Goal: Information Seeking & Learning: Learn about a topic

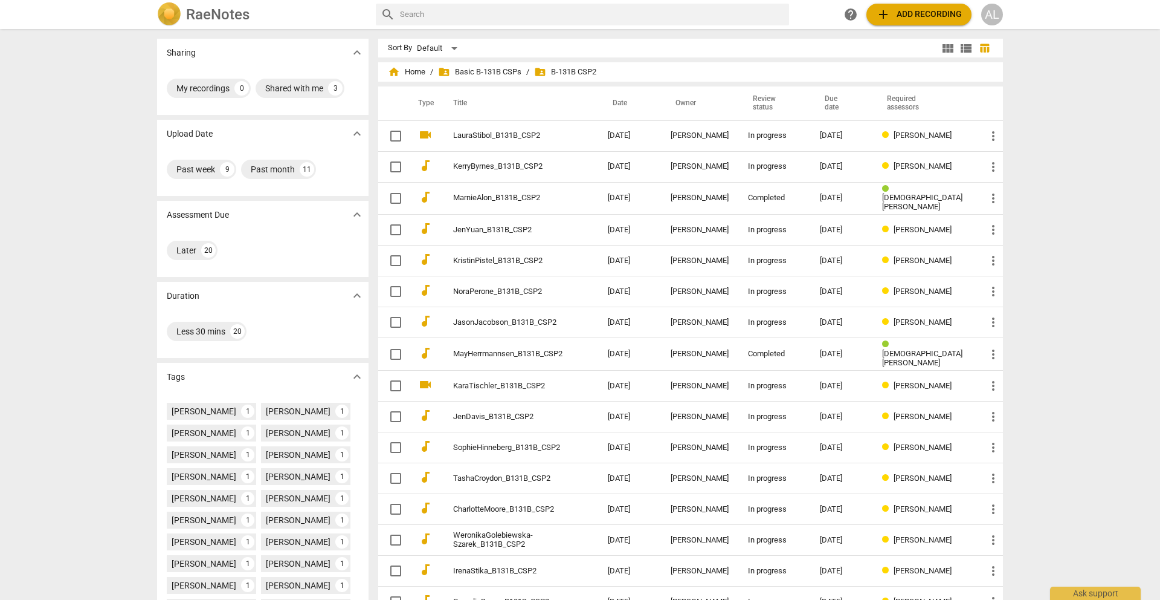
click at [562, 68] on span "folder_shared B-131B CSP2" at bounding box center [565, 72] width 62 height 12
click at [497, 71] on span "folder_shared Basic B-131B CSPs" at bounding box center [479, 72] width 83 height 12
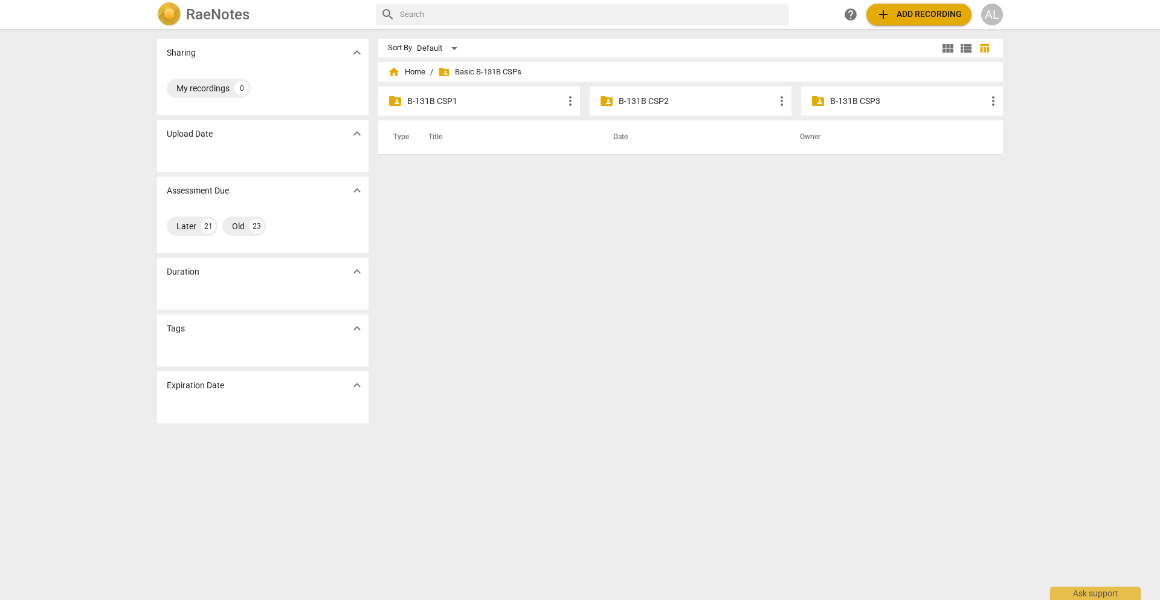
click at [638, 101] on p "B-131B CSP2" at bounding box center [697, 101] width 156 height 13
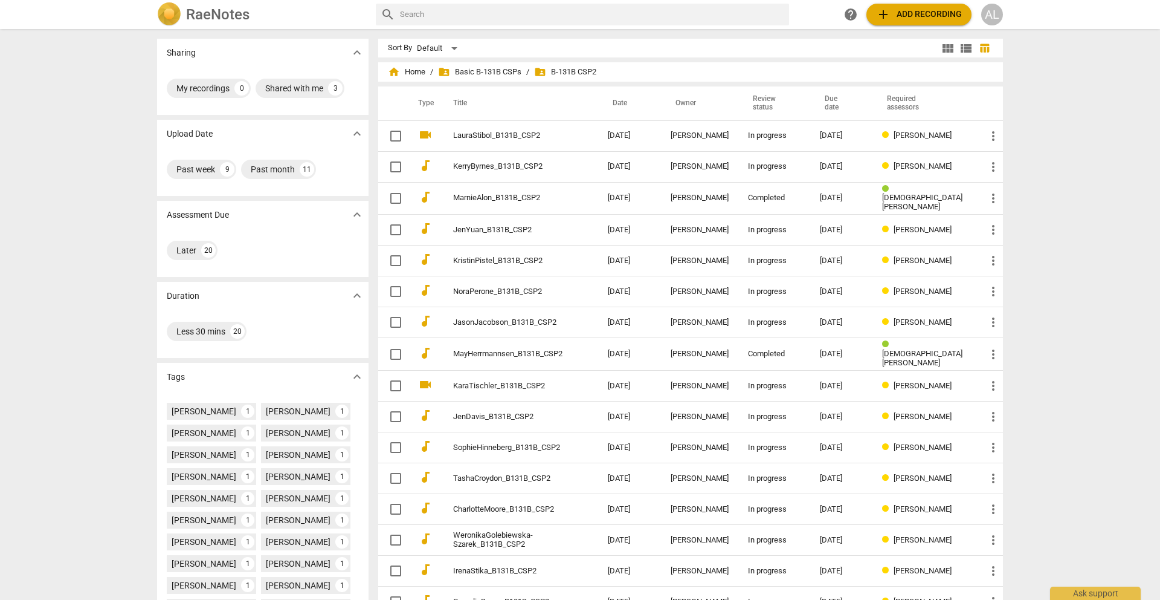
click at [1077, 132] on div "Sharing expand_more My recordings 0 Shared with me 3 Upload Date expand_more Pa…" at bounding box center [580, 314] width 1160 height 569
click at [884, 15] on span "add" at bounding box center [883, 14] width 15 height 15
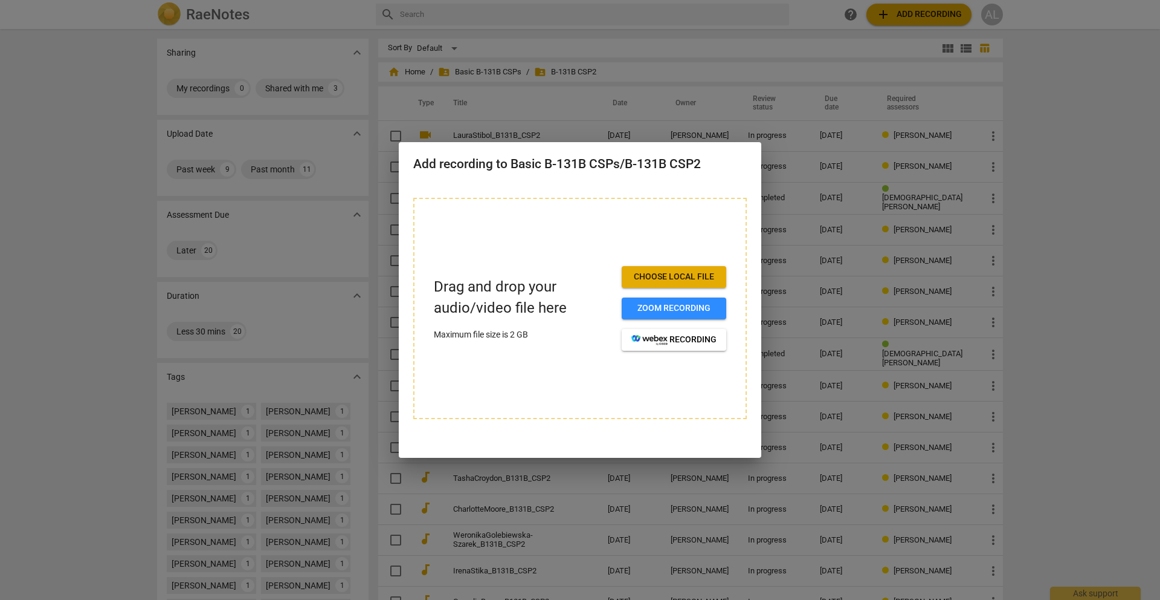
click at [669, 279] on span "Choose local file" at bounding box center [674, 277] width 85 height 12
click at [534, 160] on h2 "Add recording to Basic B-131B CSPs/B-131B CSP2" at bounding box center [580, 164] width 334 height 15
click at [1068, 60] on div at bounding box center [580, 300] width 1160 height 600
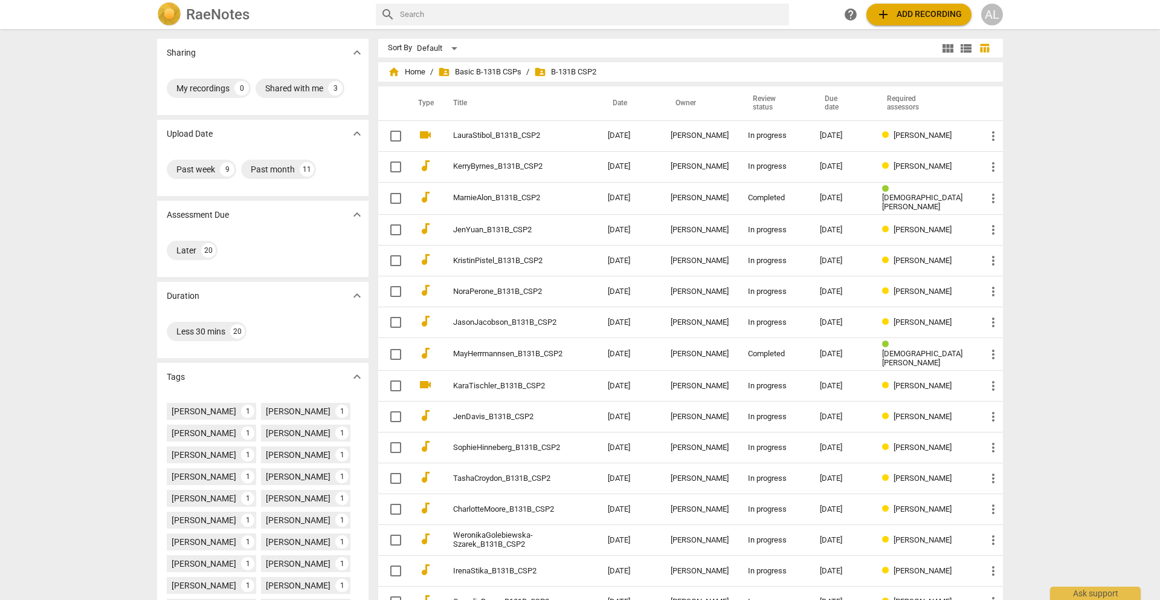
click at [425, 17] on input "text" at bounding box center [592, 14] width 384 height 19
type input "how to add a recording"
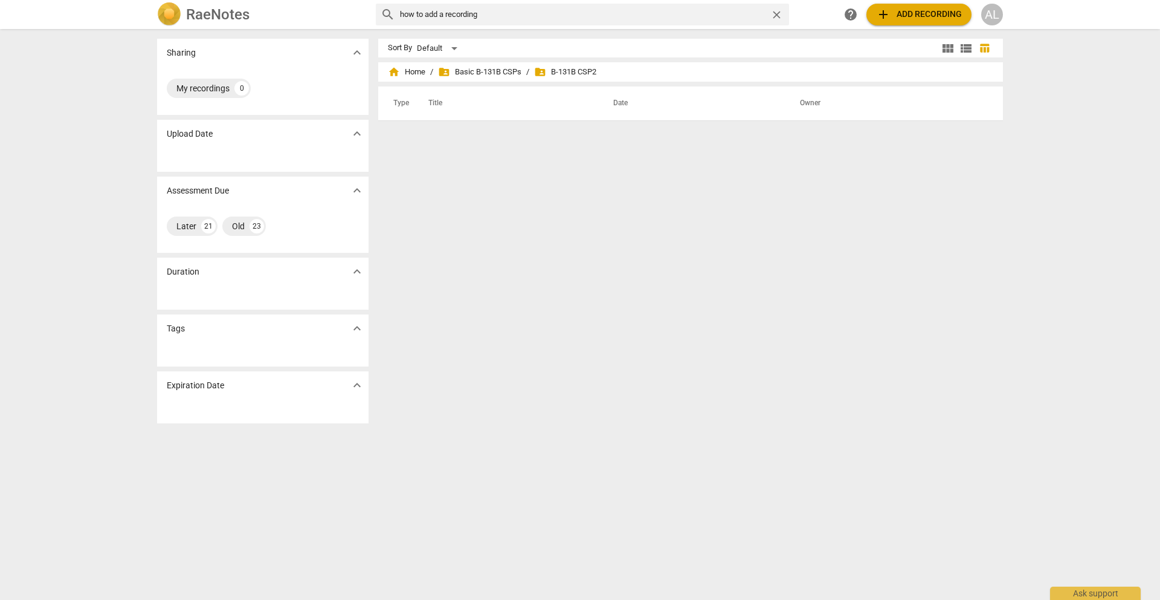
click at [176, 15] on img at bounding box center [169, 14] width 24 height 24
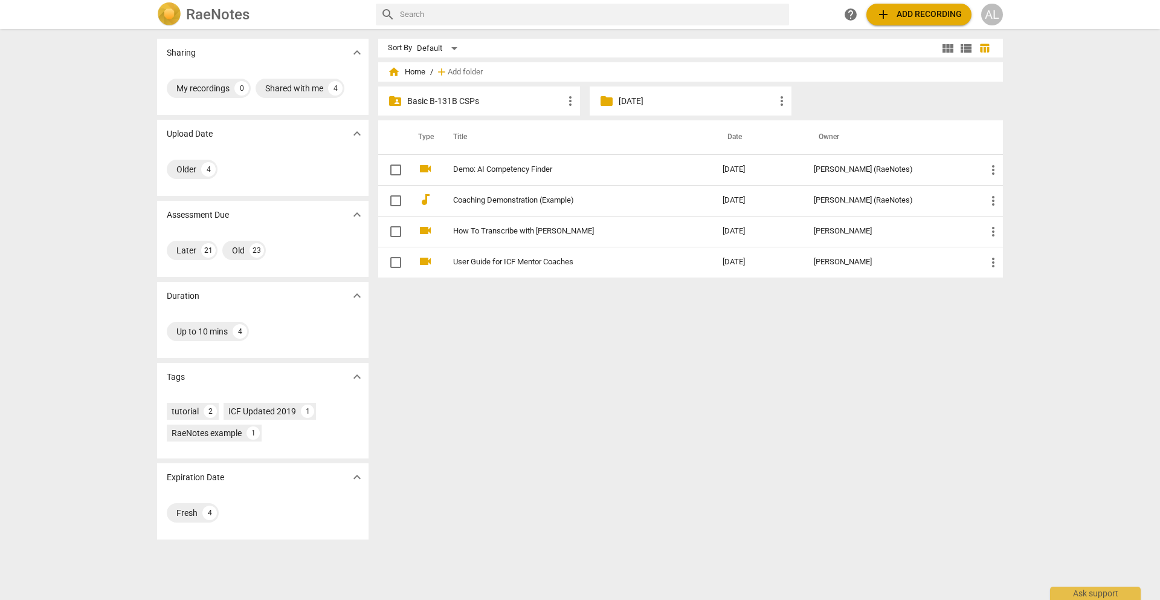
click at [850, 15] on span "help" at bounding box center [851, 14] width 15 height 15
click at [458, 102] on p "Basic B-131B CSPs" at bounding box center [485, 101] width 156 height 13
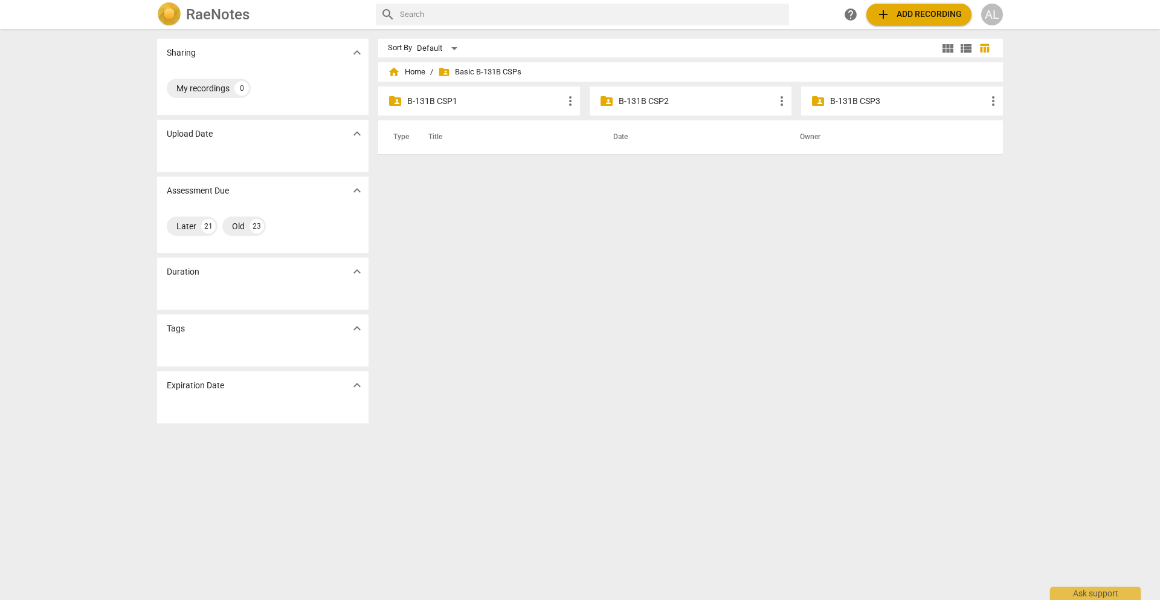
click at [638, 102] on p "B-131B CSP2" at bounding box center [697, 101] width 156 height 13
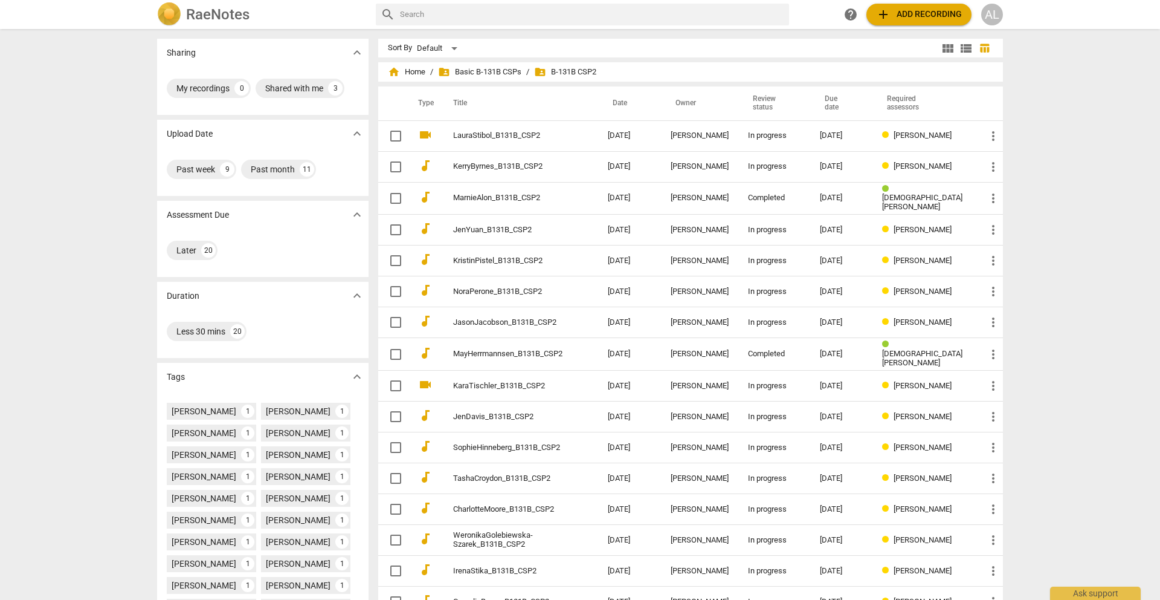
click at [1116, 192] on div "Sharing expand_more My recordings 0 Shared with me 3 Upload Date expand_more Pa…" at bounding box center [580, 314] width 1160 height 569
click at [898, 14] on span "add Add recording" at bounding box center [919, 14] width 86 height 15
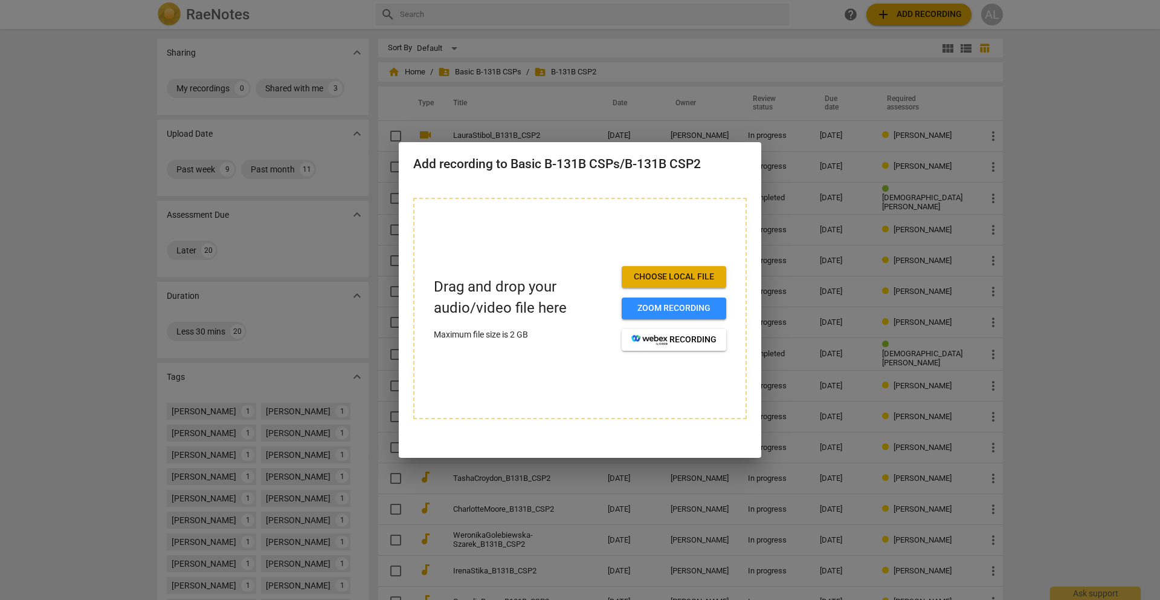
click at [691, 278] on span "Choose local file" at bounding box center [674, 277] width 85 height 12
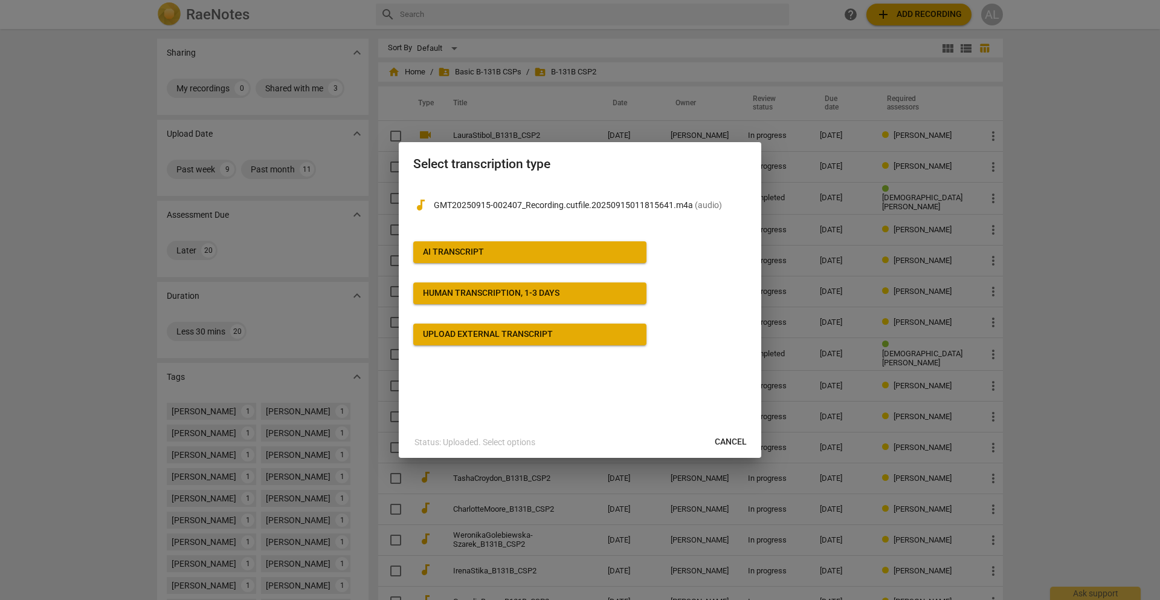
click at [567, 335] on span "Upload external transcript" at bounding box center [530, 334] width 214 height 12
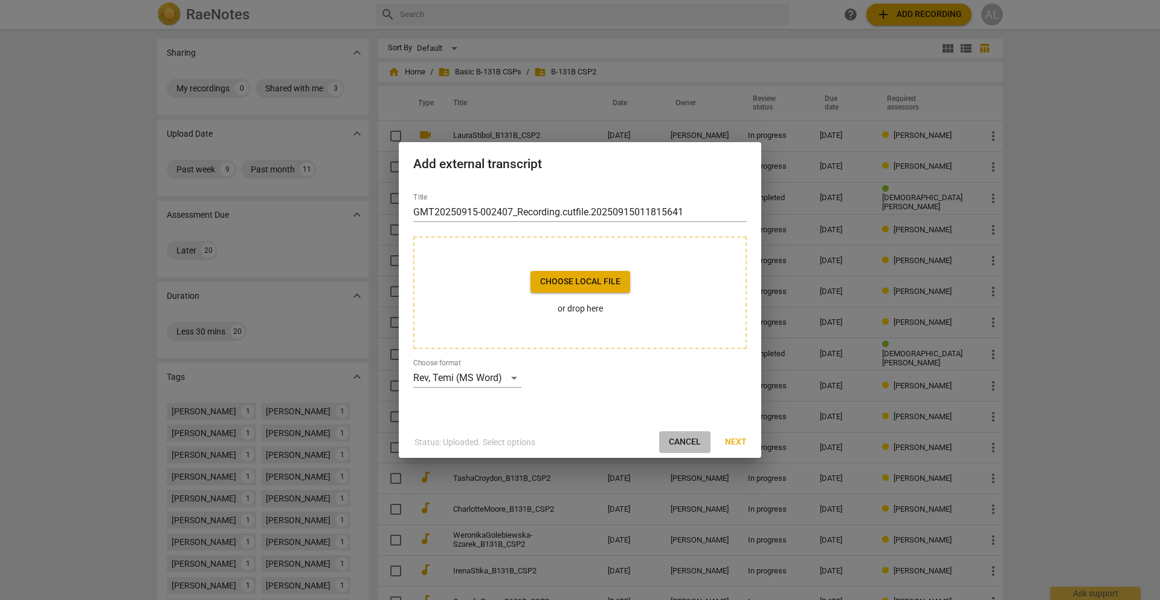
click at [679, 442] on span "Cancel" at bounding box center [685, 442] width 32 height 12
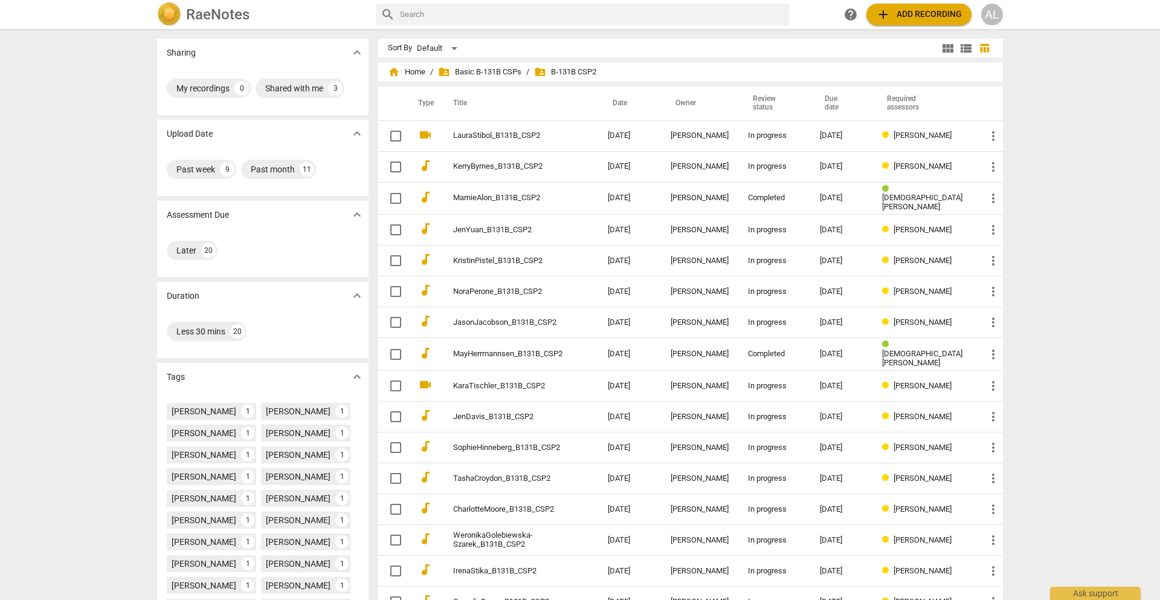
click at [905, 15] on span "add Add recording" at bounding box center [919, 14] width 86 height 15
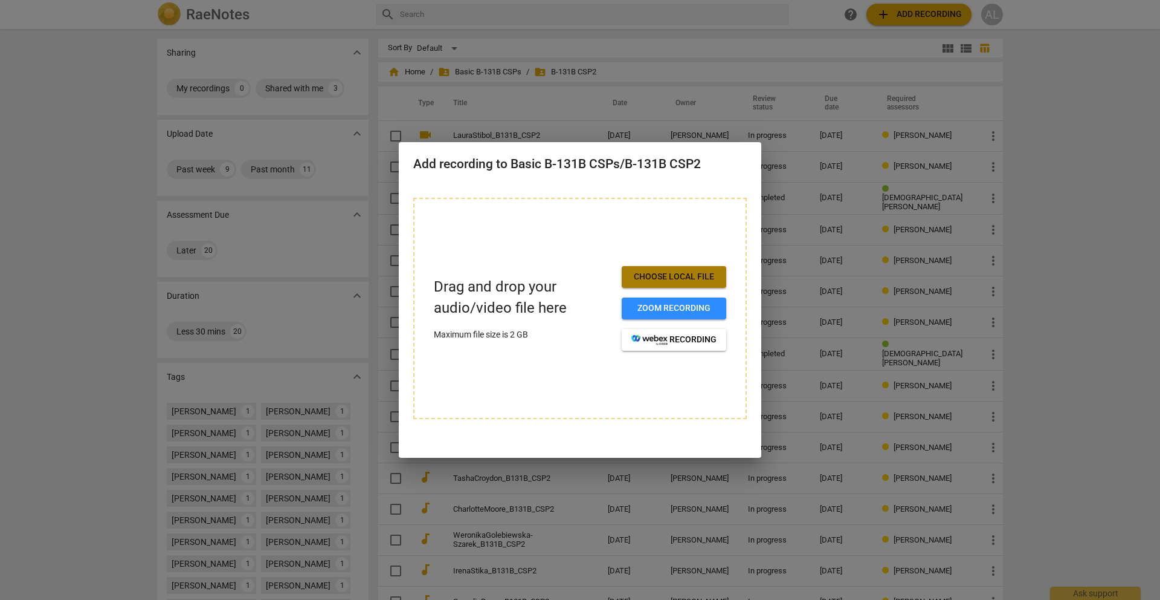
click at [671, 268] on button "Choose local file" at bounding box center [674, 277] width 105 height 22
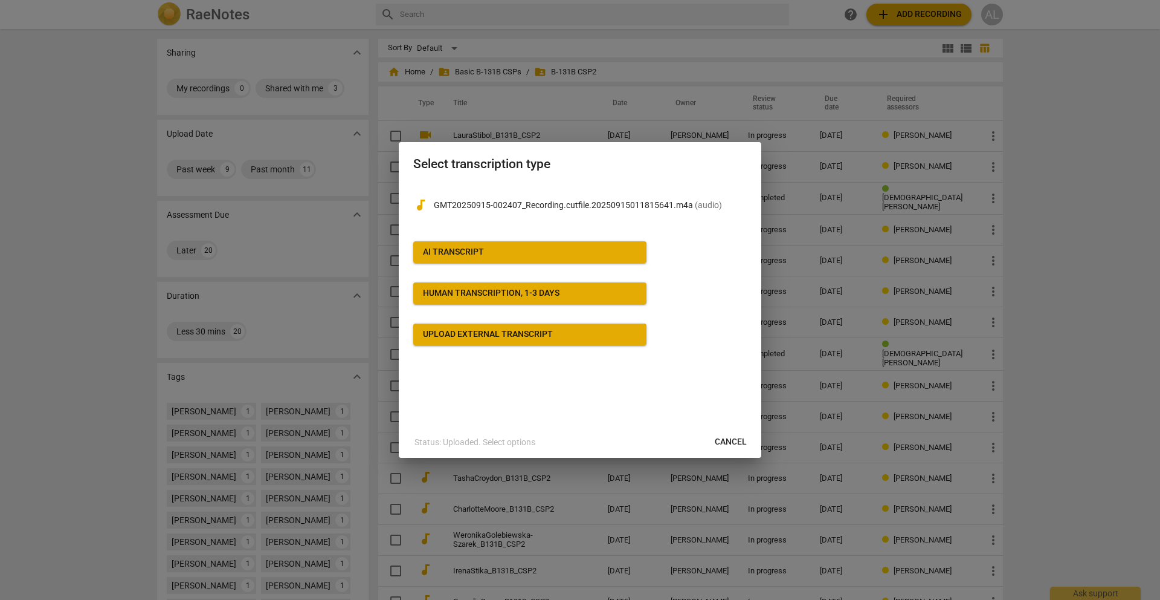
click at [459, 252] on div "AI Transcript" at bounding box center [453, 252] width 61 height 12
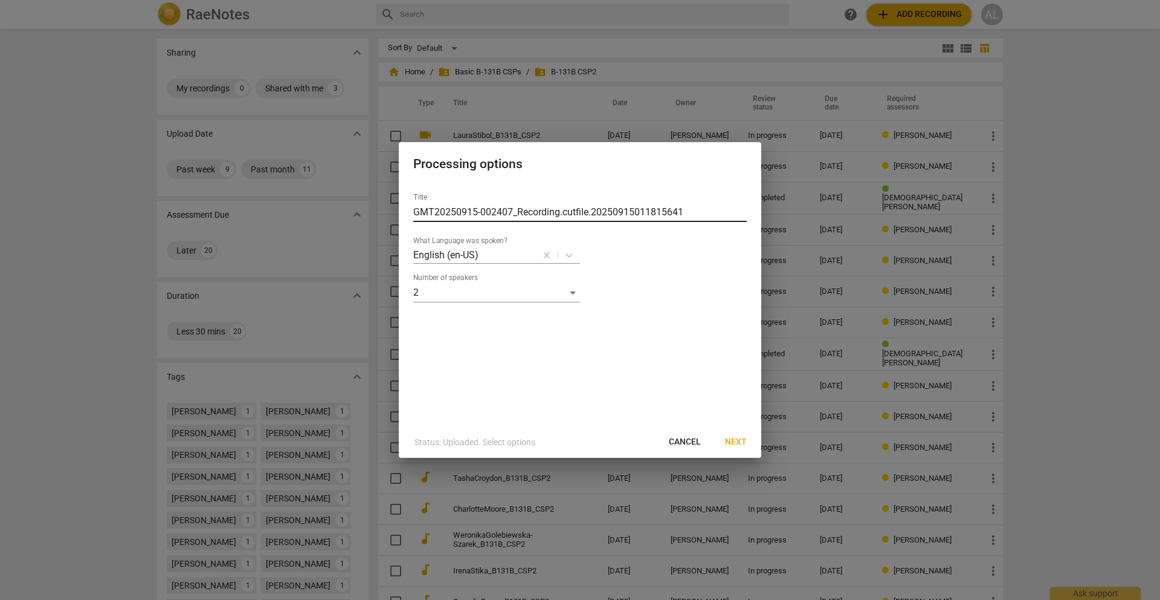
click at [494, 215] on input "GMT20250915-002407_Recording.cutfile.20250915011815641" at bounding box center [580, 211] width 334 height 19
click at [496, 214] on input "AnnLipscomb" at bounding box center [580, 211] width 334 height 19
type input "AnnLipscomb_B131B_CSP2"
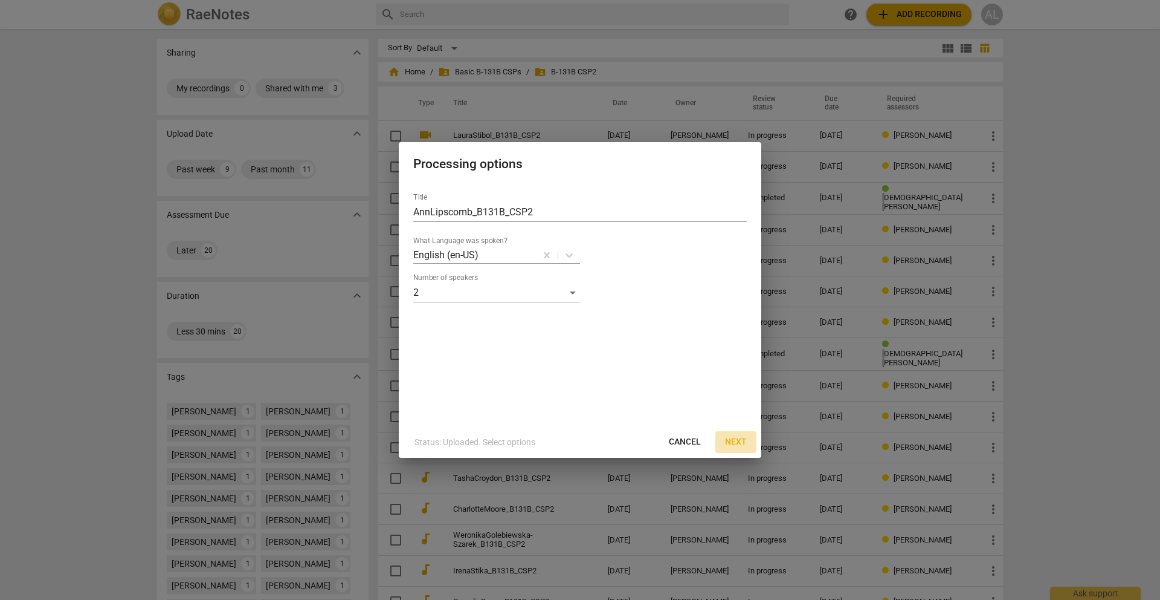
click at [736, 442] on span "Next" at bounding box center [736, 442] width 22 height 12
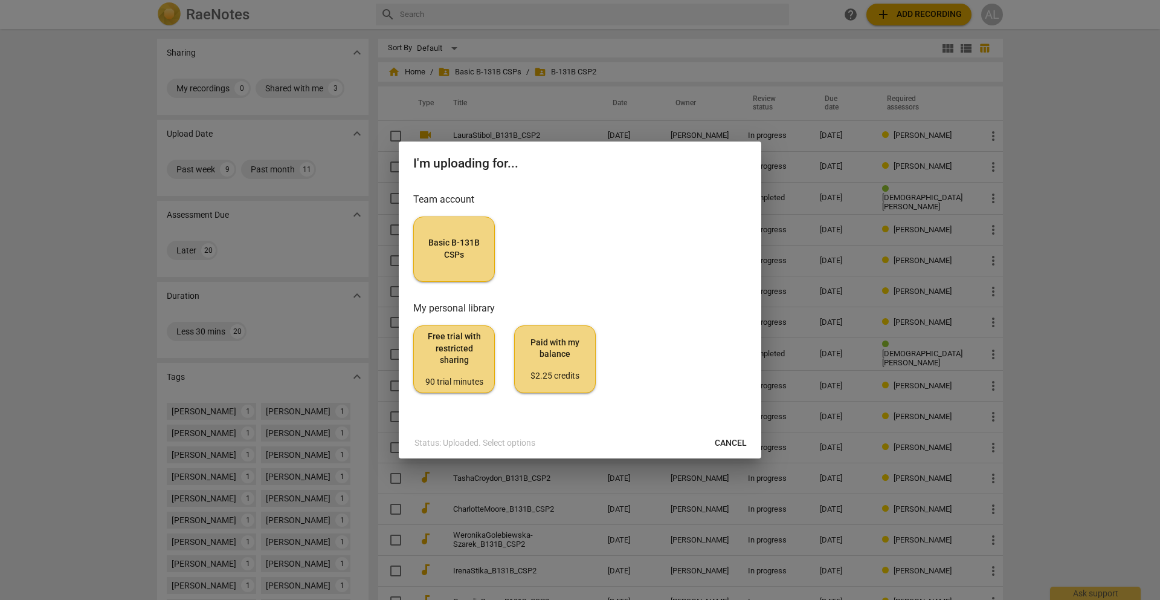
click at [472, 254] on span "Basic B-131B CSPs" at bounding box center [454, 249] width 61 height 24
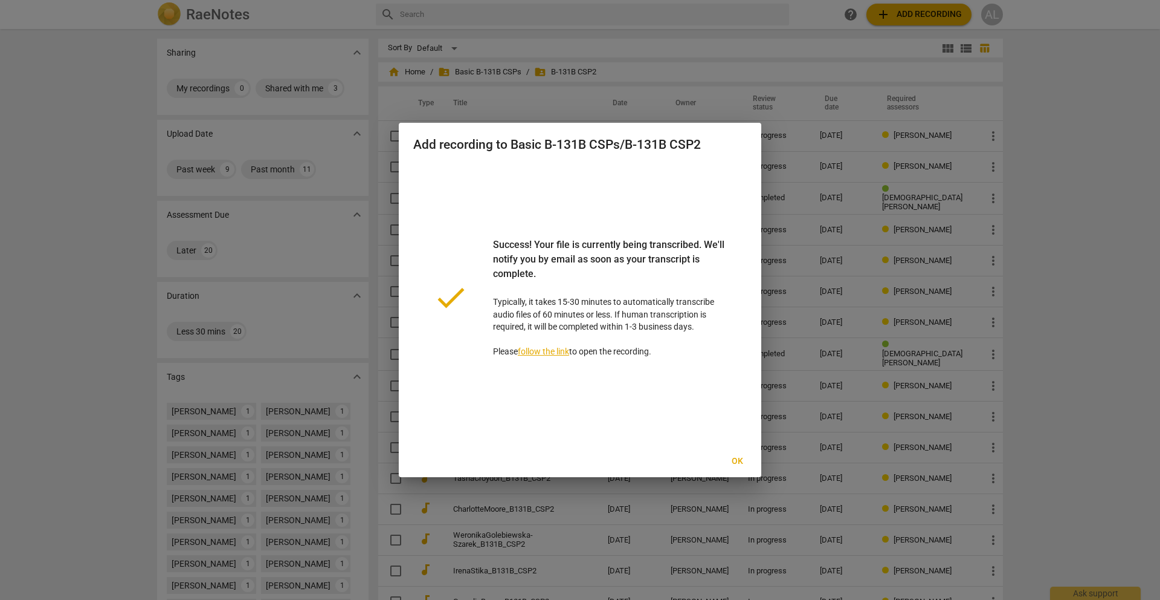
click at [557, 350] on link "follow the link" at bounding box center [543, 351] width 51 height 10
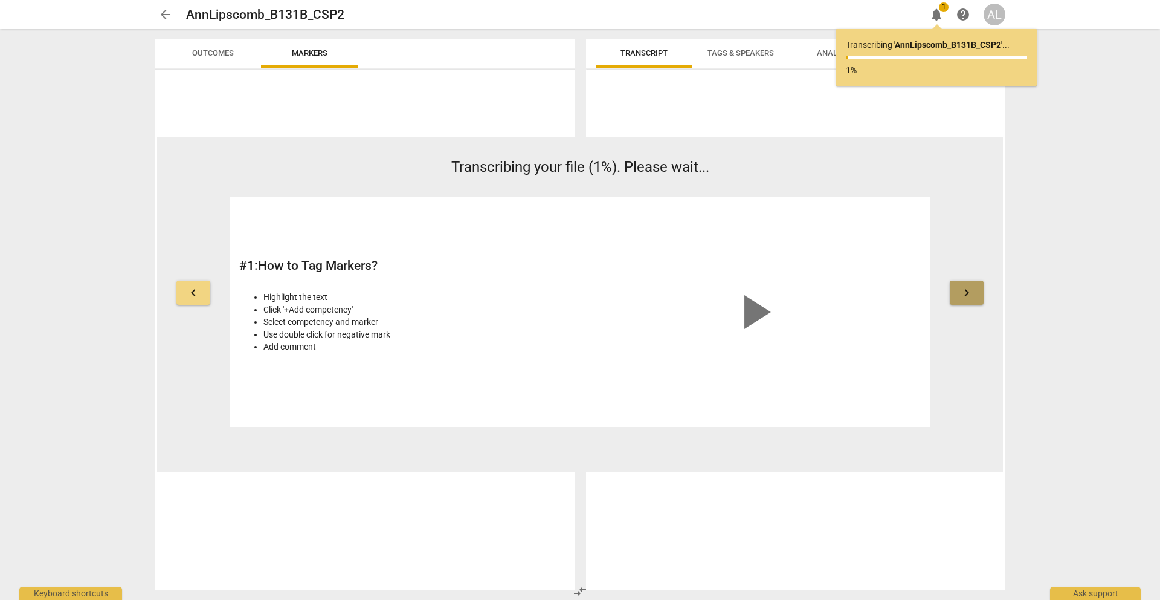
click at [974, 294] on button "keyboard_arrow_right" at bounding box center [967, 292] width 34 height 24
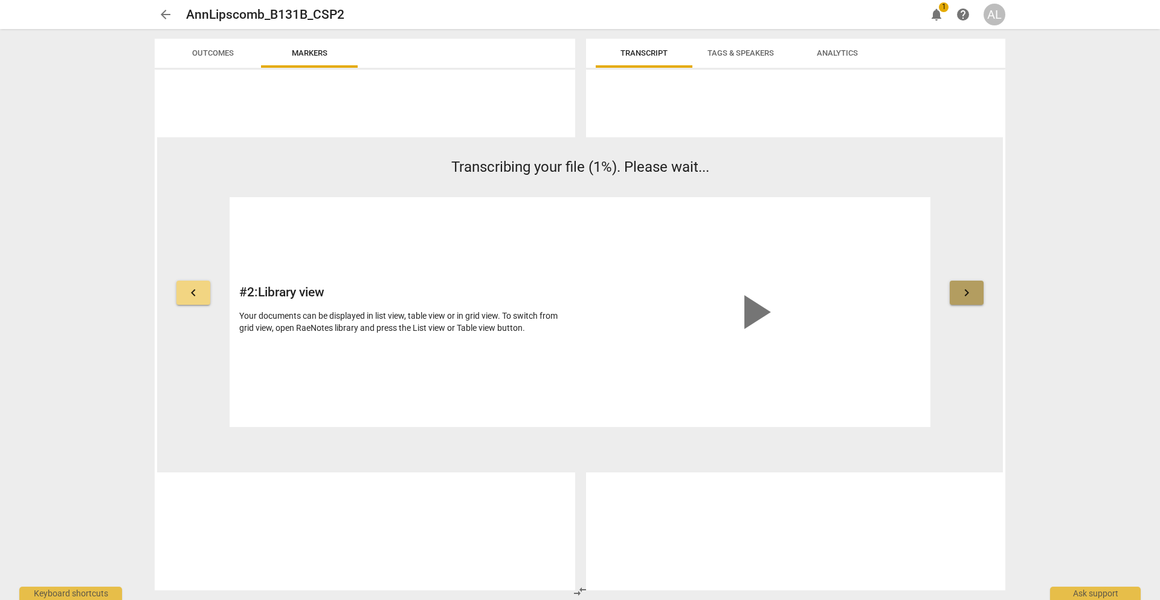
click at [974, 294] on button "keyboard_arrow_right" at bounding box center [967, 292] width 34 height 24
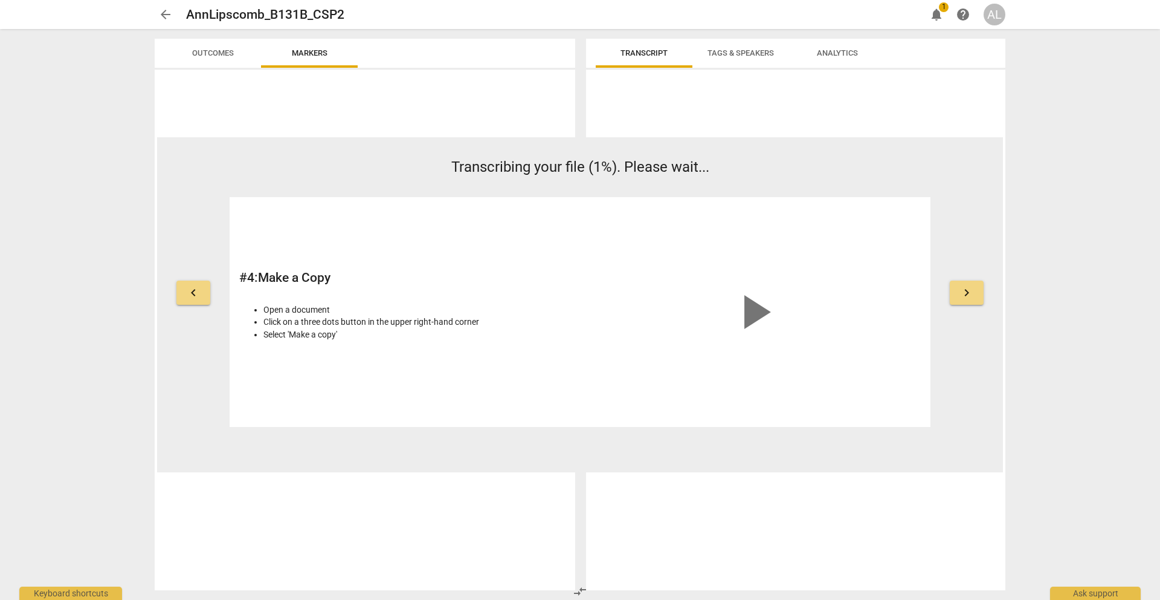
click at [974, 294] on button "keyboard_arrow_right" at bounding box center [967, 292] width 34 height 24
click at [167, 14] on span "arrow_back" at bounding box center [165, 14] width 15 height 15
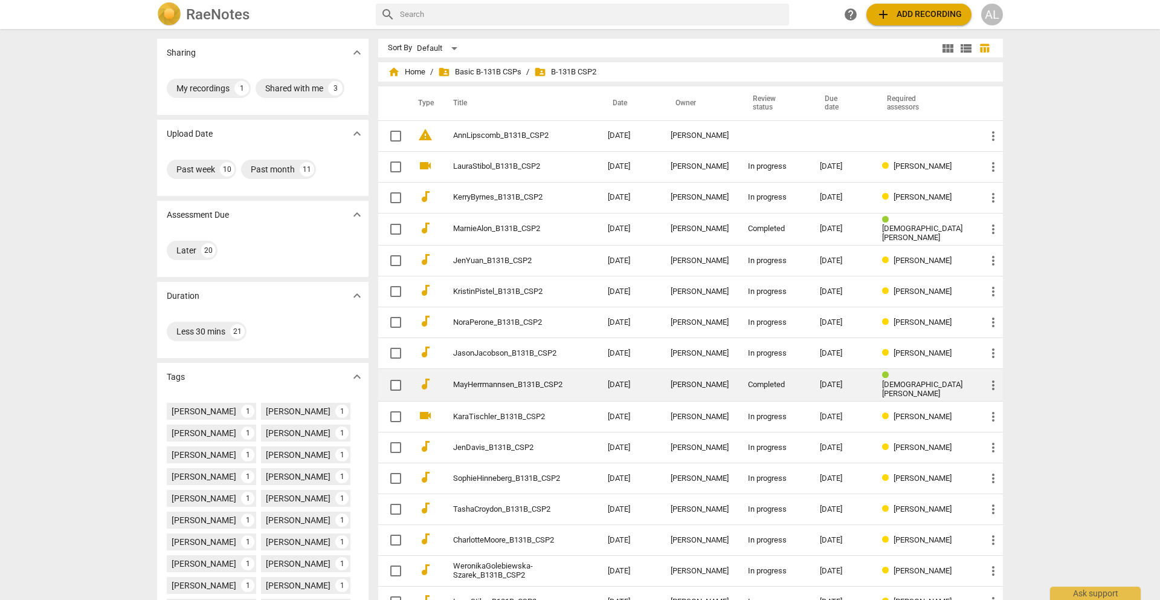
scroll to position [196, 0]
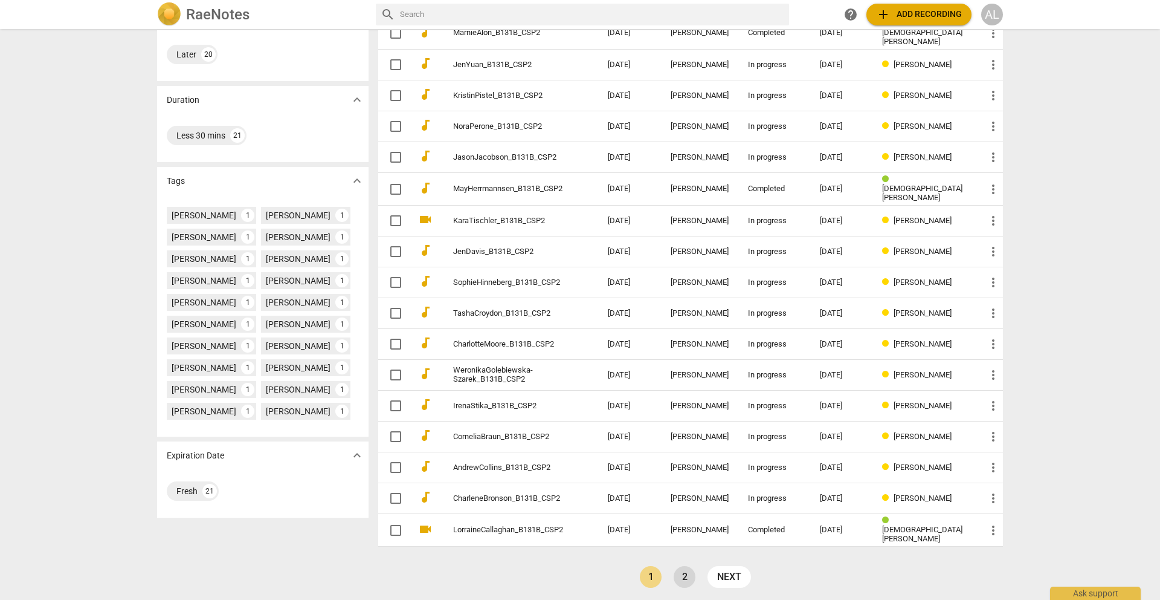
click at [679, 572] on link "2" at bounding box center [685, 577] width 22 height 22
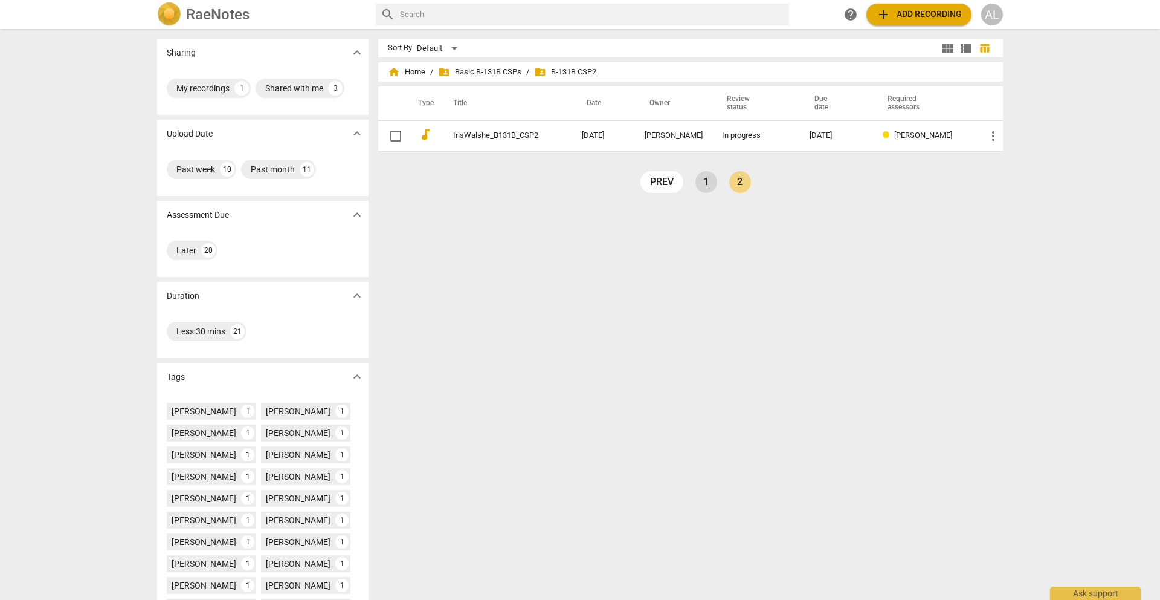
click at [707, 185] on link "1" at bounding box center [707, 182] width 22 height 22
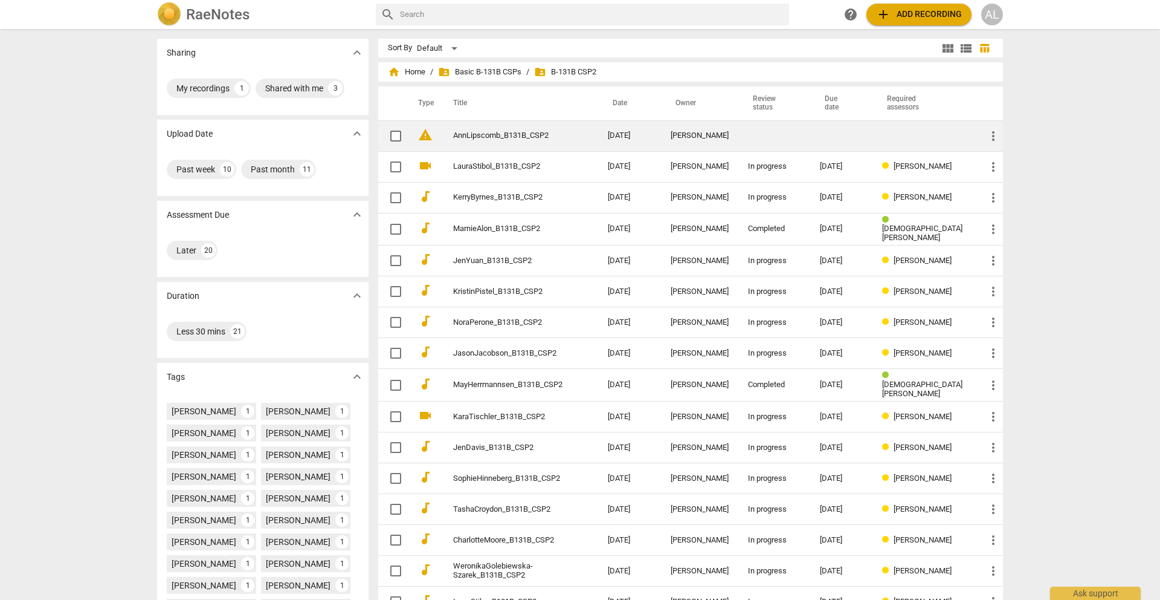
click at [515, 133] on link "AnnLipscomb_B131B_CSP2" at bounding box center [508, 135] width 111 height 9
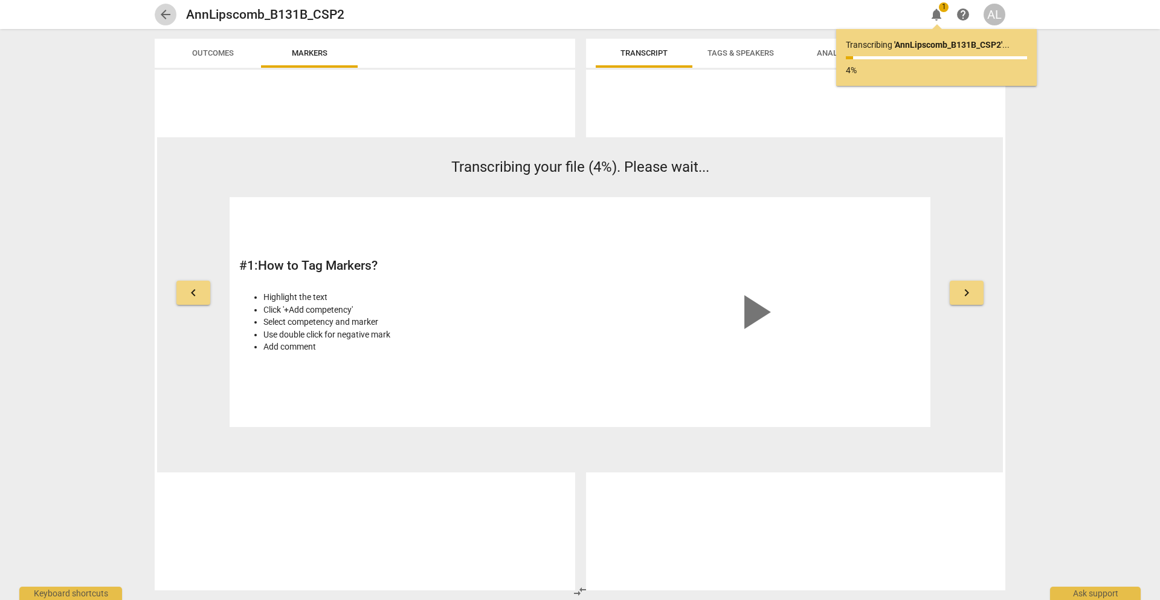
click at [168, 16] on span "arrow_back" at bounding box center [165, 14] width 15 height 15
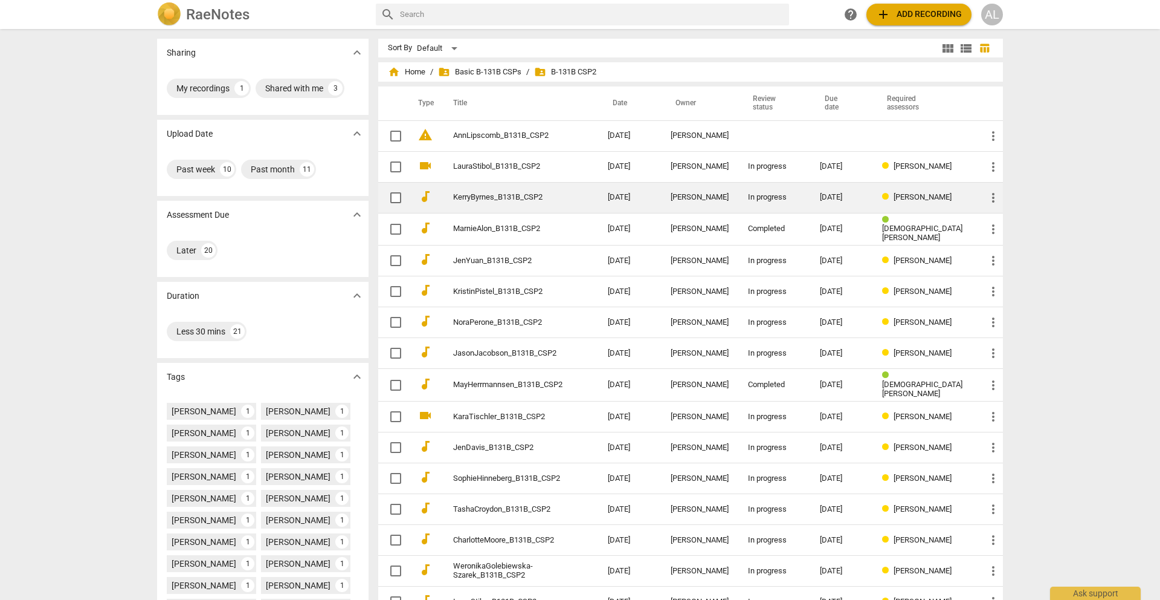
click at [482, 197] on link "KerryByrnes_B131B_CSP2" at bounding box center [508, 197] width 111 height 9
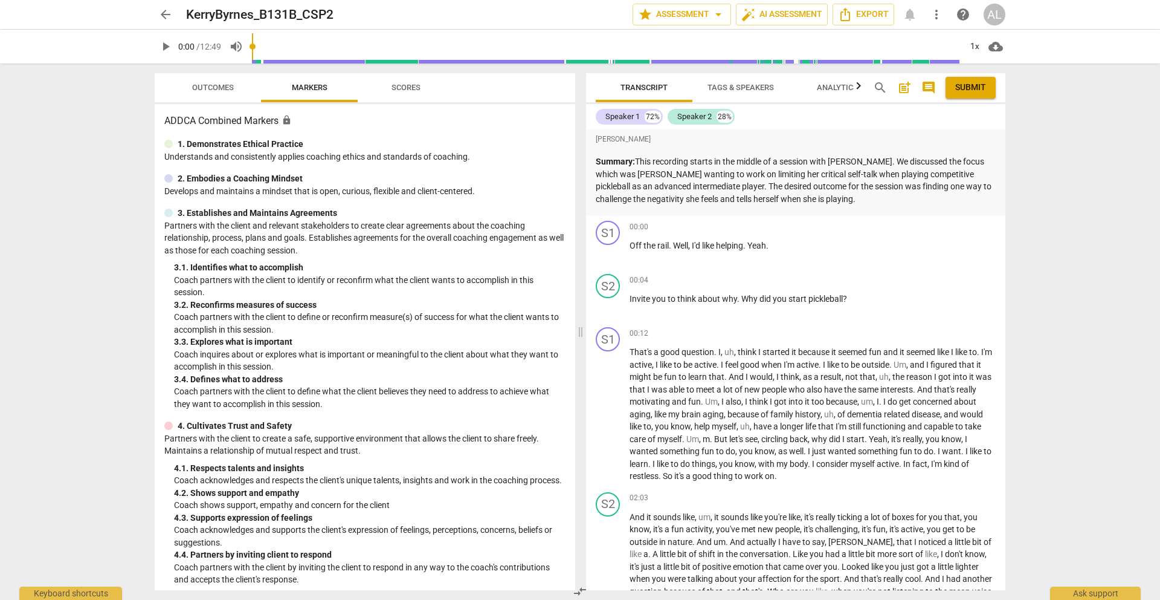
click at [170, 15] on span "arrow_back" at bounding box center [165, 14] width 15 height 15
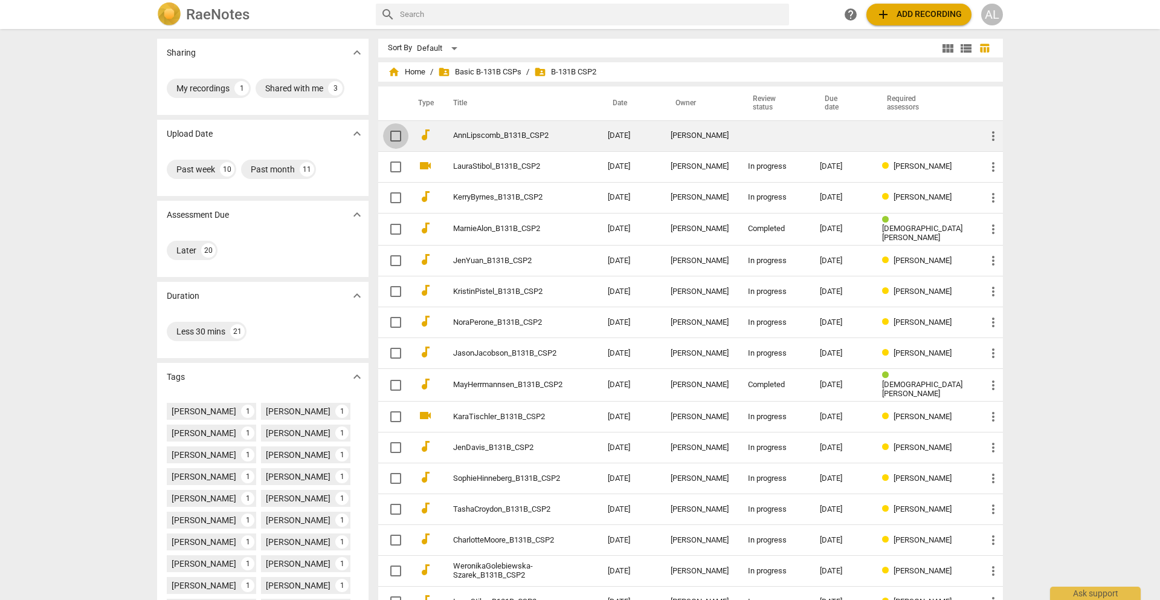
click at [395, 137] on input "checkbox" at bounding box center [395, 136] width 25 height 15
checkbox input "false"
click at [395, 138] on input "checkbox" at bounding box center [395, 136] width 25 height 15
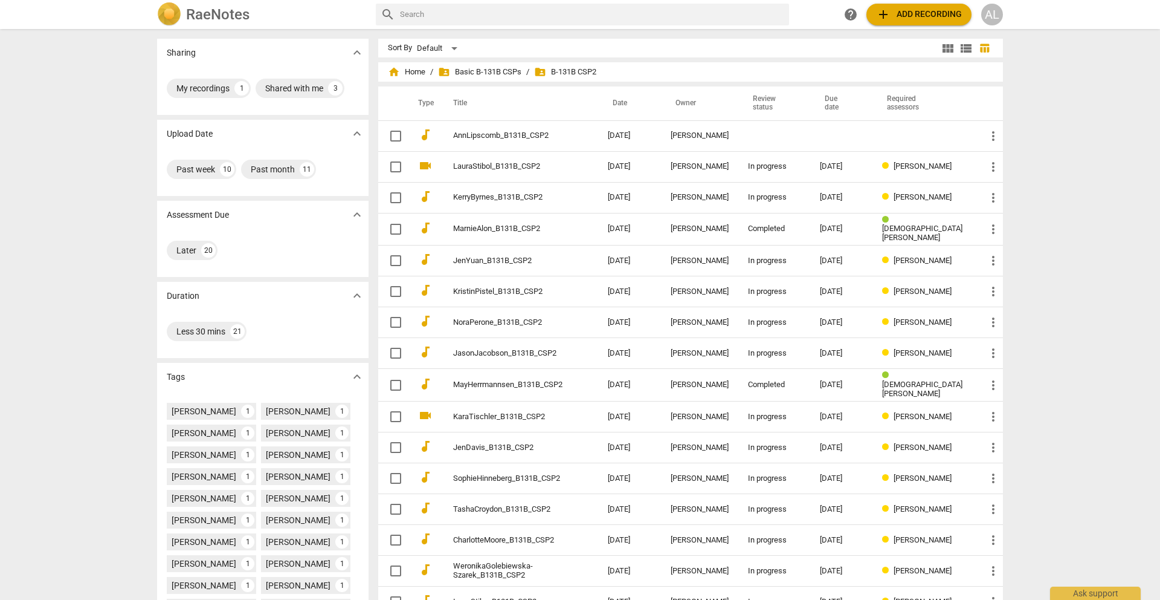
click at [849, 12] on span "help" at bounding box center [851, 14] width 15 height 15
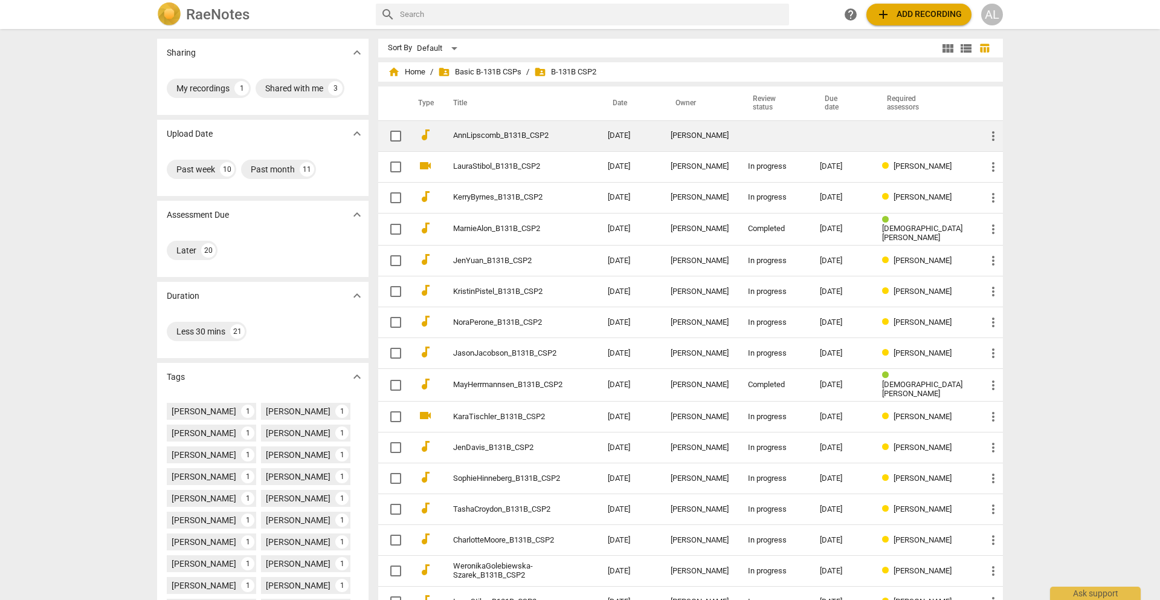
click at [509, 132] on link "AnnLipscomb_B131B_CSP2" at bounding box center [508, 135] width 111 height 9
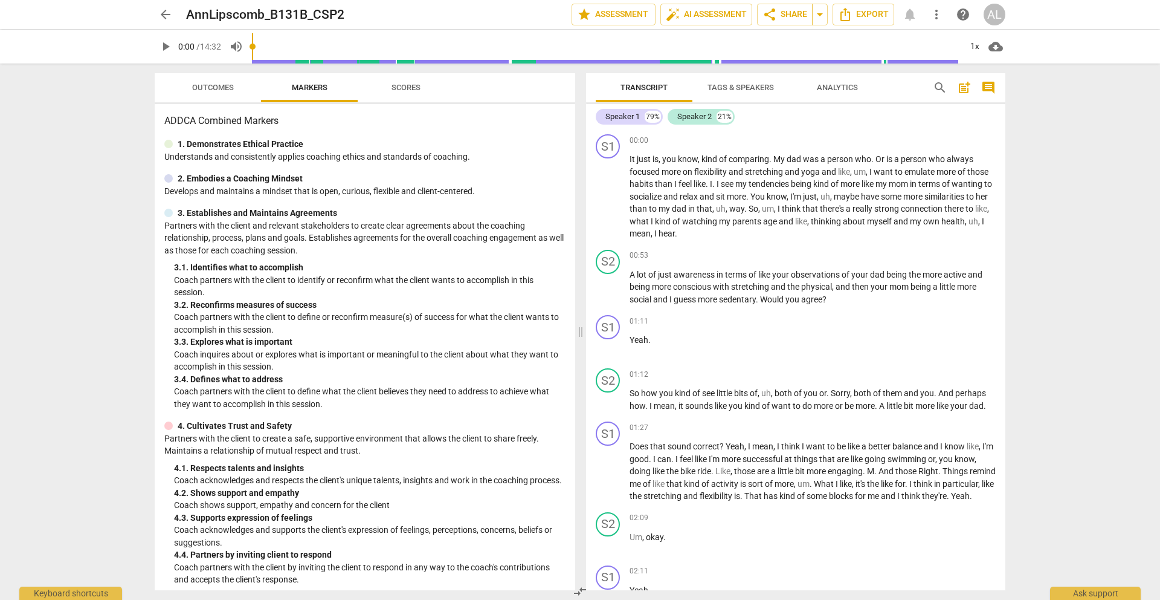
click at [165, 13] on span "arrow_back" at bounding box center [165, 14] width 15 height 15
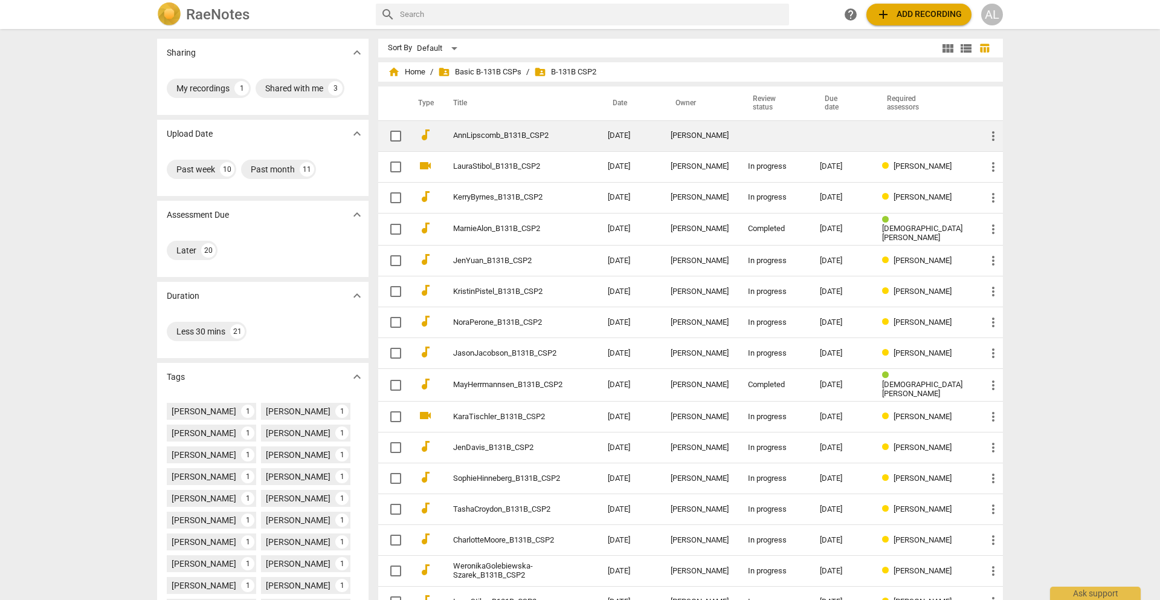
click at [516, 135] on link "AnnLipscomb_B131B_CSP2" at bounding box center [508, 135] width 111 height 9
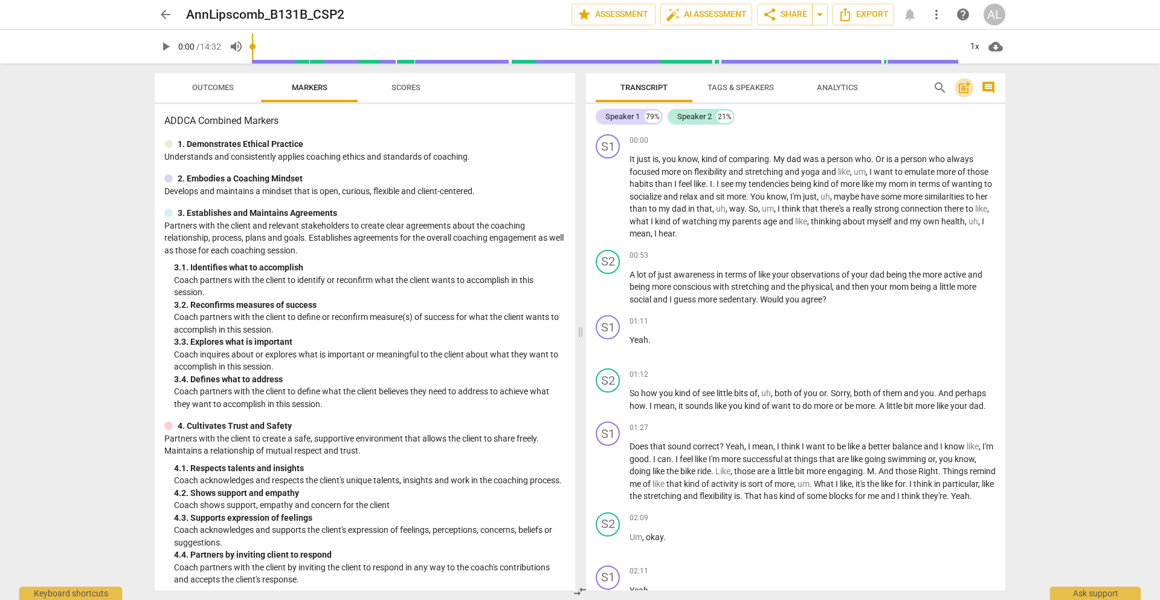
click at [963, 88] on span "post_add" at bounding box center [964, 87] width 15 height 15
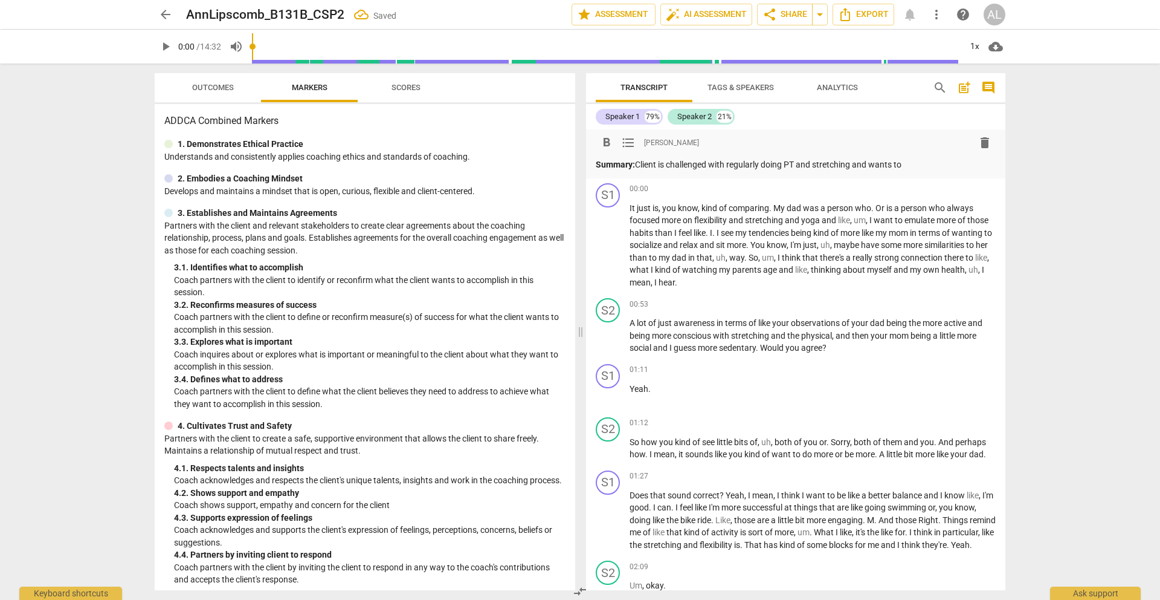
click at [829, 164] on p "Summary: Client is challenged with regularly doing PT and stretching and wants …" at bounding box center [796, 164] width 400 height 13
click at [686, 155] on div "format_bold format_list_bulleted [PERSON_NAME] delete Summary: Client is challe…" at bounding box center [796, 151] width 400 height 39
click at [639, 166] on p "Summary: Client is challenged with regularly doing PT and stretching and wants …" at bounding box center [796, 164] width 400 height 13
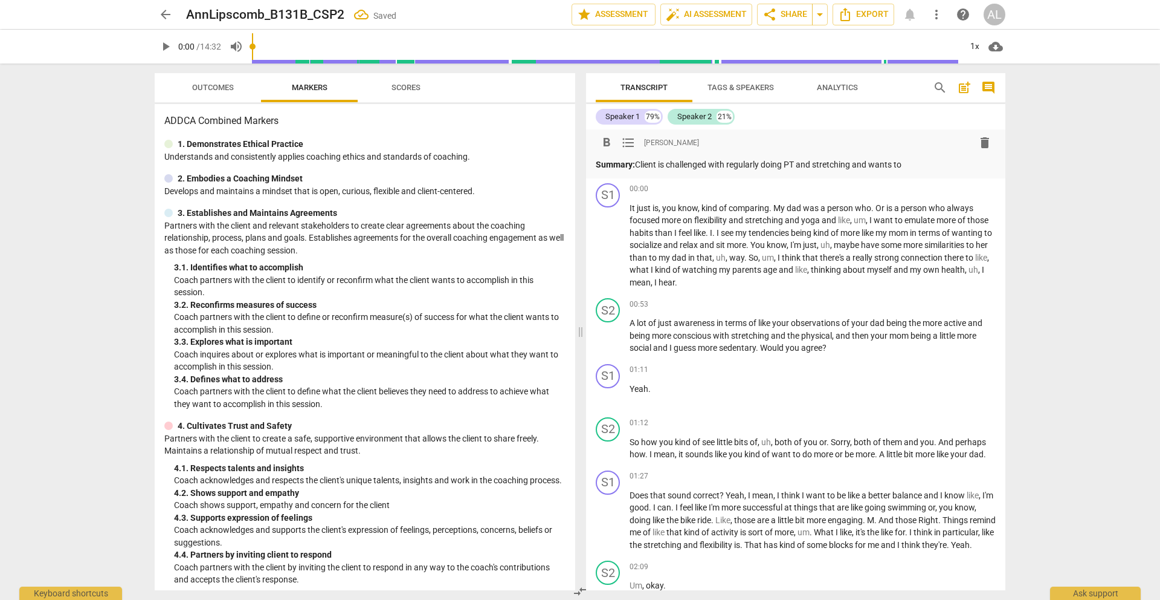
click at [662, 164] on p "Summary: Client is challenged with regularly doing PT and stretching and wants …" at bounding box center [796, 164] width 400 height 13
drag, startPoint x: 745, startPoint y: 167, endPoint x: 745, endPoint y: 173, distance: 6.7
click at [745, 171] on p "Summary: Client's desired outcome to to is challenged with regularly doing PT a…" at bounding box center [796, 164] width 400 height 13
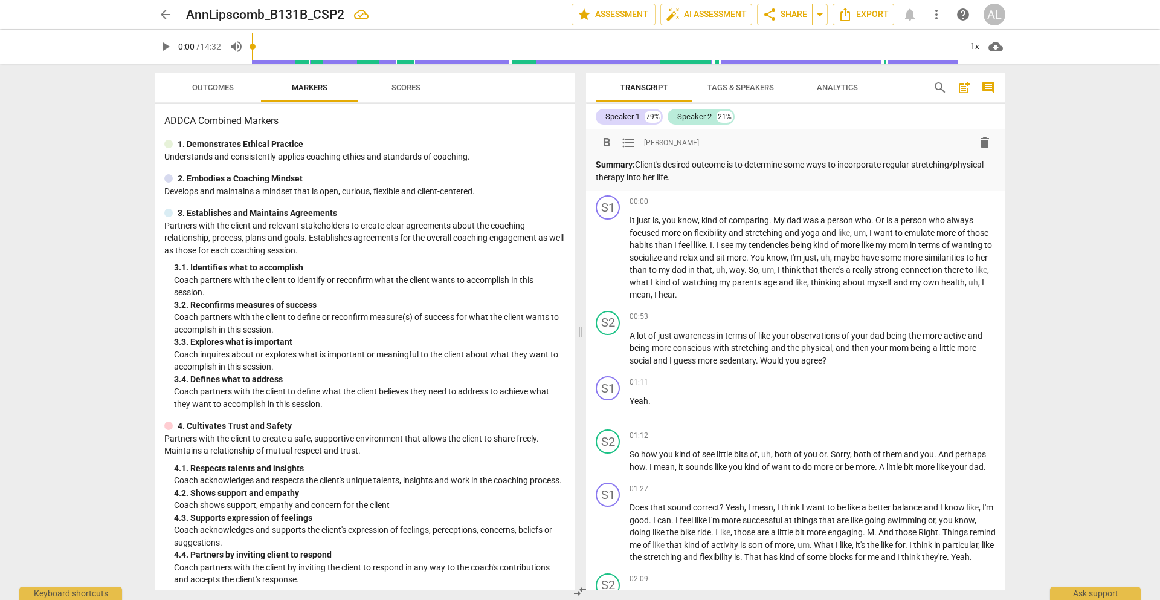
click at [1068, 199] on div "arrow_back AnnLipscomb_B131B_CSP2 edit star Assessment auto_fix_high AI Assessm…" at bounding box center [580, 300] width 1160 height 600
click at [943, 115] on div "Speaker 1 79% Speaker 2 21%" at bounding box center [796, 116] width 400 height 21
click at [203, 92] on span "Outcomes" at bounding box center [213, 88] width 71 height 16
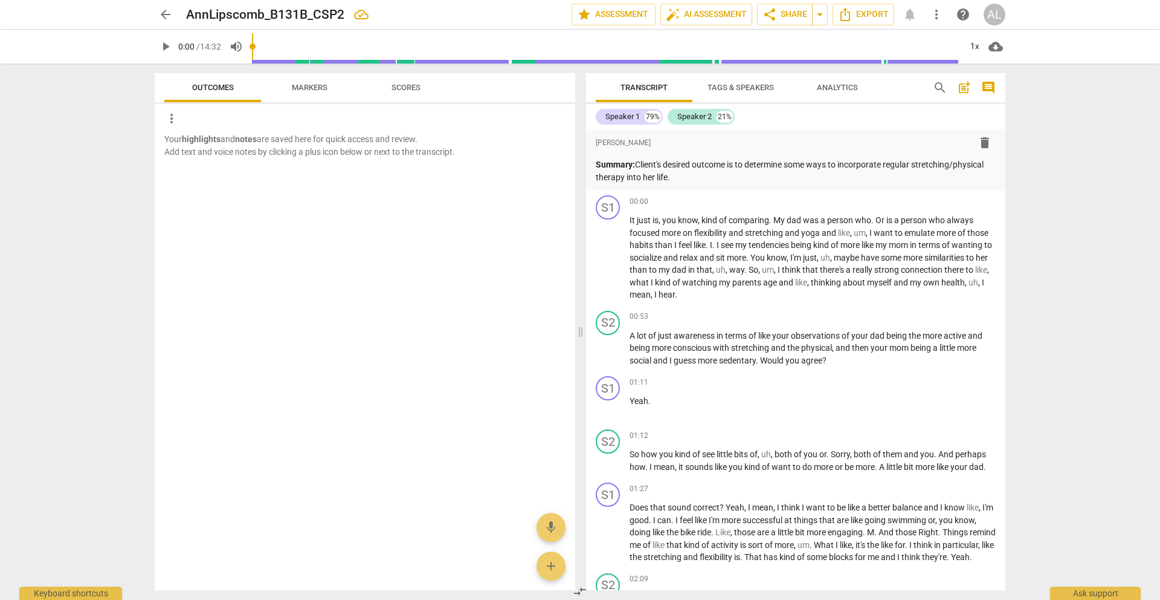
click at [310, 91] on span "Markers" at bounding box center [310, 87] width 36 height 9
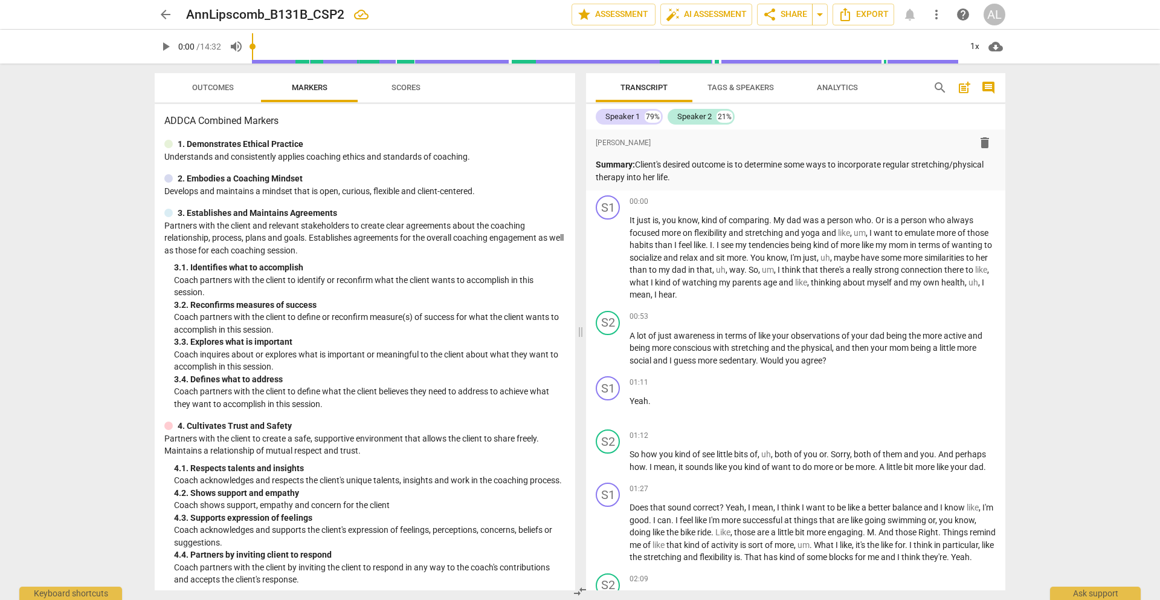
click at [410, 92] on span "Scores" at bounding box center [406, 88] width 58 height 16
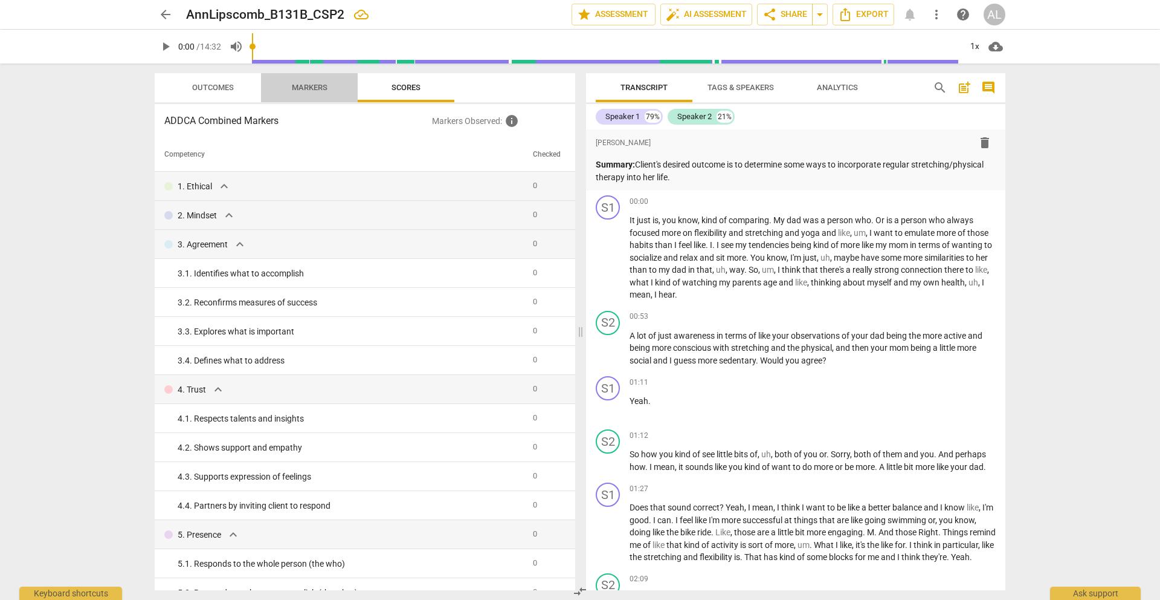
click at [315, 86] on span "Markers" at bounding box center [310, 87] width 36 height 9
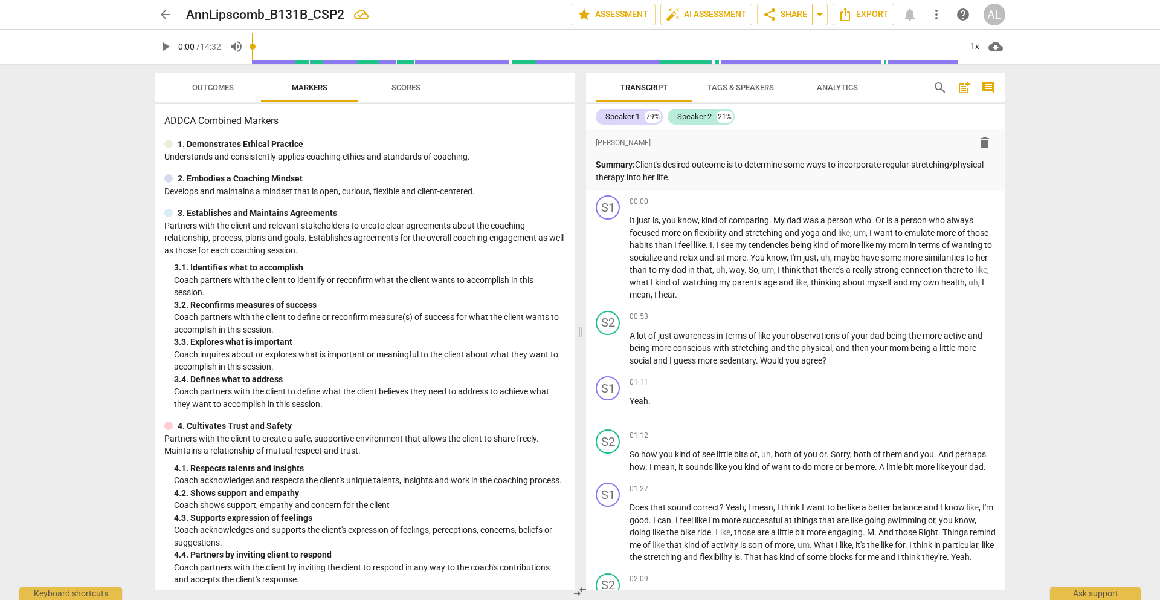
click at [231, 78] on button "Outcomes" at bounding box center [212, 87] width 97 height 29
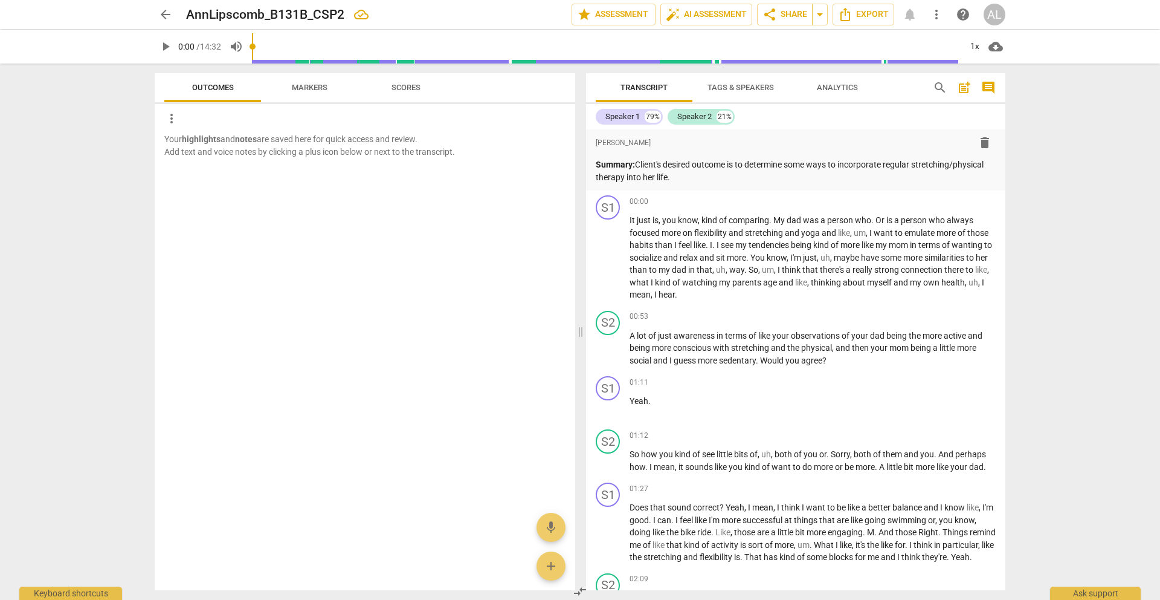
click at [166, 12] on span "arrow_back" at bounding box center [165, 14] width 15 height 15
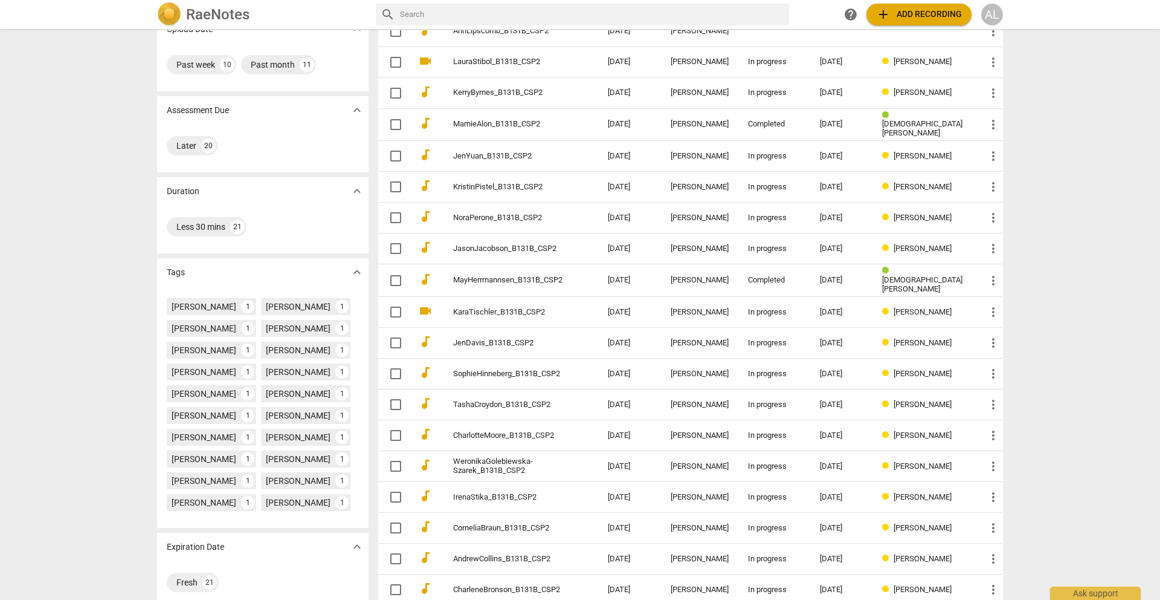
scroll to position [76, 0]
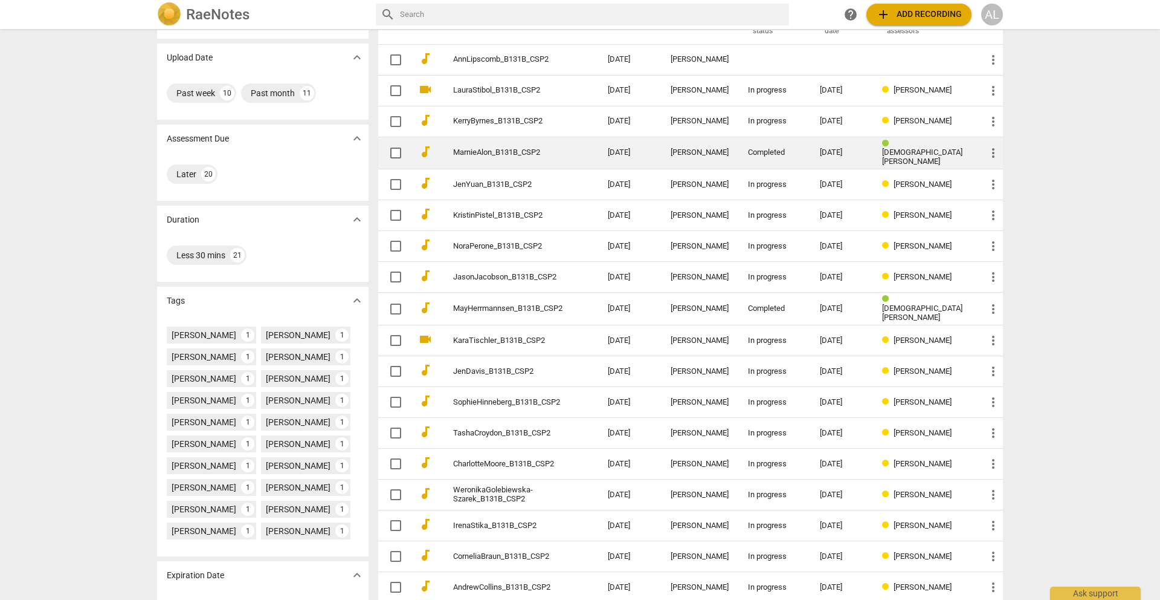
click at [510, 153] on link "MarnieAlon_B131B_CSP2" at bounding box center [508, 152] width 111 height 9
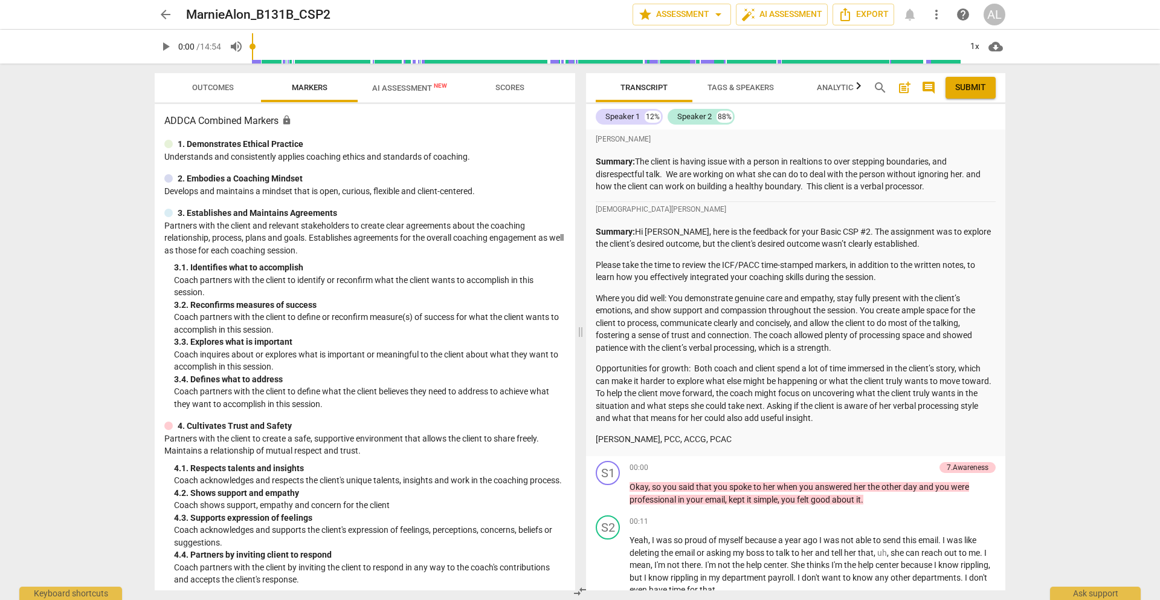
click at [407, 86] on span "AI Assessment New" at bounding box center [409, 87] width 75 height 9
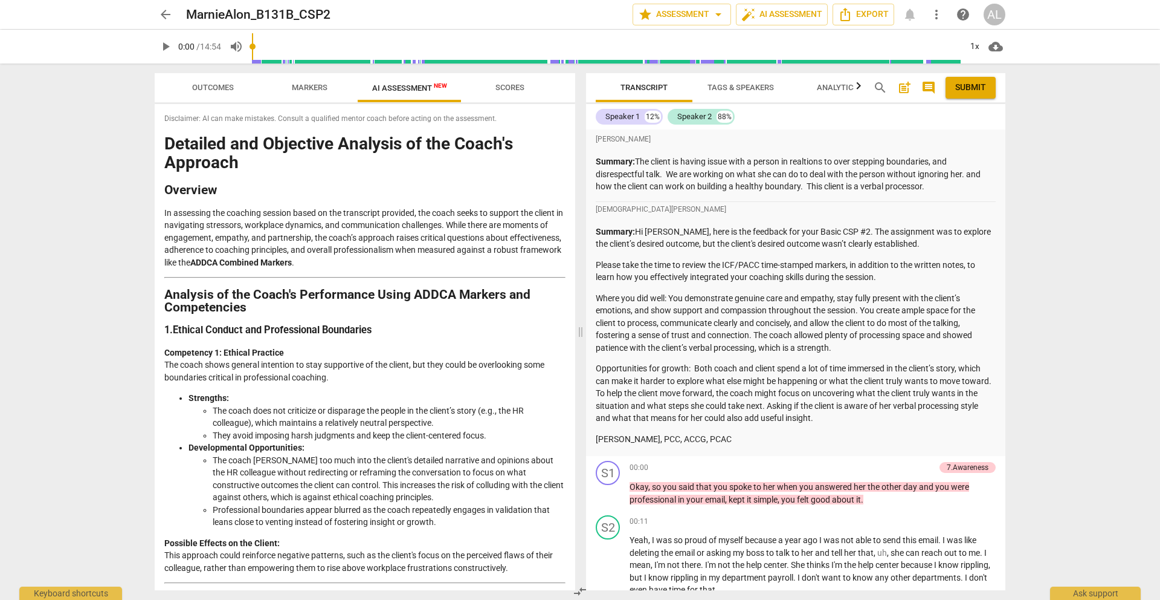
click at [164, 10] on span "arrow_back" at bounding box center [165, 14] width 15 height 15
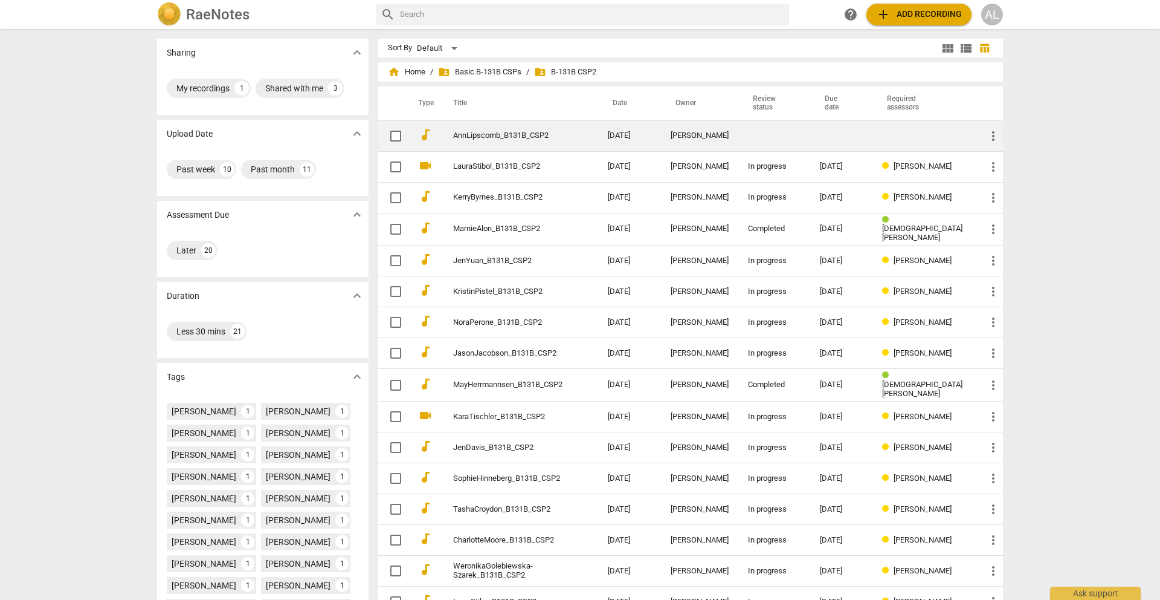
click at [557, 139] on link "AnnLipscomb_B131B_CSP2" at bounding box center [508, 135] width 111 height 9
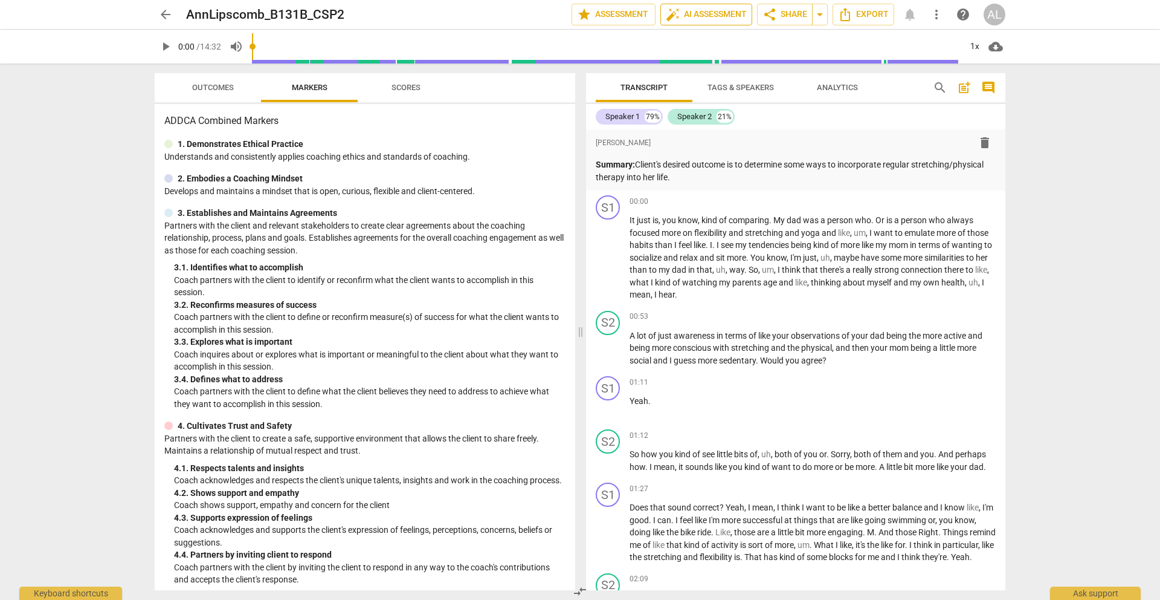
click at [685, 13] on span "auto_fix_high AI Assessment" at bounding box center [706, 14] width 81 height 15
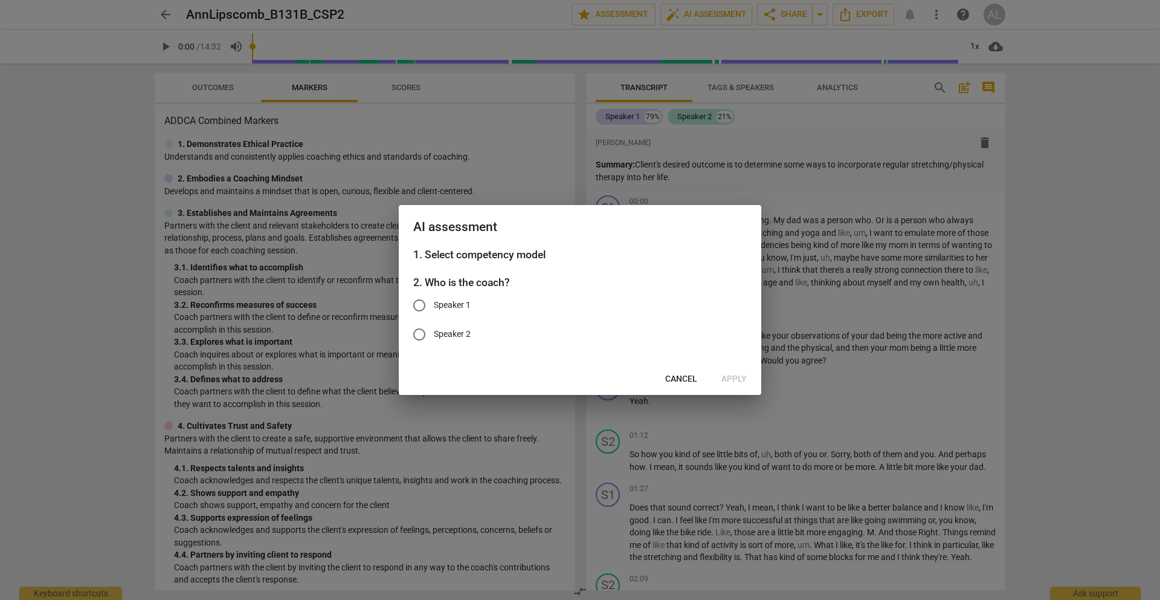
click at [688, 378] on span "Cancel" at bounding box center [681, 379] width 32 height 12
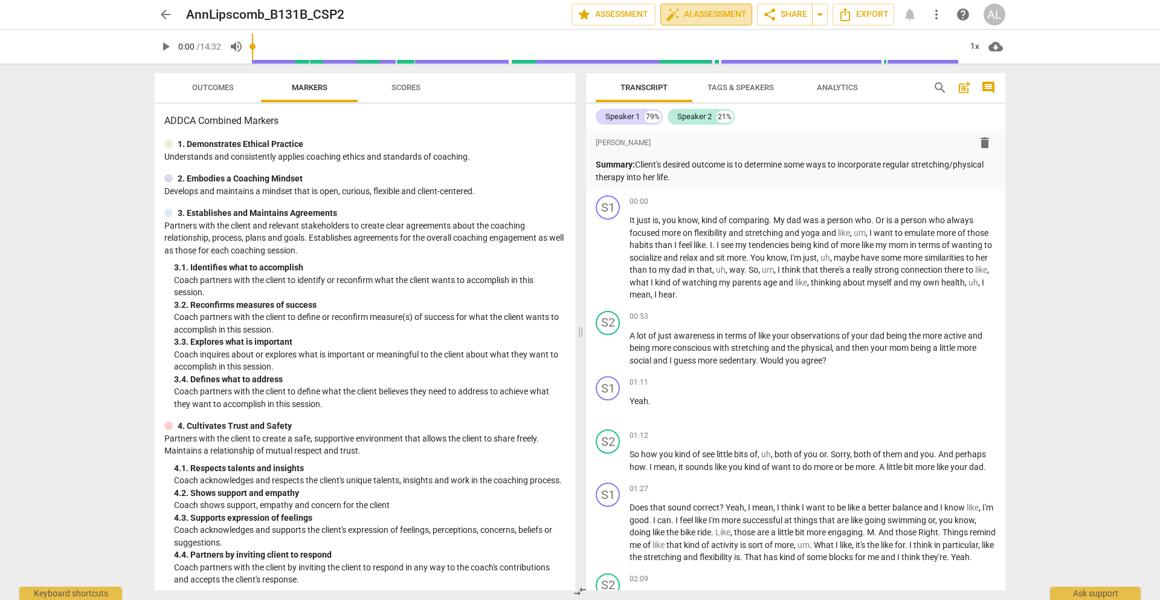
click at [685, 13] on span "auto_fix_high AI Assessment" at bounding box center [706, 14] width 81 height 15
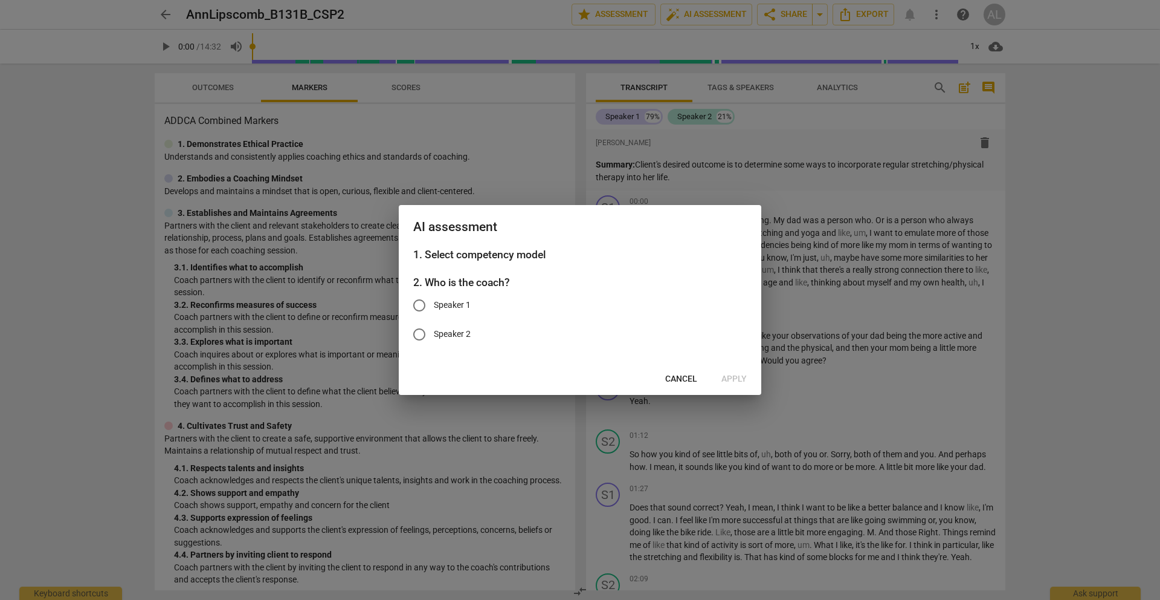
click at [454, 337] on span "Speaker 2" at bounding box center [452, 334] width 37 height 13
click at [434, 337] on input "Speaker 2" at bounding box center [419, 334] width 29 height 29
radio input "true"
click at [505, 254] on h3 "1. Select competency model" at bounding box center [580, 255] width 334 height 16
click at [741, 377] on span "Apply" at bounding box center [734, 379] width 25 height 12
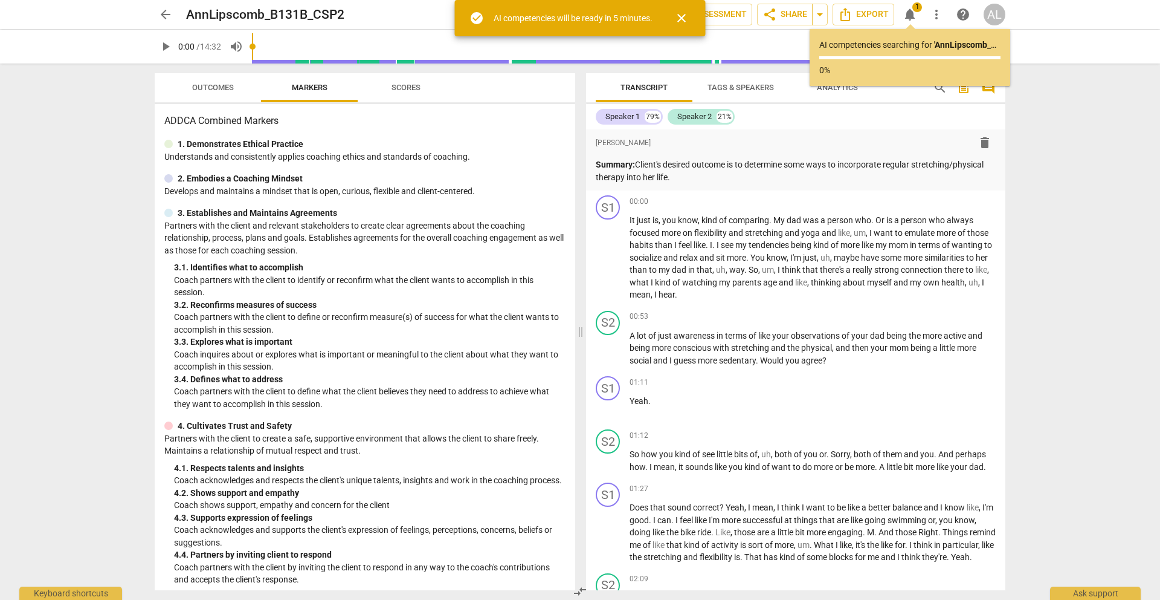
click at [172, 11] on span "arrow_back" at bounding box center [165, 14] width 15 height 15
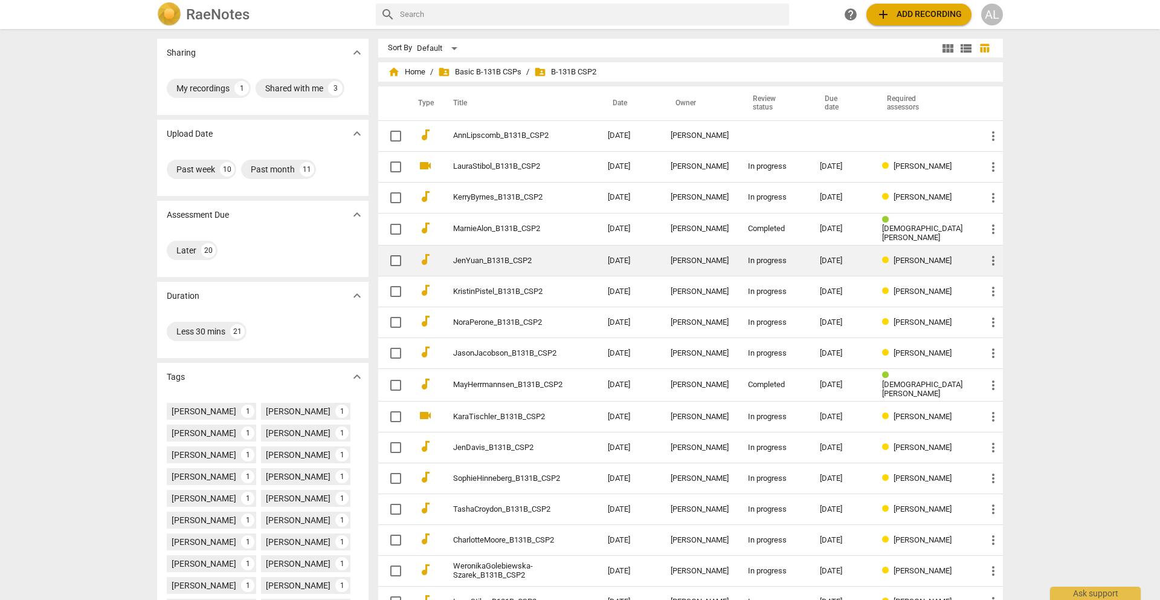
click at [485, 256] on link "JenYuan_B131B_CSP2" at bounding box center [508, 260] width 111 height 9
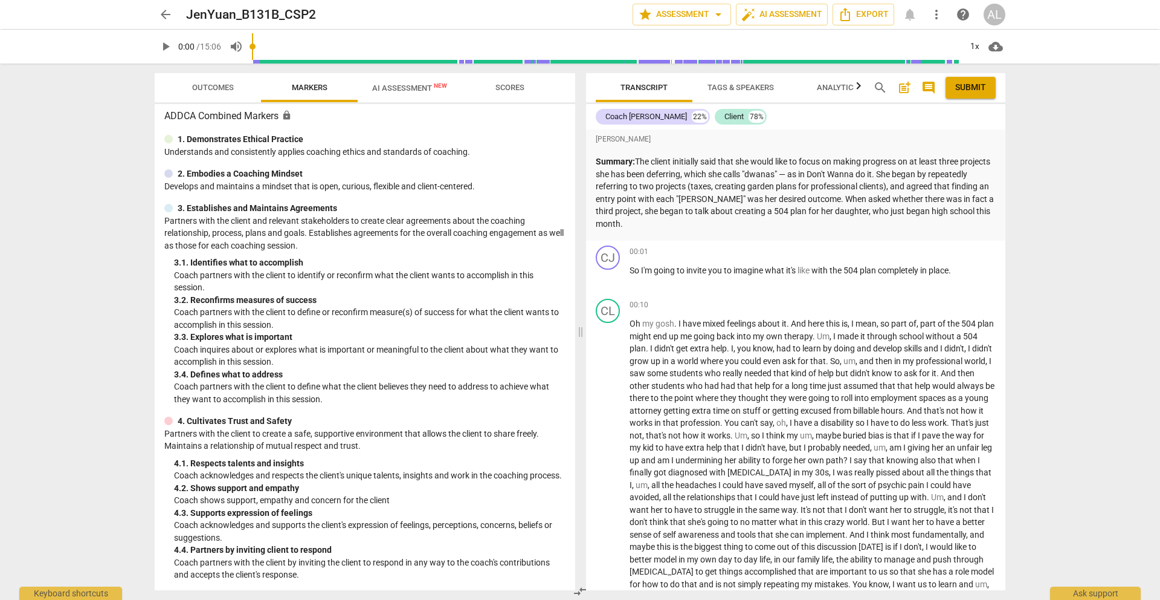
scroll to position [6, 0]
click at [408, 88] on span "AI Assessment New" at bounding box center [409, 87] width 75 height 9
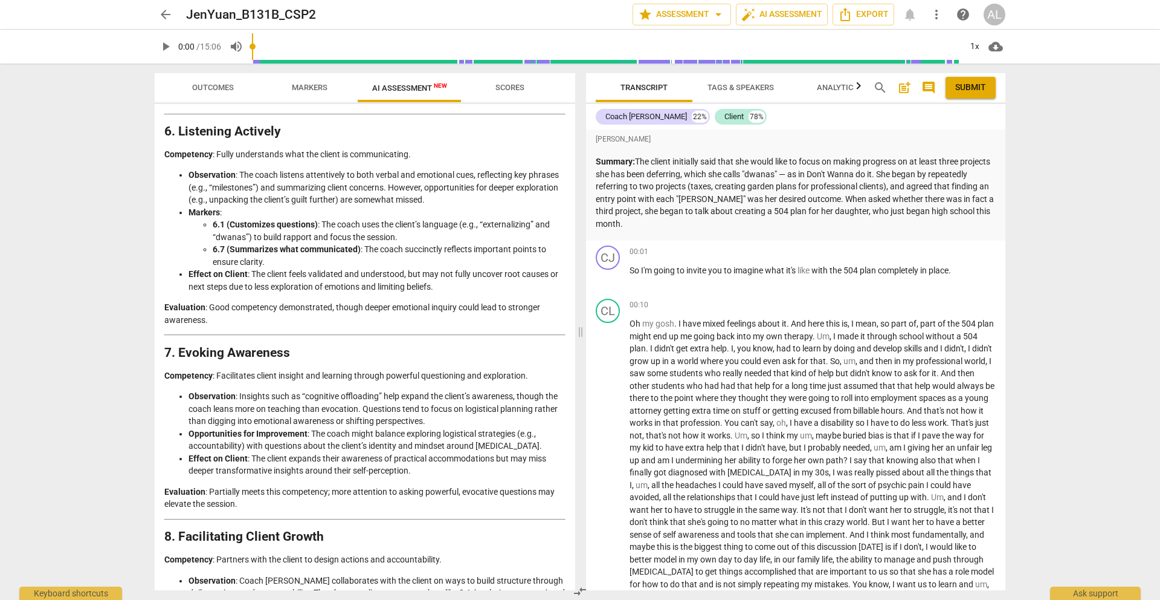
scroll to position [1352, 0]
click at [679, 175] on p "Summary: The client initially said that she would like to focus on making progr…" at bounding box center [796, 192] width 400 height 74
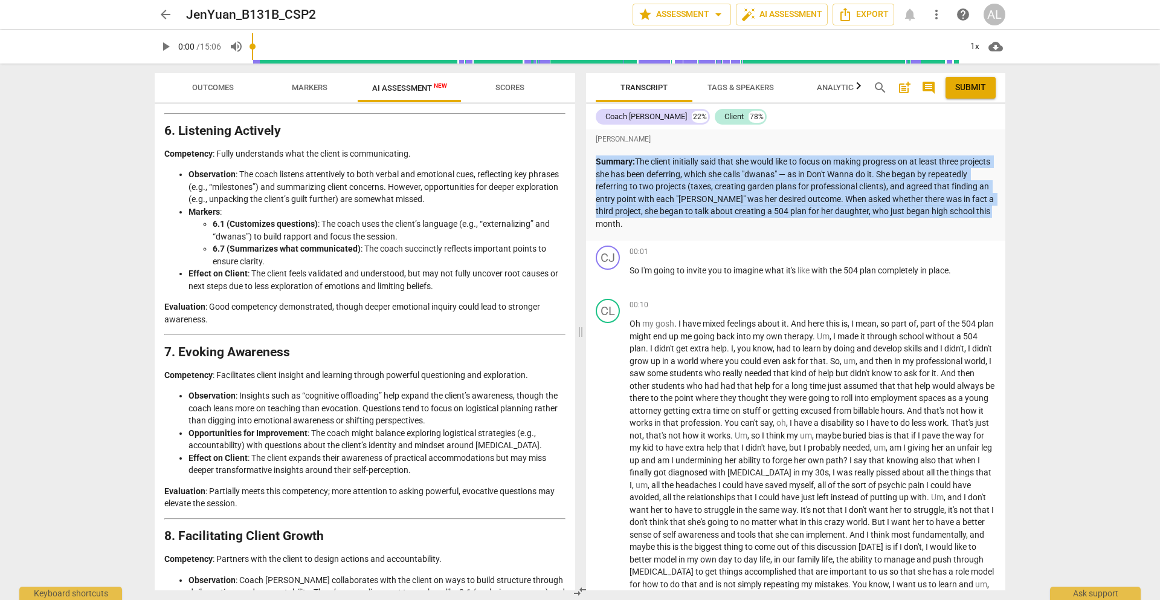
click at [679, 175] on p "Summary: The client initially said that she would like to focus on making progr…" at bounding box center [796, 192] width 400 height 74
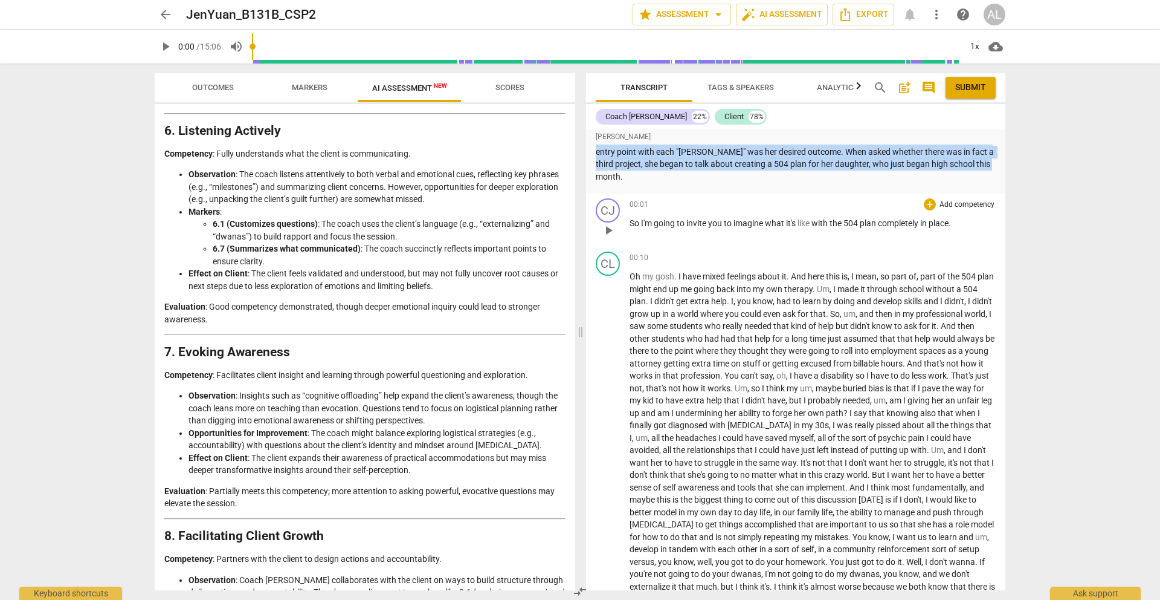
scroll to position [52, 0]
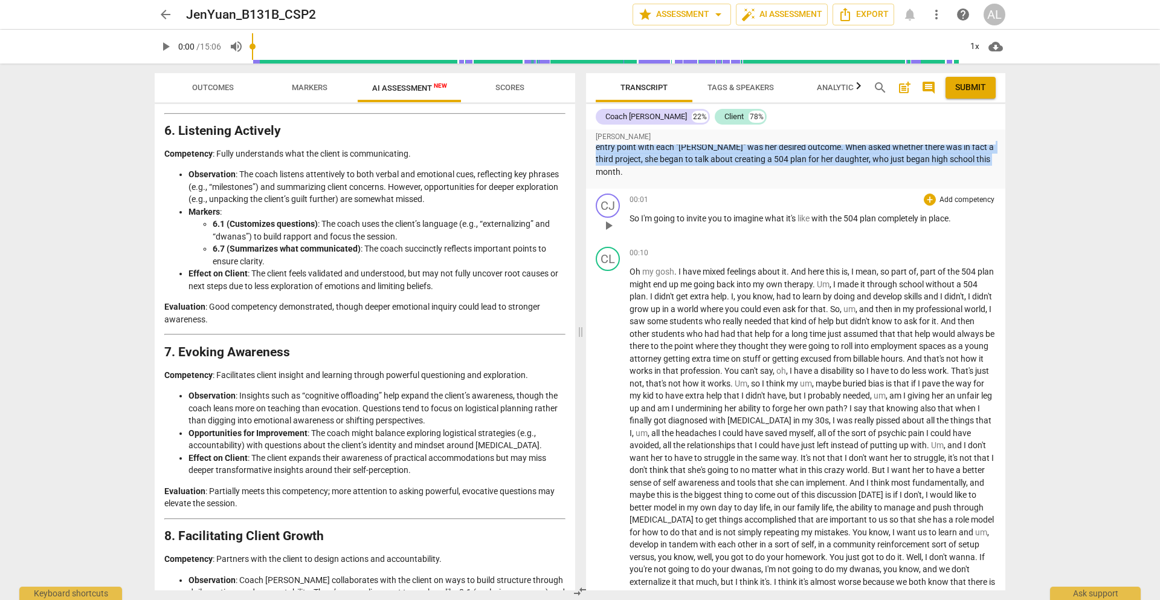
click at [608, 224] on span "play_arrow" at bounding box center [608, 225] width 15 height 15
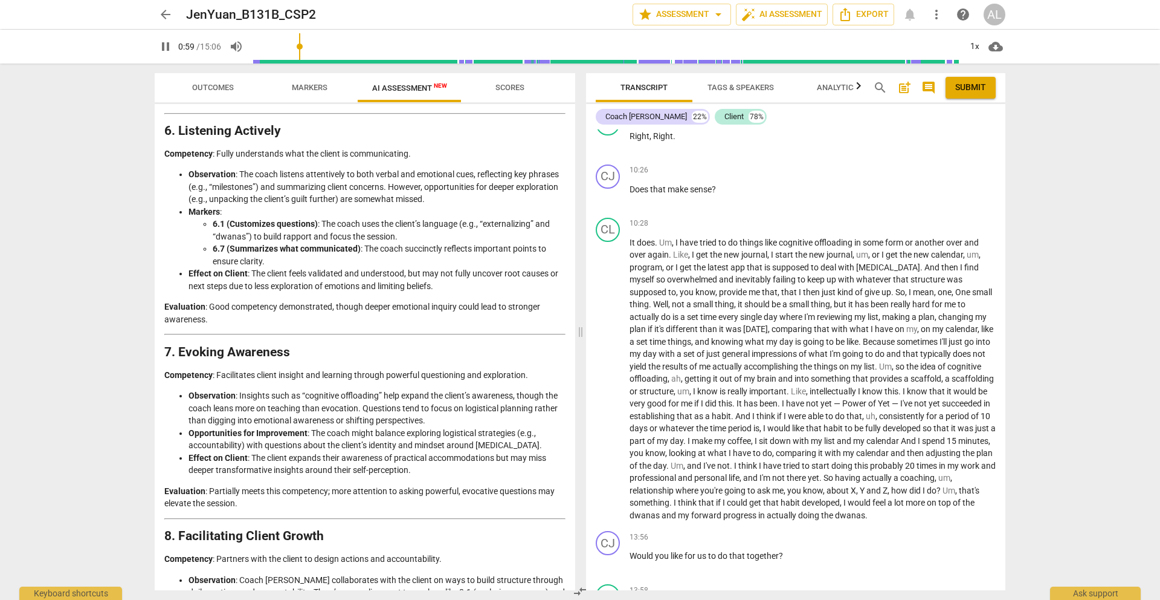
scroll to position [2379, 0]
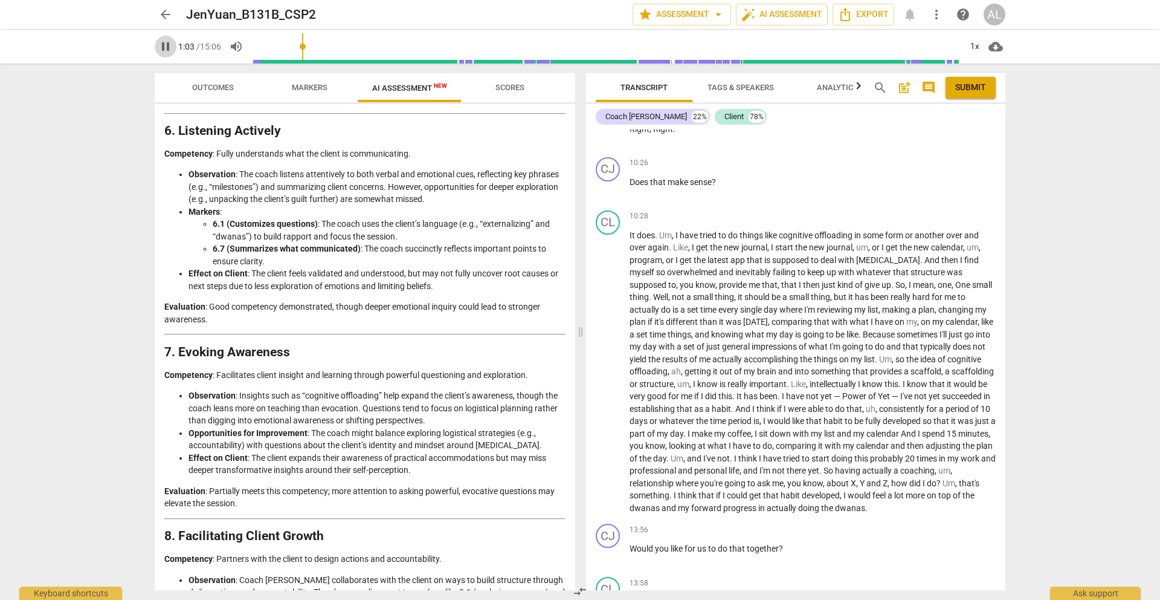
click at [167, 50] on span "pause" at bounding box center [165, 46] width 15 height 15
type input "64"
click at [160, 10] on span "arrow_back" at bounding box center [165, 14] width 15 height 15
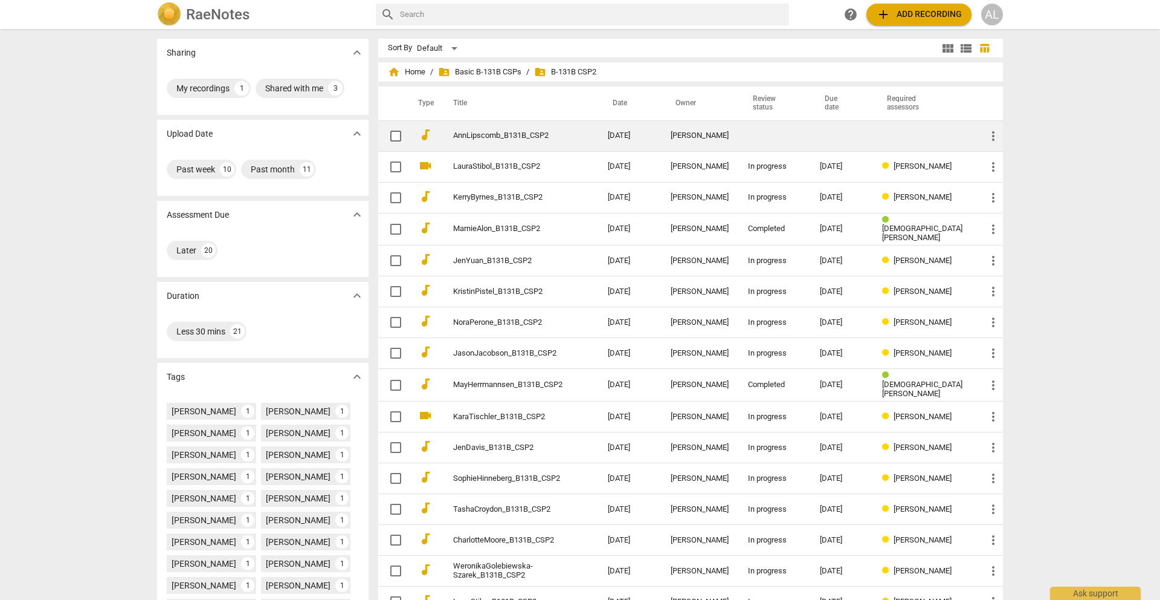
click at [494, 132] on link "AnnLipscomb_B131B_CSP2" at bounding box center [508, 135] width 111 height 9
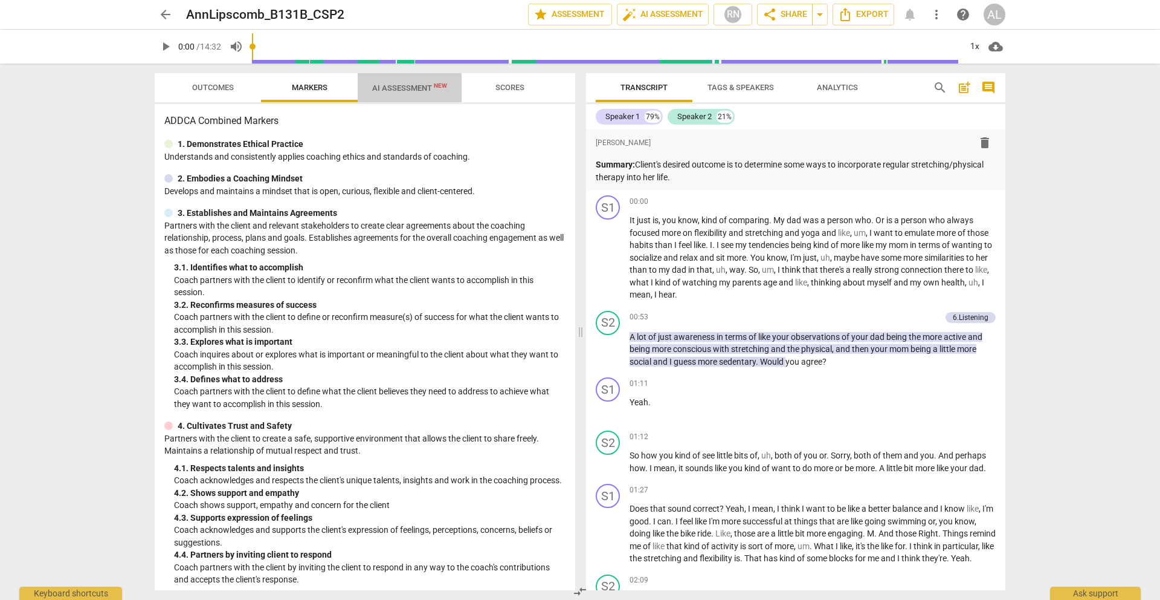
click at [415, 88] on span "AI Assessment New" at bounding box center [409, 87] width 75 height 9
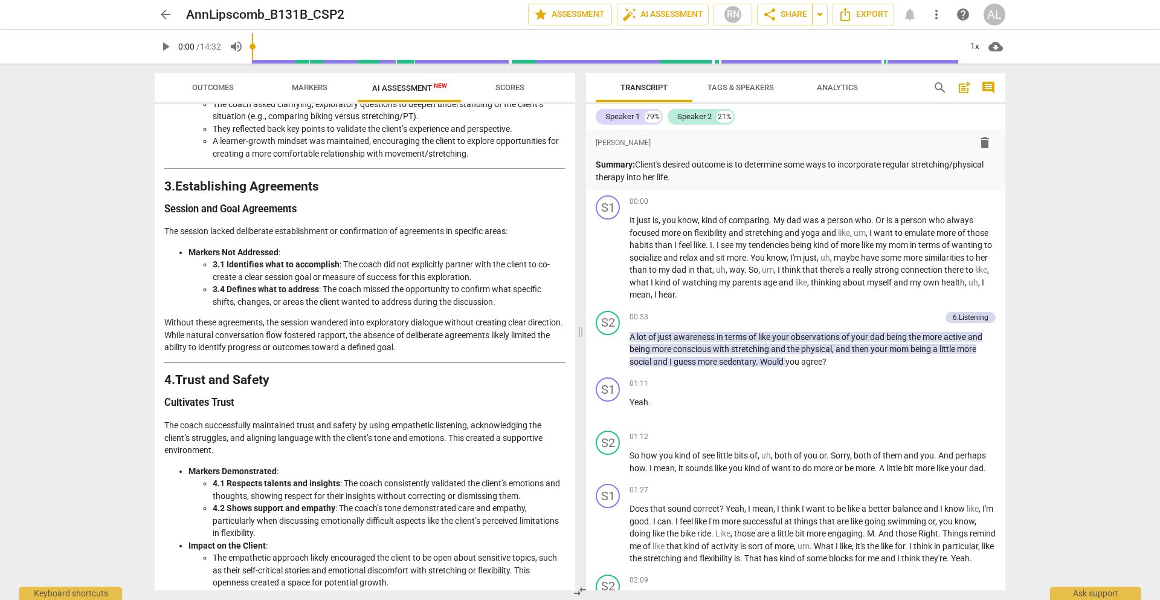
scroll to position [598, 0]
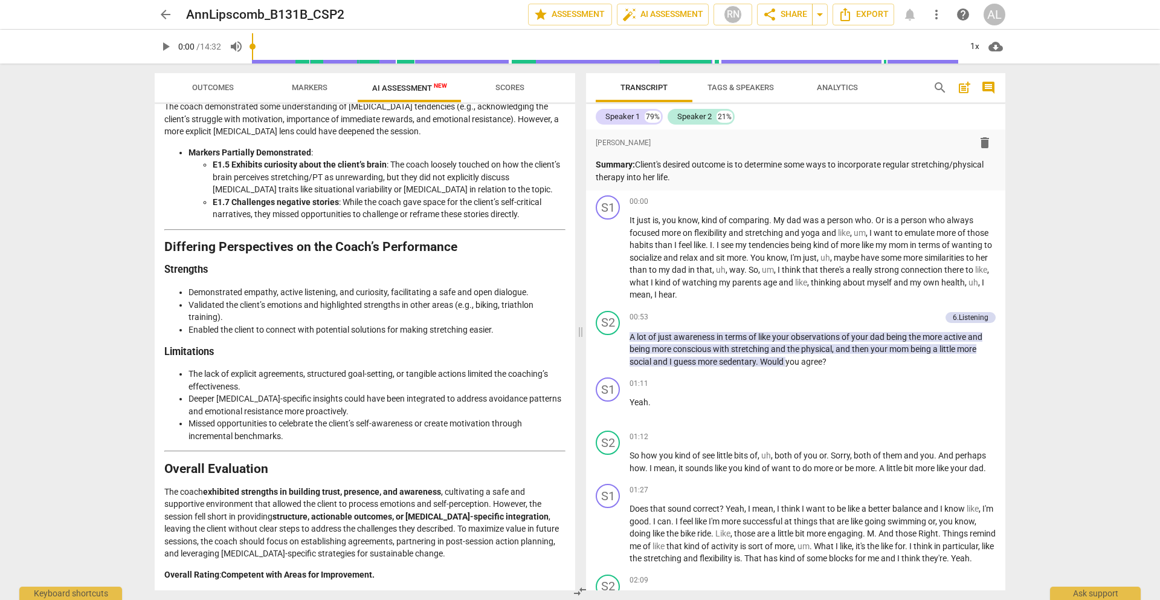
scroll to position [2074, 0]
click at [372, 214] on li "E1.7 Challenges negative stories : While the coach gave space for the client’s …" at bounding box center [389, 208] width 353 height 25
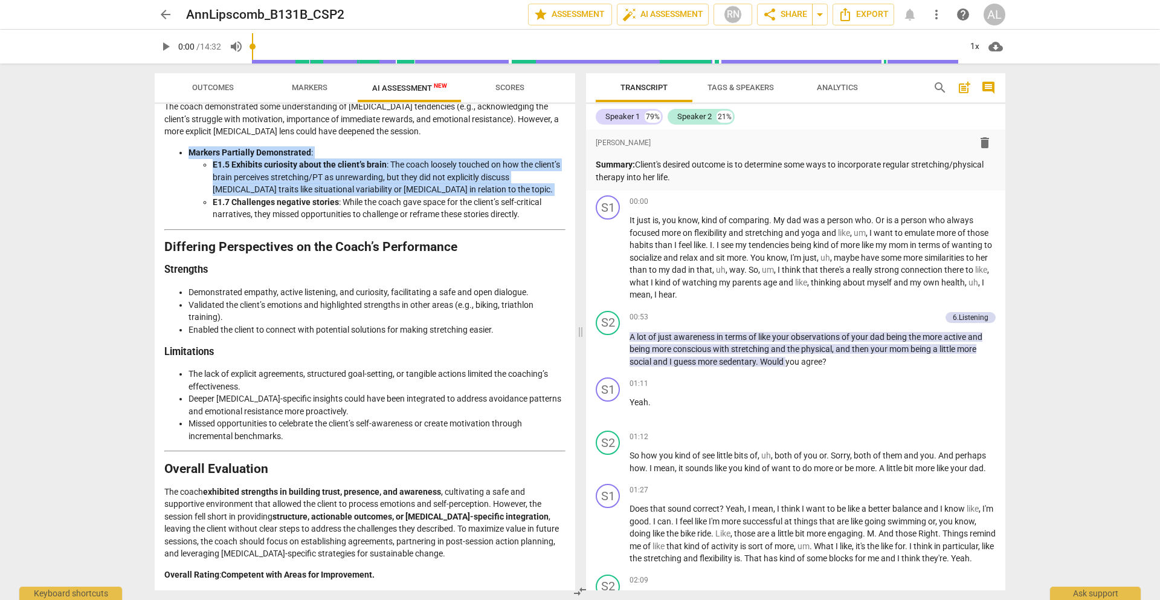
click at [372, 214] on li "E1.7 Challenges negative stories : While the coach gave space for the client’s …" at bounding box center [389, 208] width 353 height 25
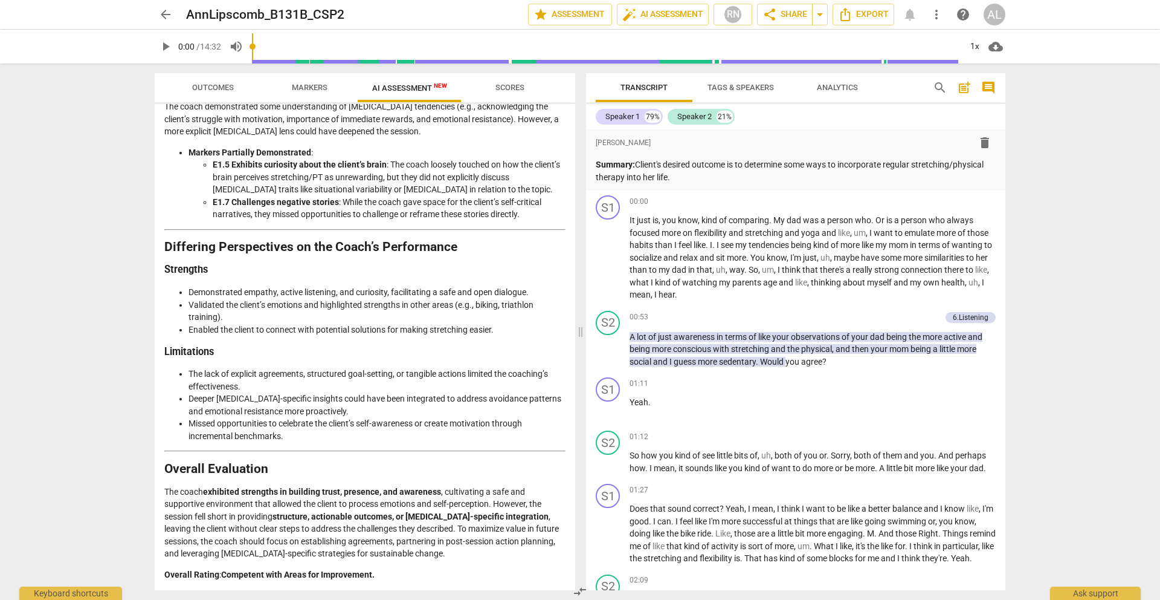
click at [296, 425] on li "Missed opportunities to celebrate the client’s self-awareness or create motivat…" at bounding box center [377, 429] width 377 height 25
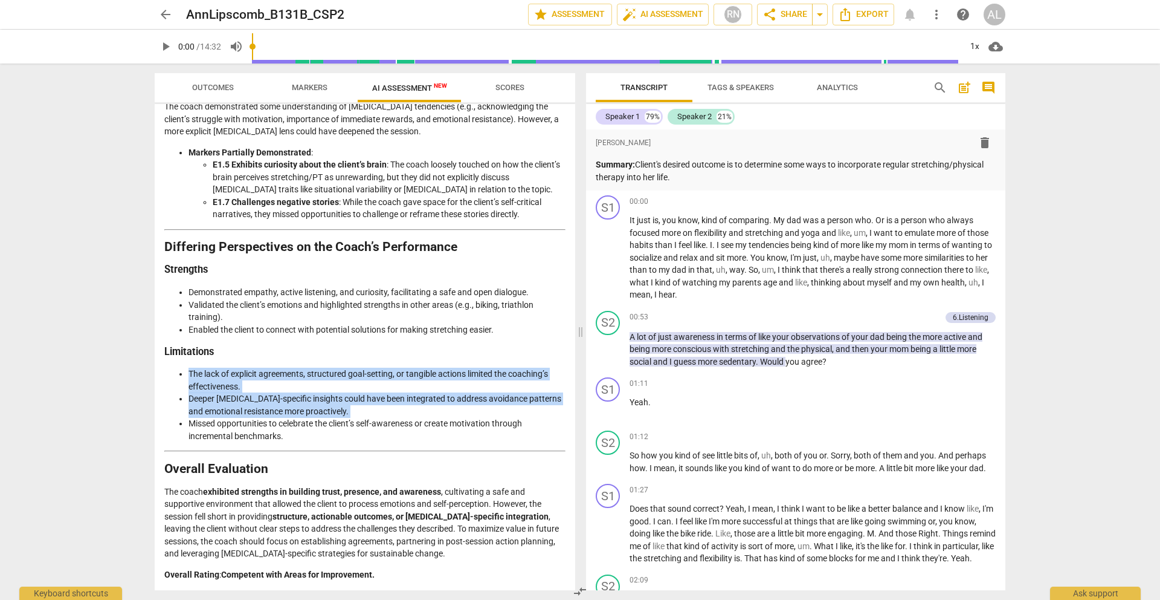
click at [296, 425] on li "Missed opportunities to celebrate the client’s self-awareness or create motivat…" at bounding box center [377, 429] width 377 height 25
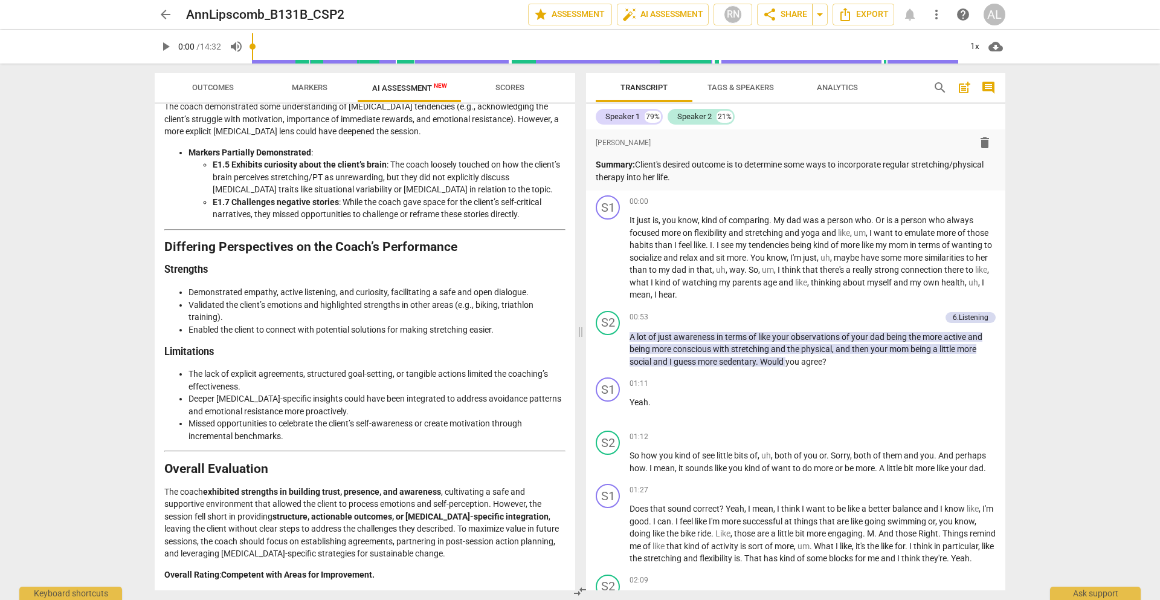
click at [296, 436] on li "Missed opportunities to celebrate the client’s self-awareness or create motivat…" at bounding box center [377, 429] width 377 height 25
click at [159, 16] on span "arrow_back" at bounding box center [165, 14] width 15 height 15
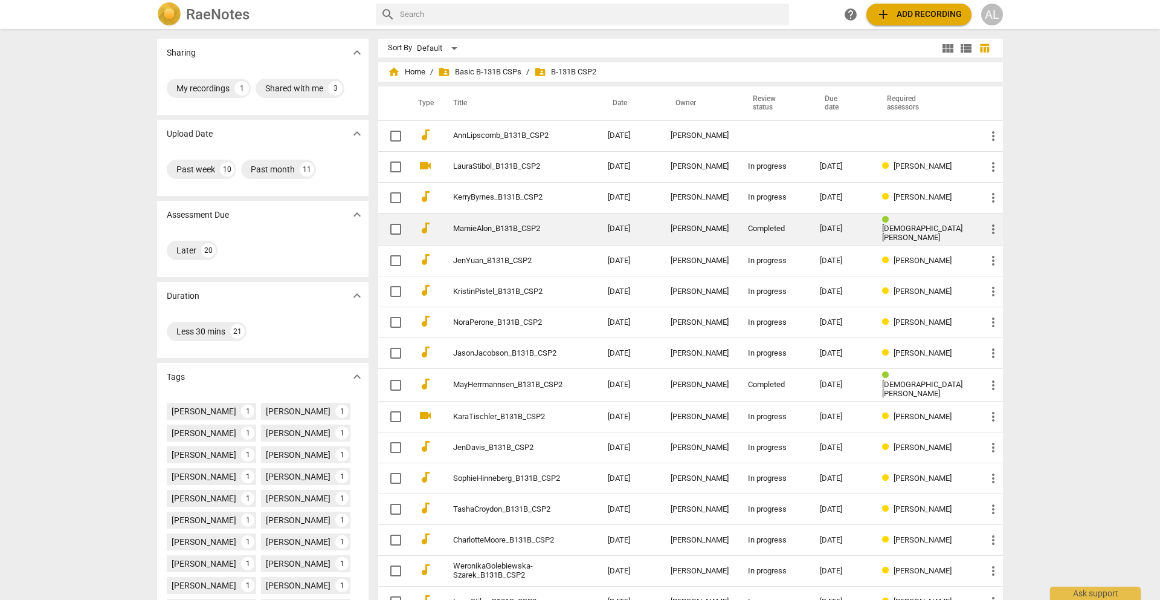
click at [470, 228] on link "MarnieAlon_B131B_CSP2" at bounding box center [508, 228] width 111 height 9
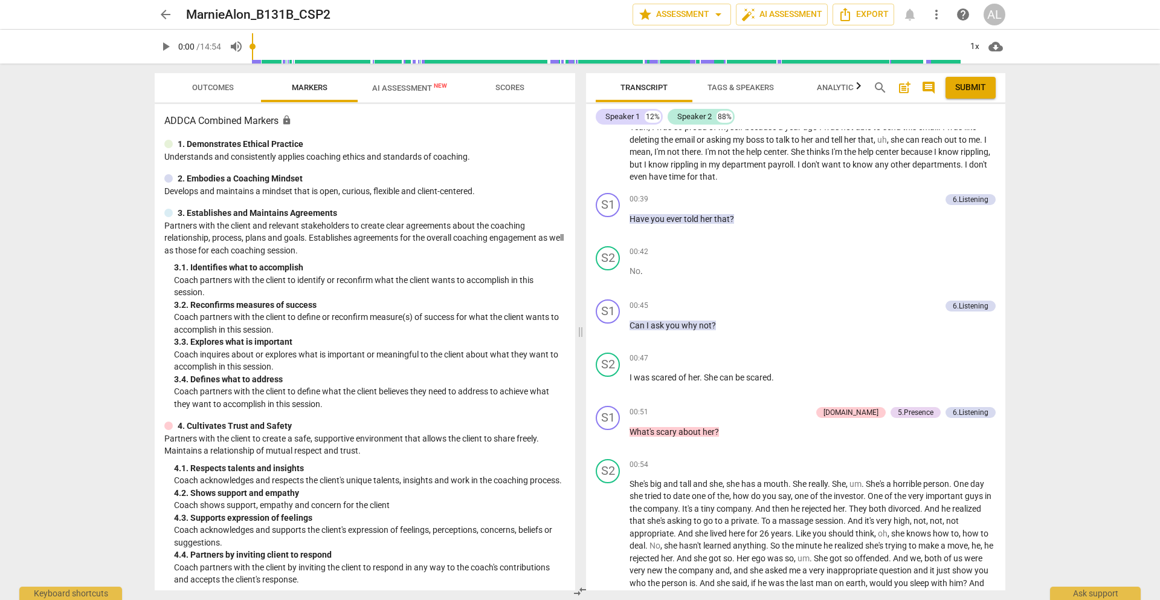
scroll to position [413, 0]
click at [163, 16] on span "arrow_back" at bounding box center [165, 14] width 15 height 15
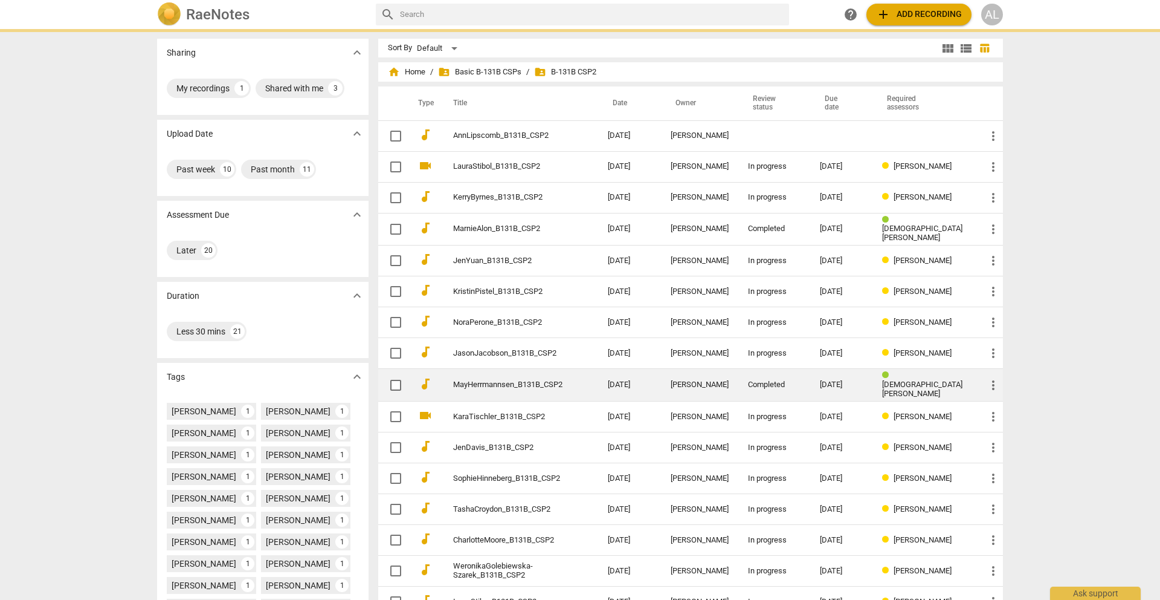
scroll to position [196, 0]
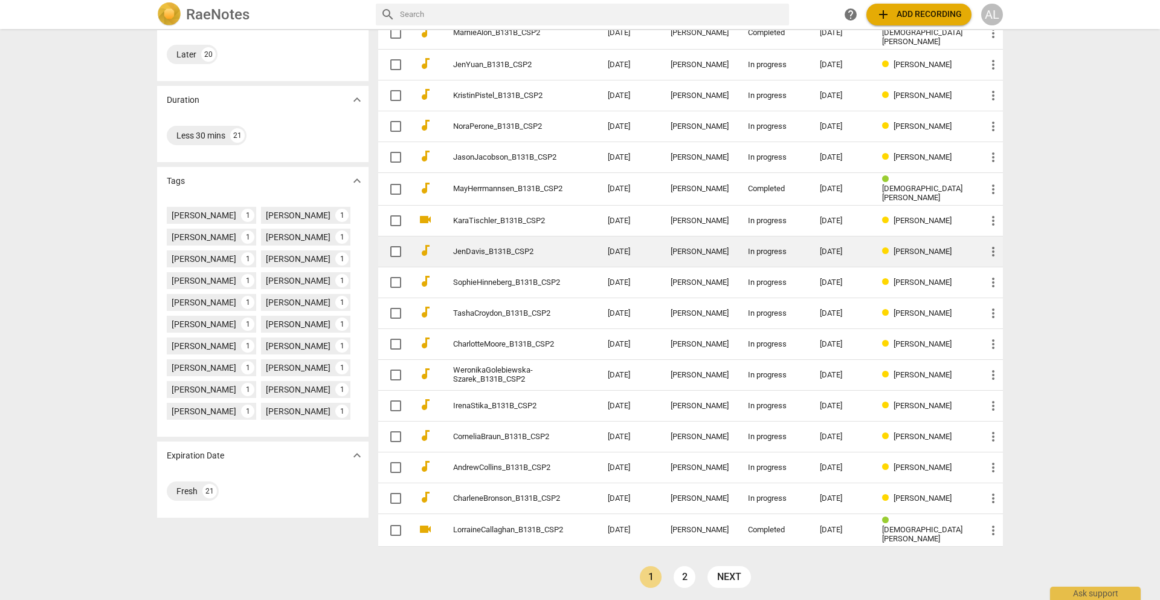
click at [525, 247] on link "JenDavis_B131B_CSP2" at bounding box center [508, 251] width 111 height 9
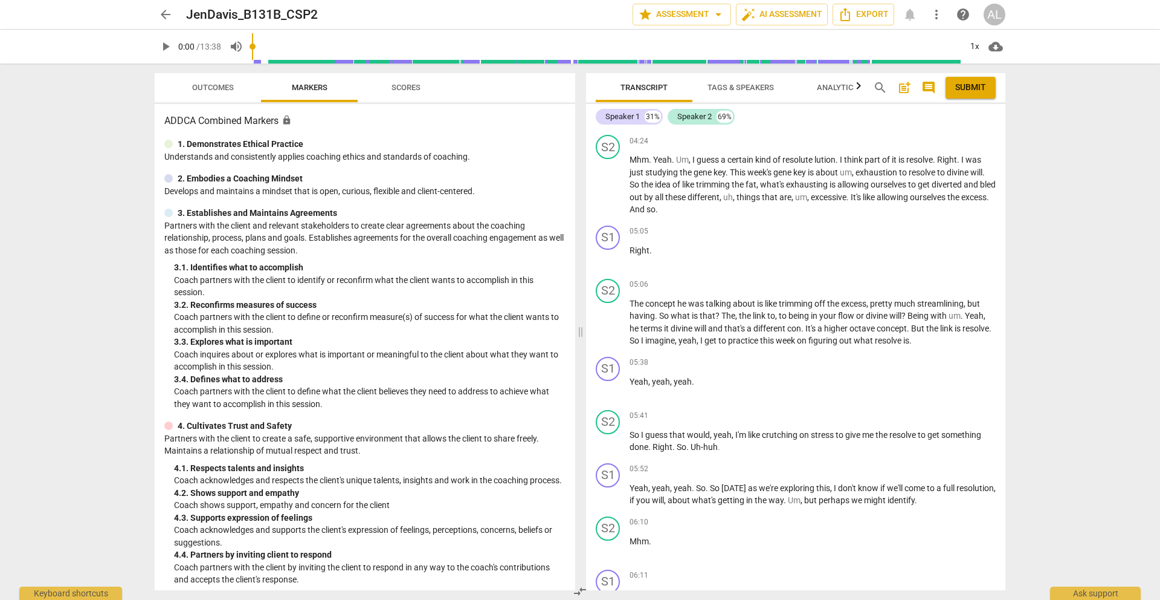
scroll to position [888, 0]
click at [168, 11] on span "arrow_back" at bounding box center [165, 14] width 15 height 15
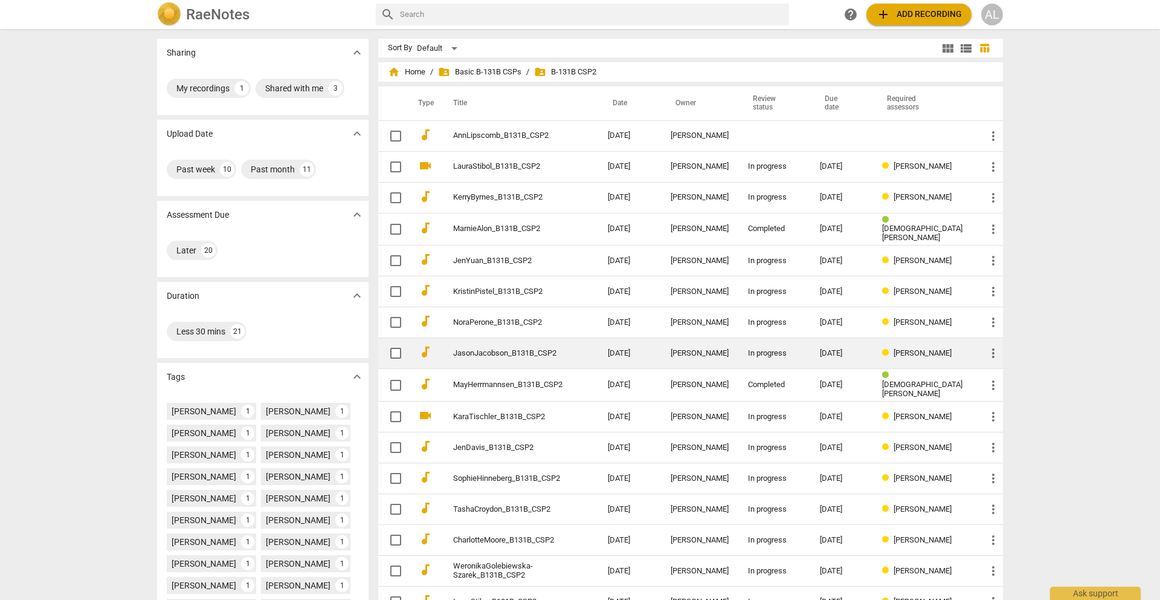
scroll to position [152, 0]
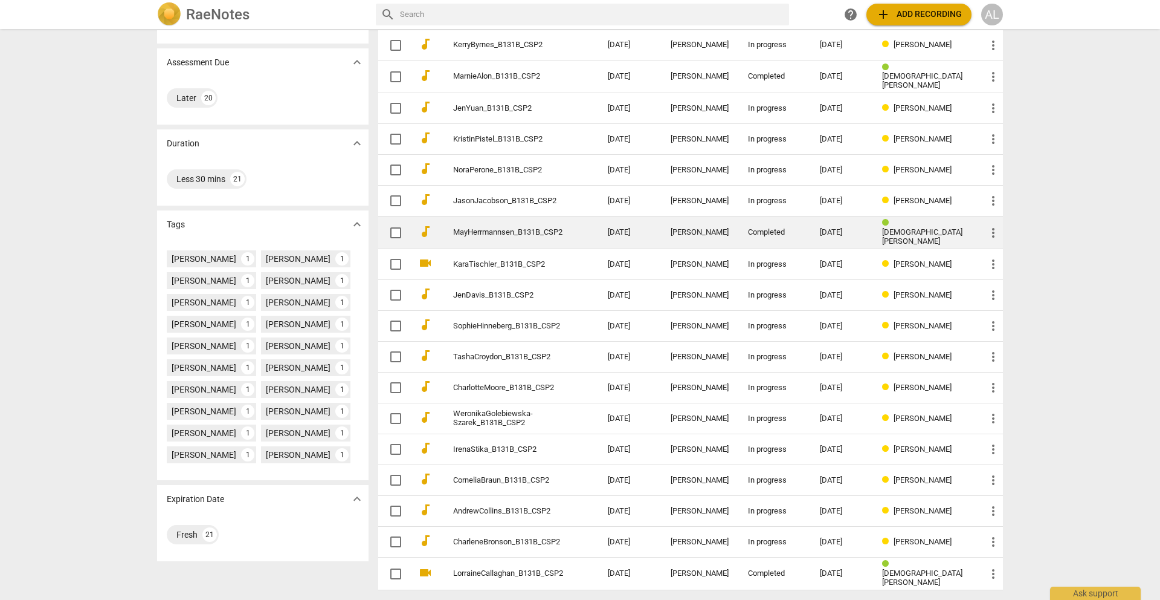
click at [537, 228] on link "MayHerrmannsen_B131B_CSP2" at bounding box center [508, 232] width 111 height 9
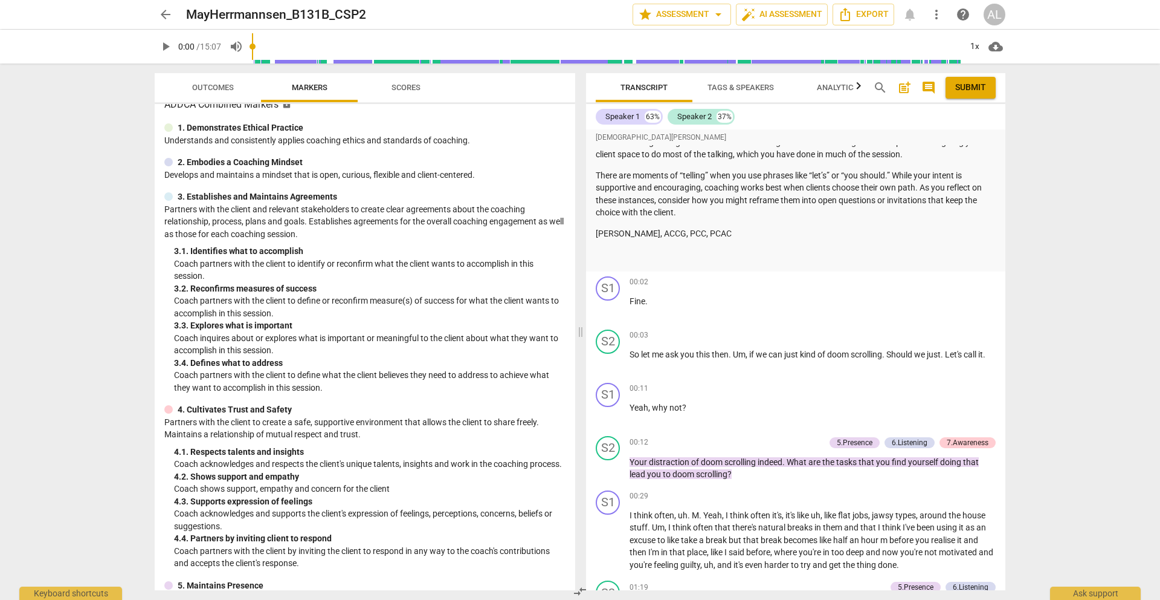
scroll to position [431, 0]
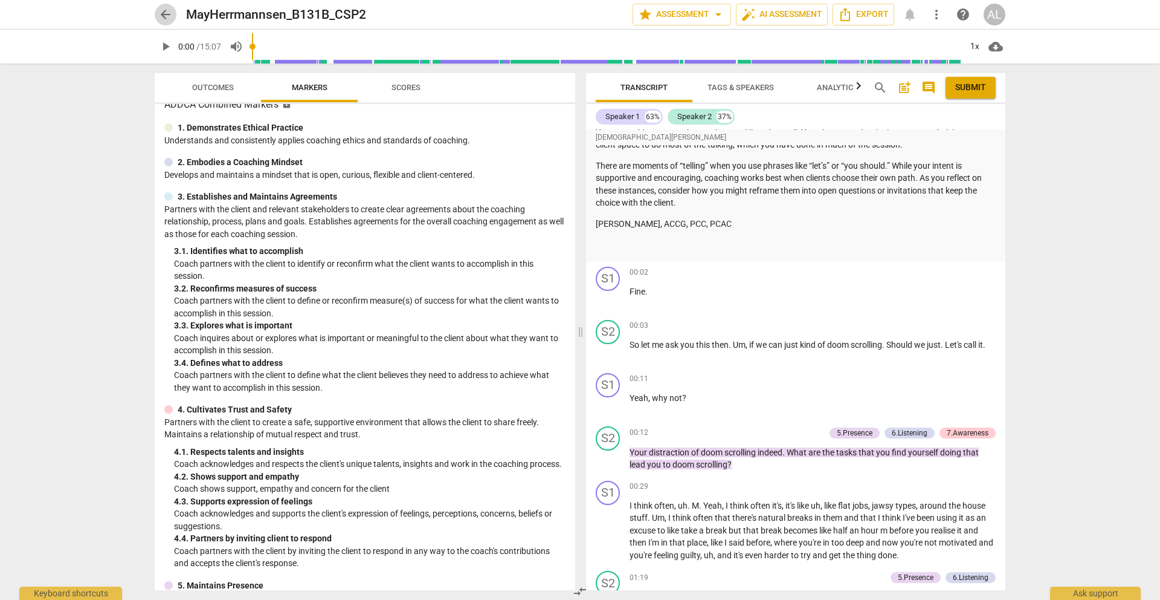
click at [169, 9] on span "arrow_back" at bounding box center [165, 14] width 15 height 15
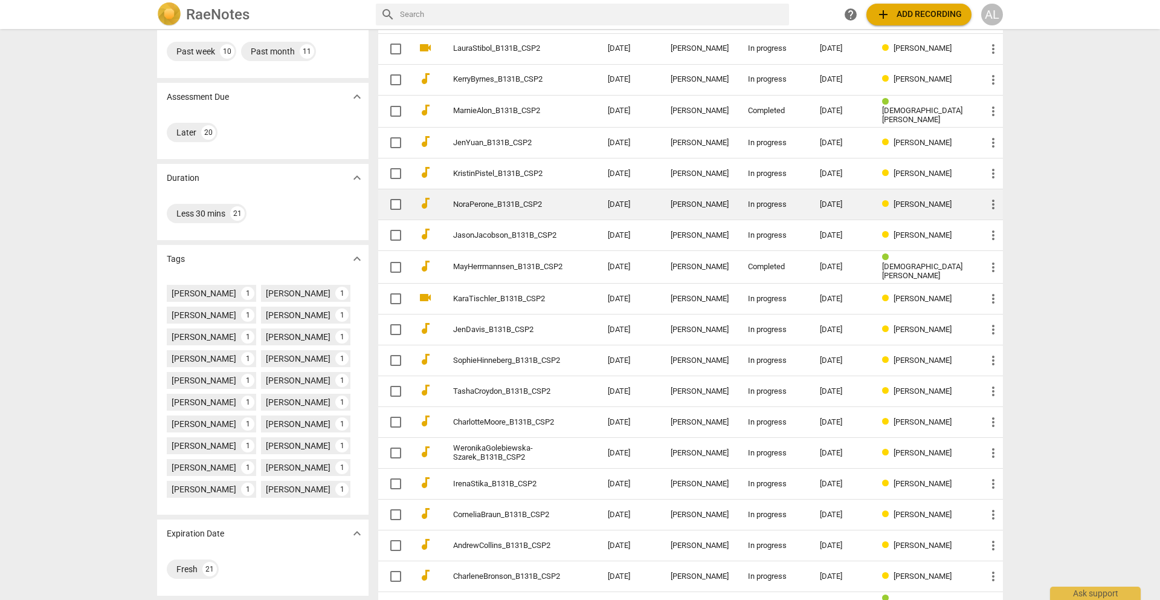
scroll to position [133, 0]
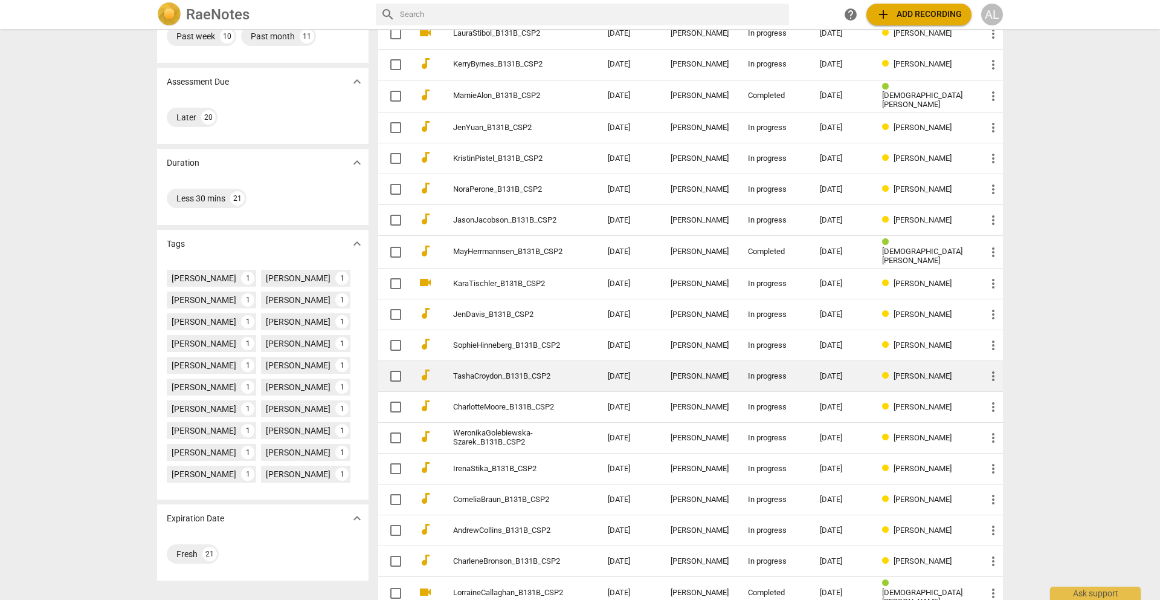
click at [519, 372] on link "TashaCroydon_B131B_CSP2" at bounding box center [508, 376] width 111 height 9
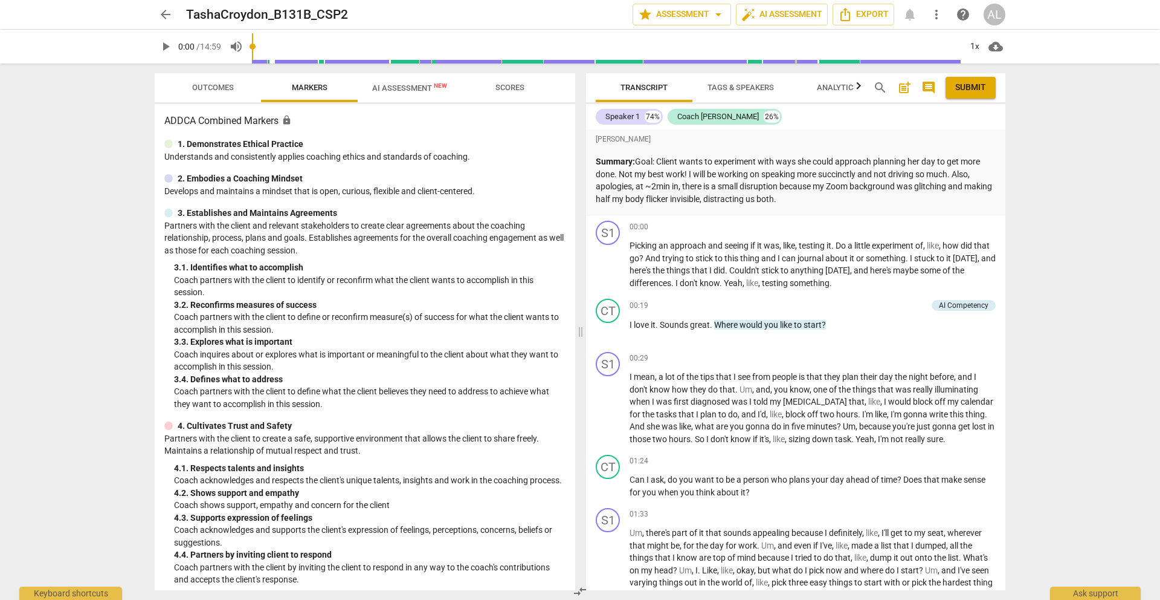
click at [412, 84] on span "AI Assessment New" at bounding box center [409, 87] width 75 height 9
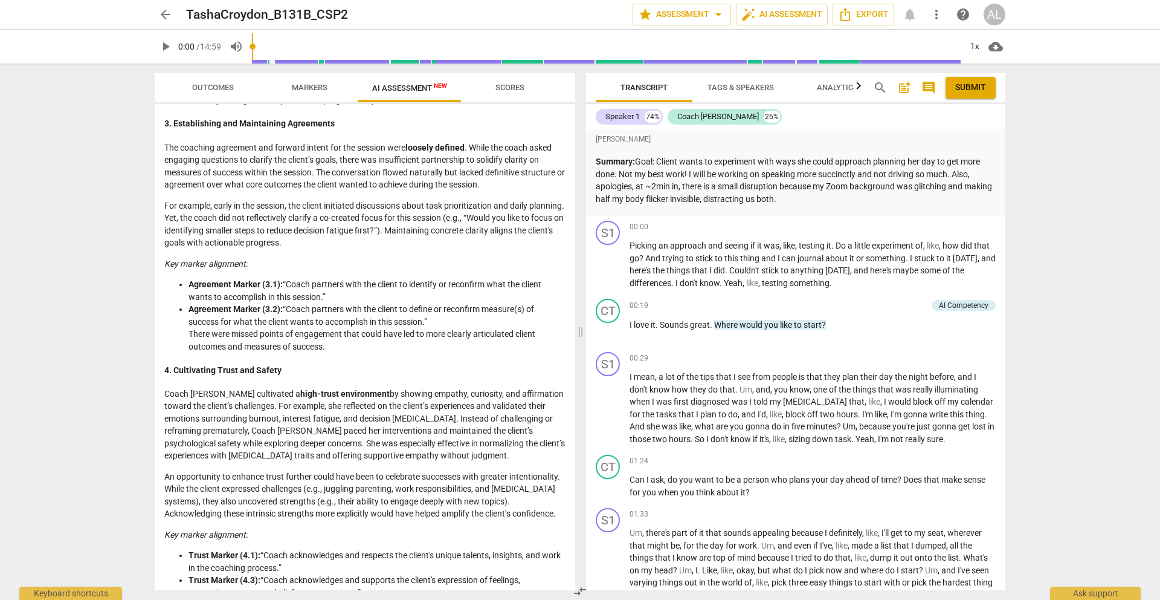
scroll to position [579, 0]
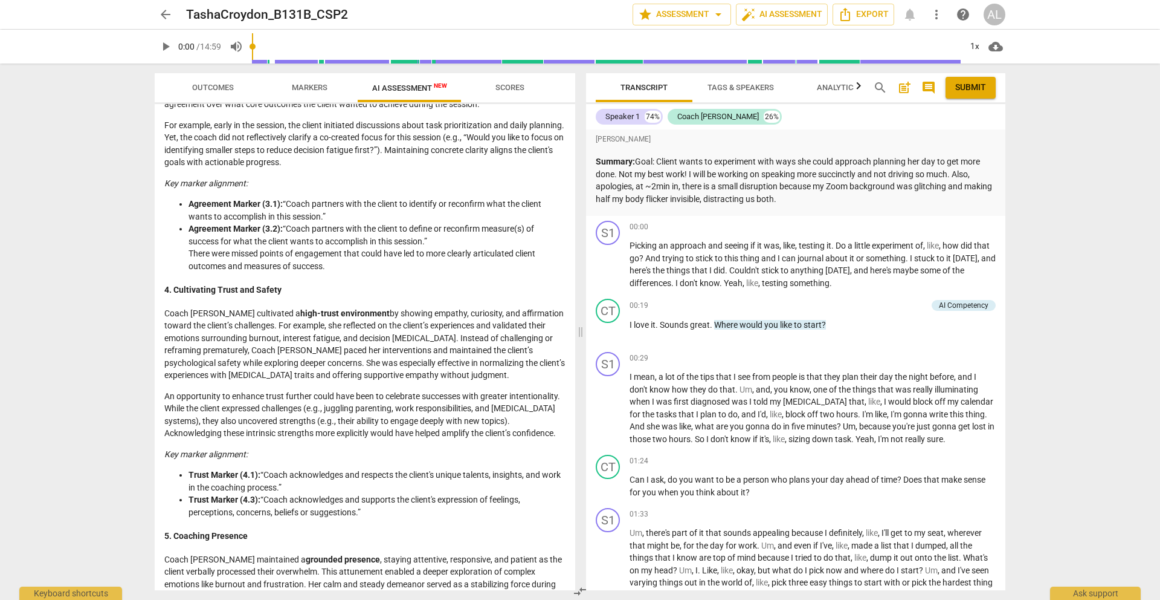
click at [509, 86] on span "Scores" at bounding box center [510, 87] width 29 height 9
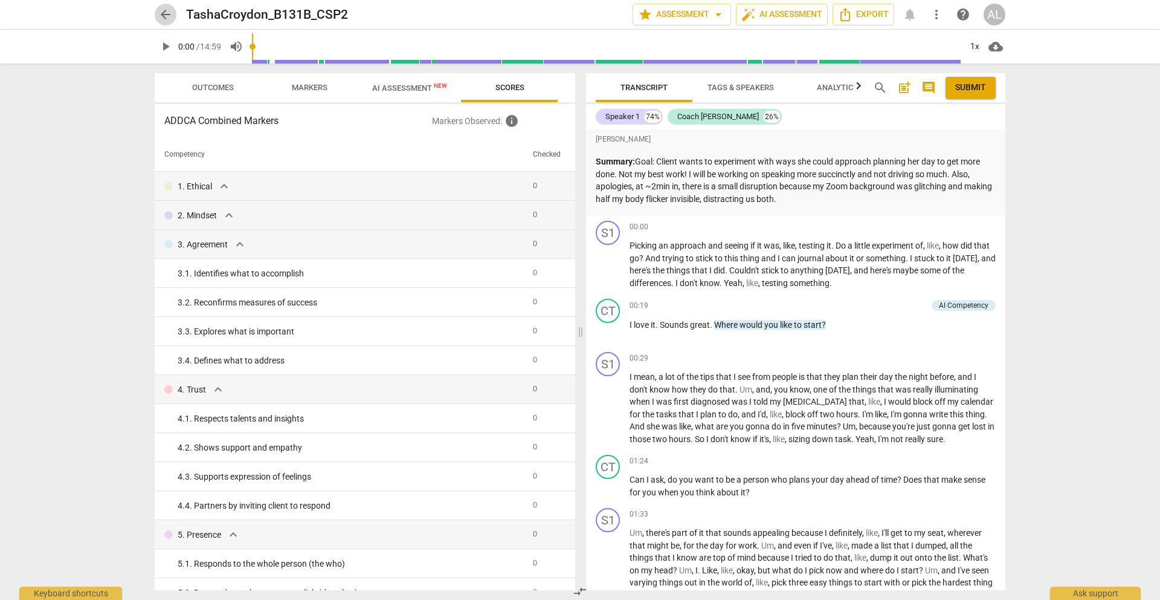
click at [167, 13] on span "arrow_back" at bounding box center [165, 14] width 15 height 15
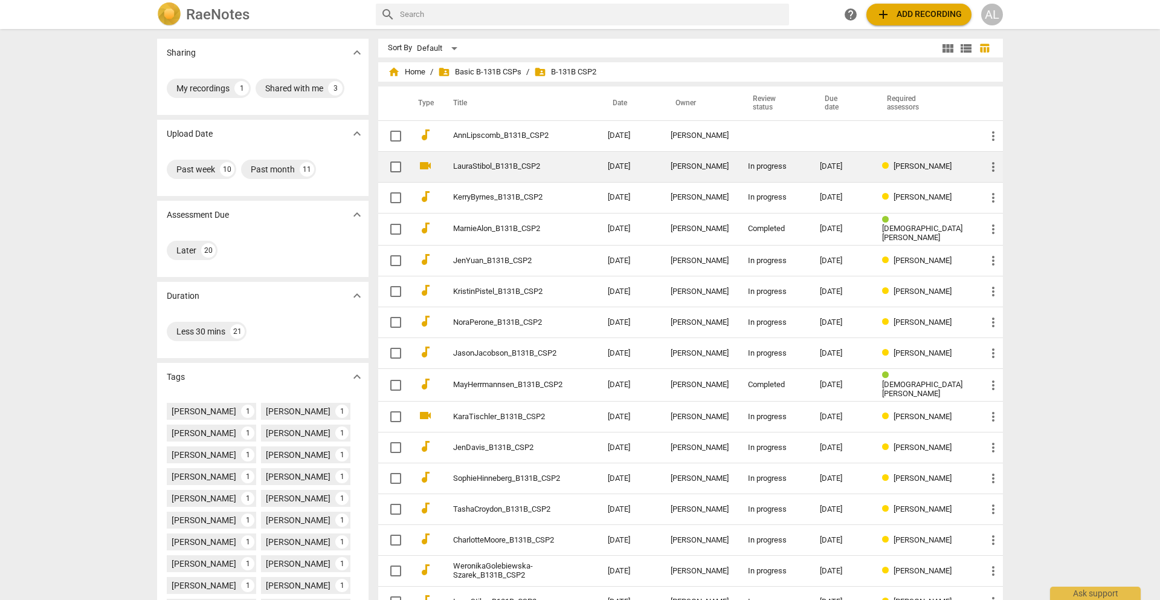
click at [489, 167] on link "LauraStibol_B131B_CSP2" at bounding box center [508, 166] width 111 height 9
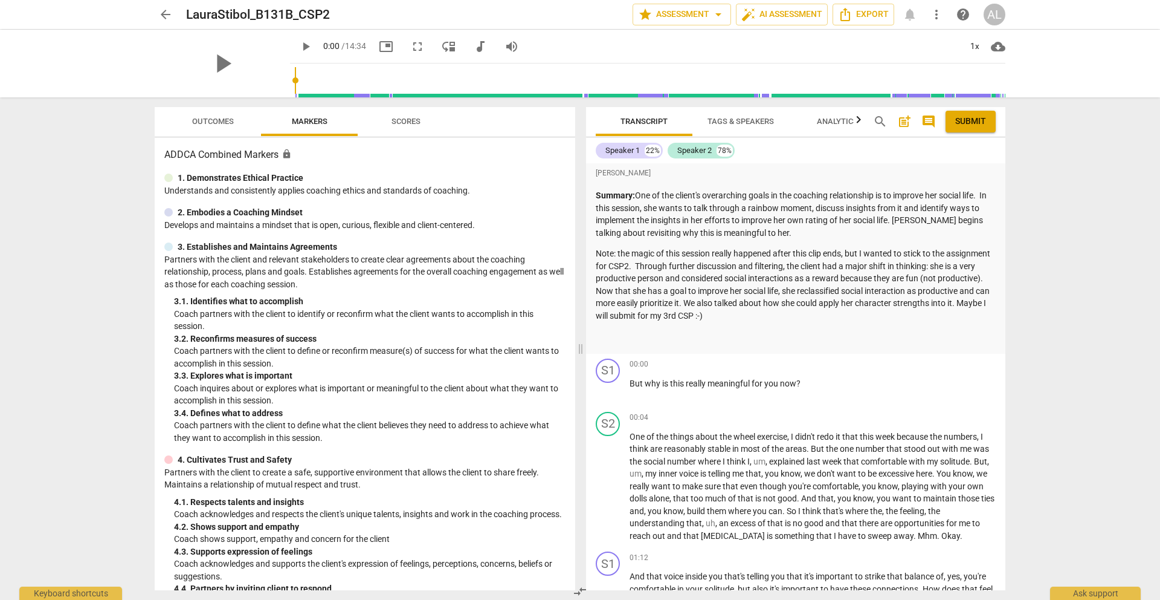
click at [166, 13] on span "arrow_back" at bounding box center [165, 14] width 15 height 15
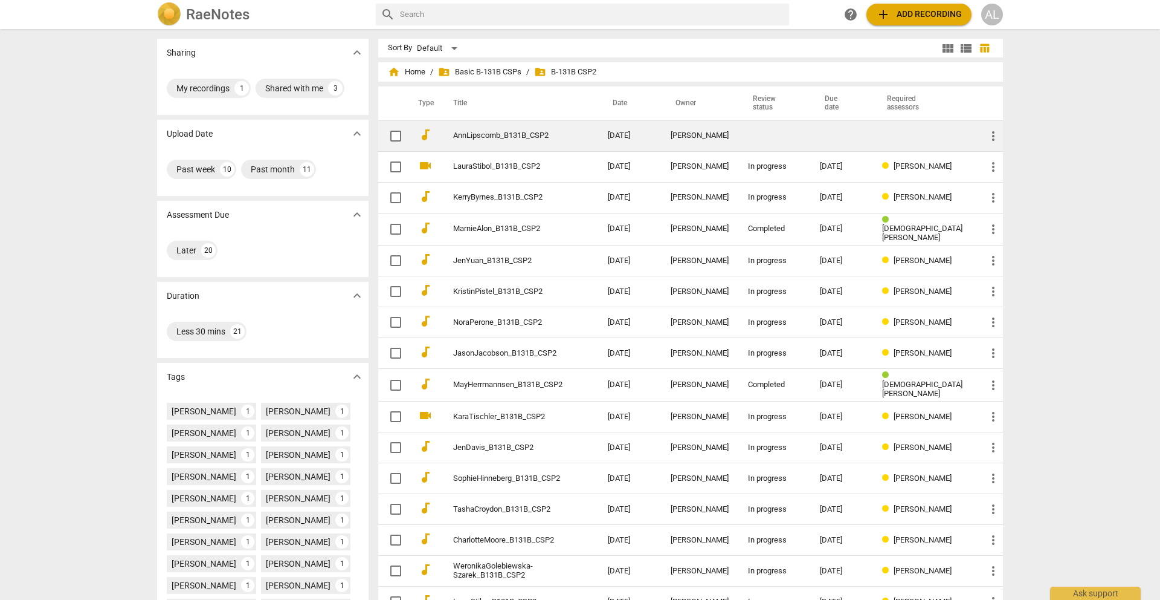
click at [529, 132] on link "AnnLipscomb_B131B_CSP2" at bounding box center [508, 135] width 111 height 9
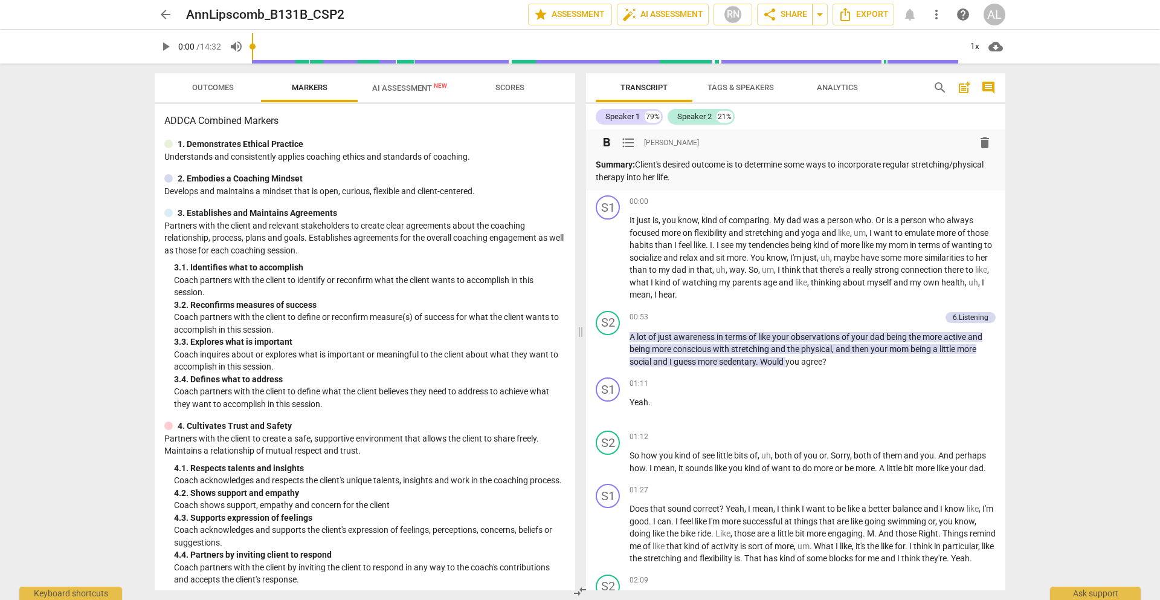
click at [626, 140] on span "format_list_bulleted" at bounding box center [628, 142] width 15 height 15
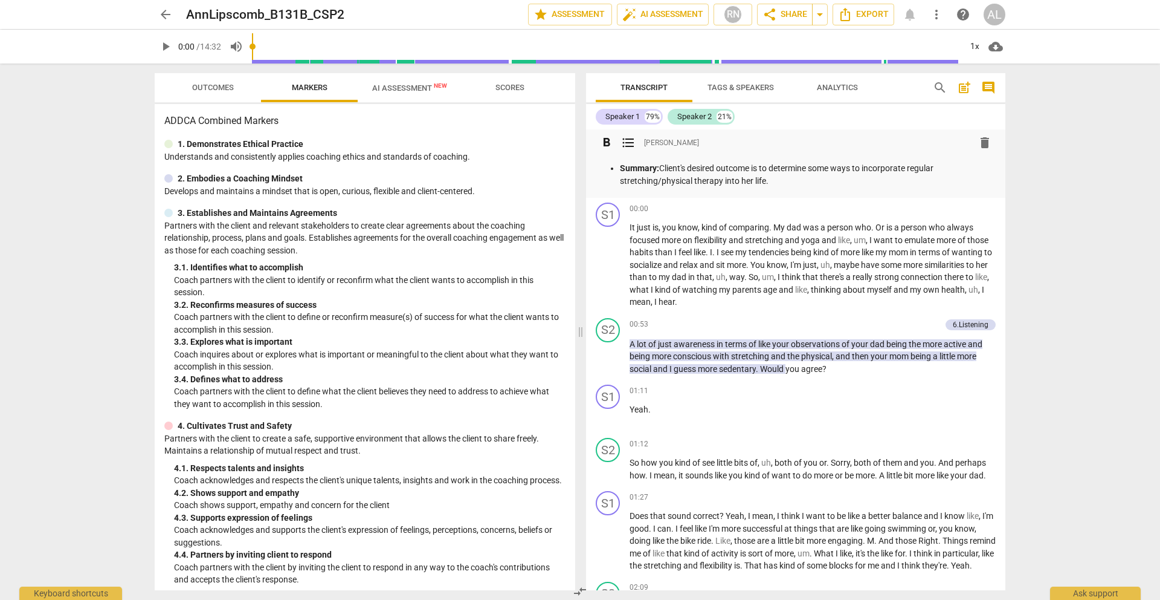
click at [698, 168] on p "Summary: Client's desired outcome is to determine some ways to incorporate regu…" at bounding box center [808, 174] width 376 height 25
click at [740, 169] on p "Summary: Client's desired outcome is to determine some ways to incorporate regu…" at bounding box center [808, 174] width 376 height 25
click at [691, 172] on p "Summary: Client's desired outcome is to determine some ways to incorporate regu…" at bounding box center [808, 174] width 376 height 25
drag, startPoint x: 943, startPoint y: 183, endPoint x: 884, endPoint y: 181, distance: 59.9
click at [884, 181] on p "Summary: Client is feeling stuck/blocked from doing stretching/physical therapy…" at bounding box center [808, 174] width 376 height 25
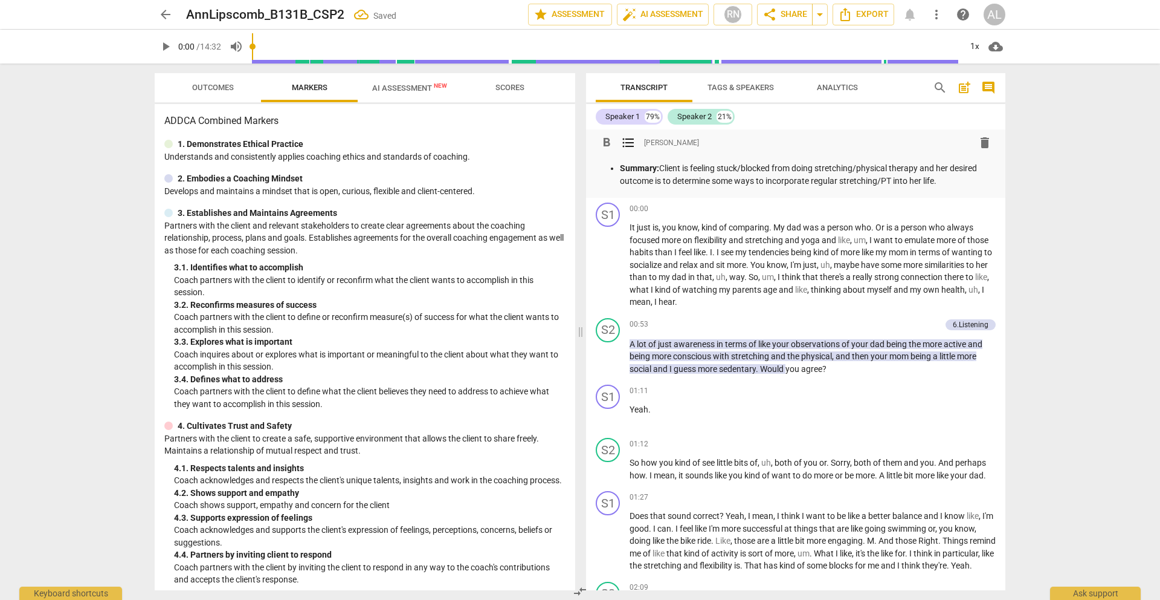
click at [749, 184] on p "Summary: Client is feeling stuck/blocked from doing stretching/physical therapy…" at bounding box center [808, 174] width 376 height 25
click at [949, 184] on p "Summary: Client is feeling stuck/blocked from doing stretching/physical therapy…" at bounding box center [808, 174] width 376 height 25
click at [776, 167] on p "Summary: Client is feeling stuck/blocked from doing stretching/physical therapy…" at bounding box center [808, 174] width 376 height 25
click at [798, 168] on p "Summary: Client is feeling stuck/blocked from doing stretching/physical therapy…" at bounding box center [808, 174] width 376 height 25
click at [823, 170] on p "Summary: Client is feeling stuck/blocked from doing stretching/physical therapy…" at bounding box center [808, 174] width 376 height 25
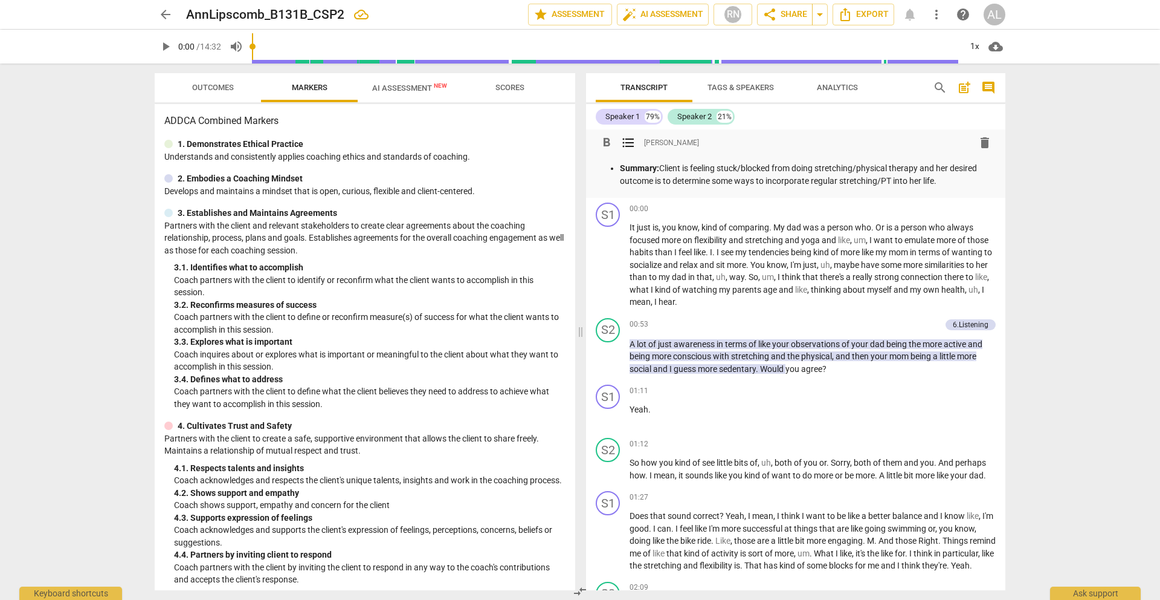
click at [794, 183] on p "Summary: Client is feeling stuck/blocked from doing stretching/physical therapy…" at bounding box center [808, 174] width 376 height 25
click at [964, 181] on p "Summary: Client is feeling stuck/blocked from doing stretching/physical therapy…" at bounding box center [808, 174] width 376 height 25
click at [1098, 184] on div "arrow_back AnnLipscomb_B131B_CSP2 edit star Assessment auto_fix_high AI Assessm…" at bounding box center [580, 300] width 1160 height 600
click at [730, 84] on span "Tags & Speakers" at bounding box center [741, 87] width 66 height 9
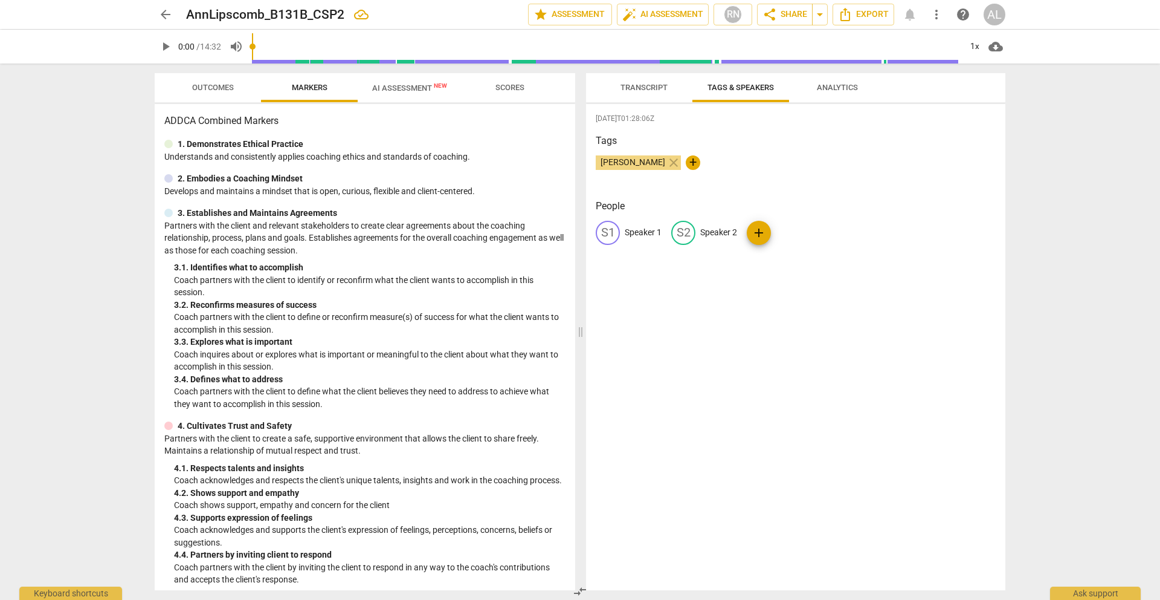
click at [636, 81] on span "Transcript" at bounding box center [644, 88] width 76 height 16
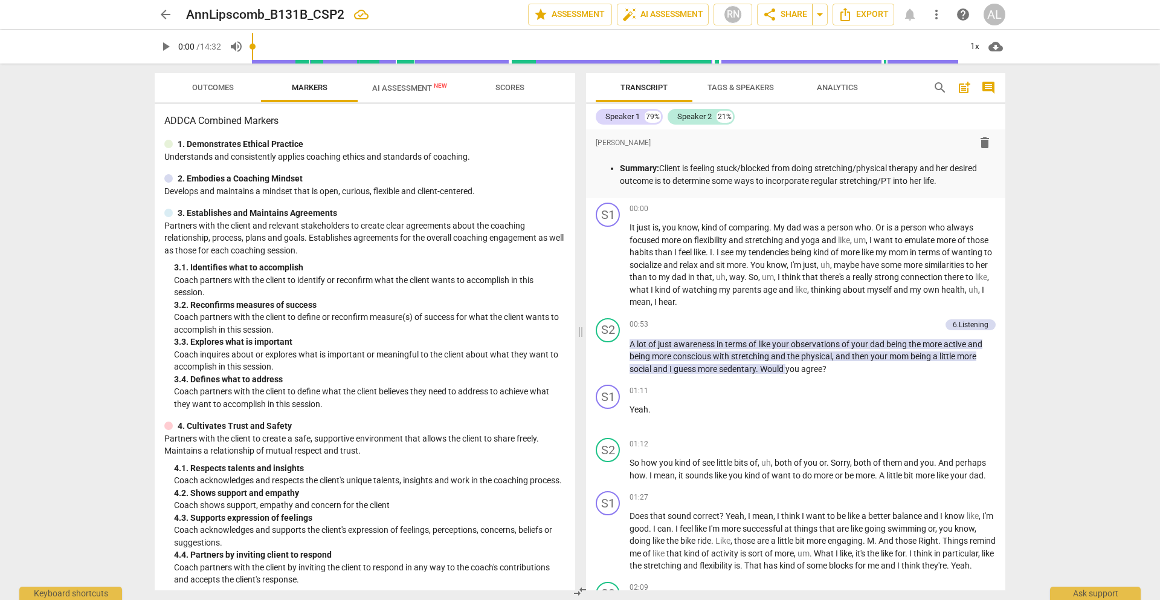
click at [840, 71] on div "Transcript Tags & Speakers Analytics search post_add comment Speaker 1 79% Spea…" at bounding box center [798, 331] width 434 height 536
click at [839, 89] on span "Analytics" at bounding box center [837, 87] width 41 height 9
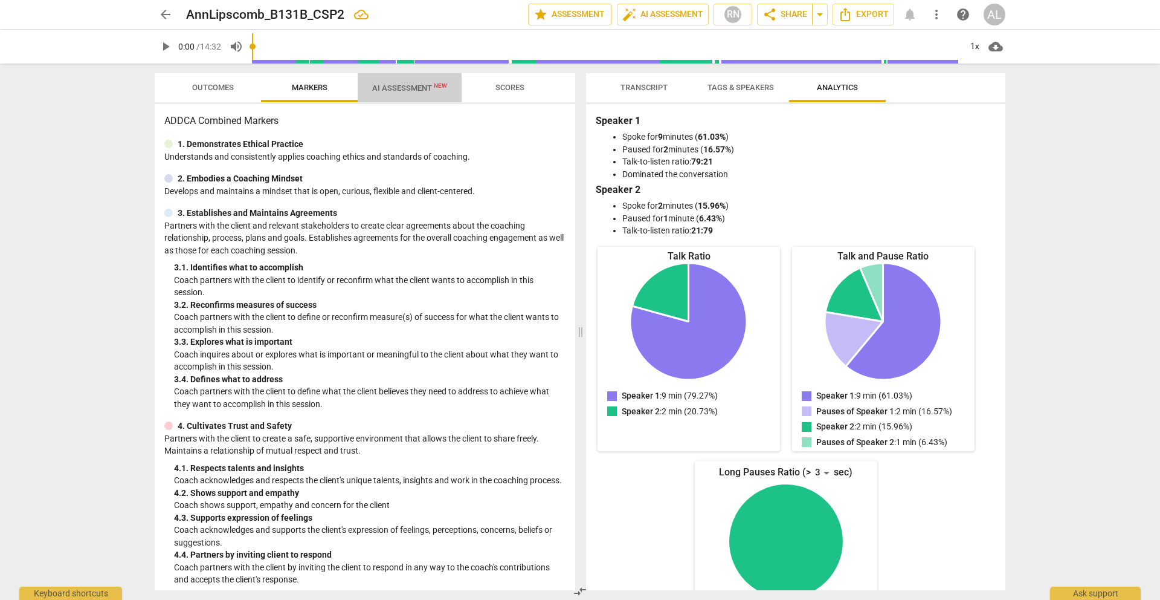
click at [398, 87] on span "AI Assessment New" at bounding box center [409, 87] width 75 height 9
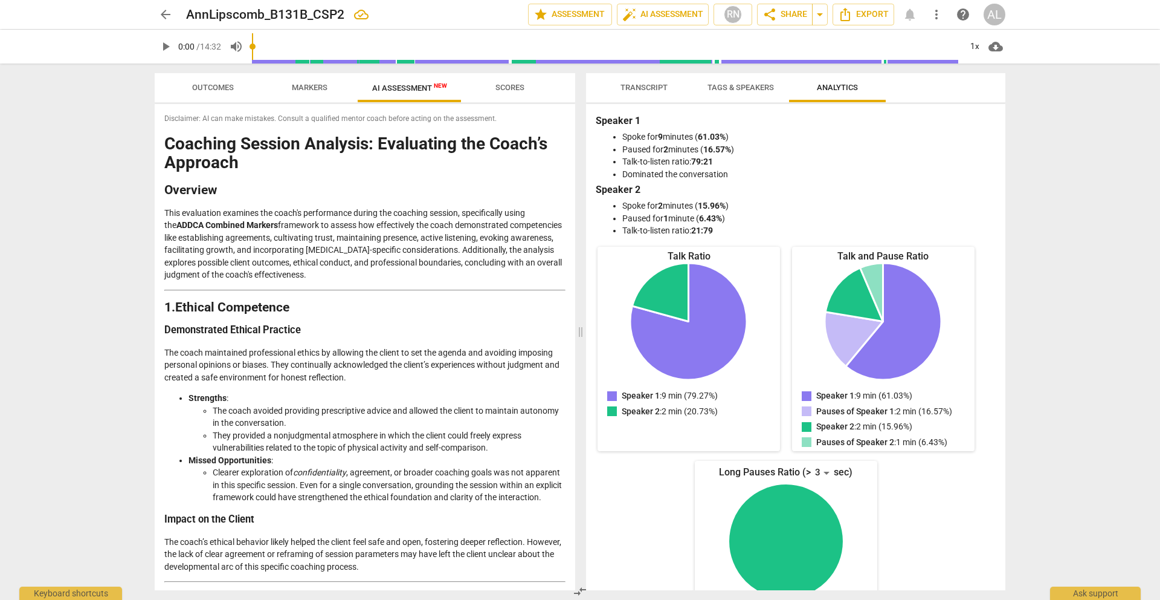
click at [520, 87] on span "Scores" at bounding box center [510, 87] width 29 height 9
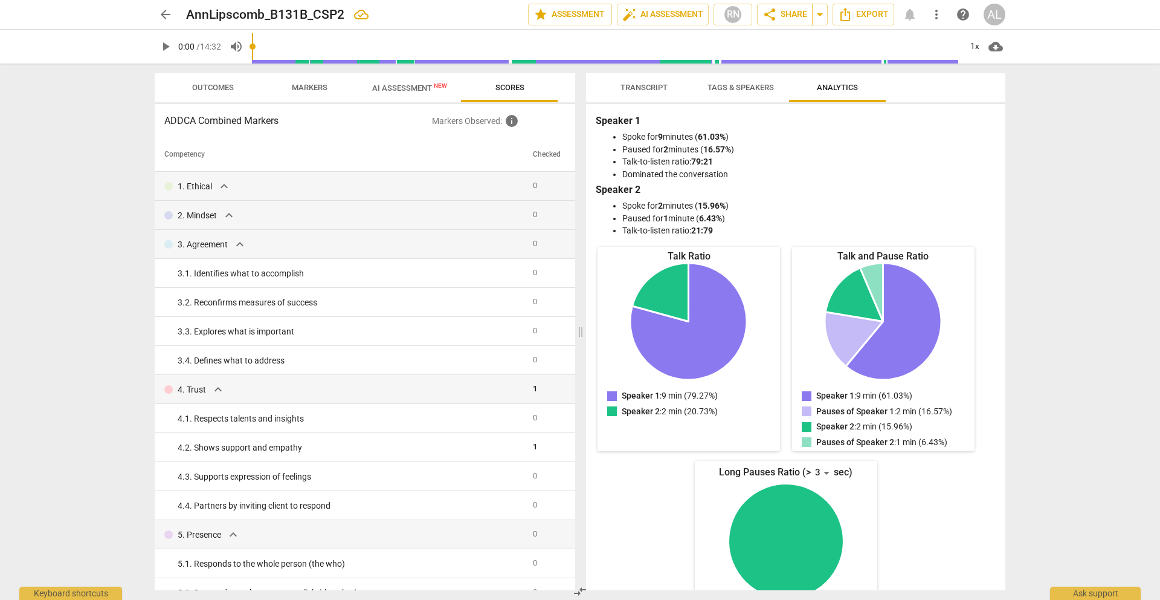
click at [308, 82] on span "Markers" at bounding box center [309, 88] width 65 height 16
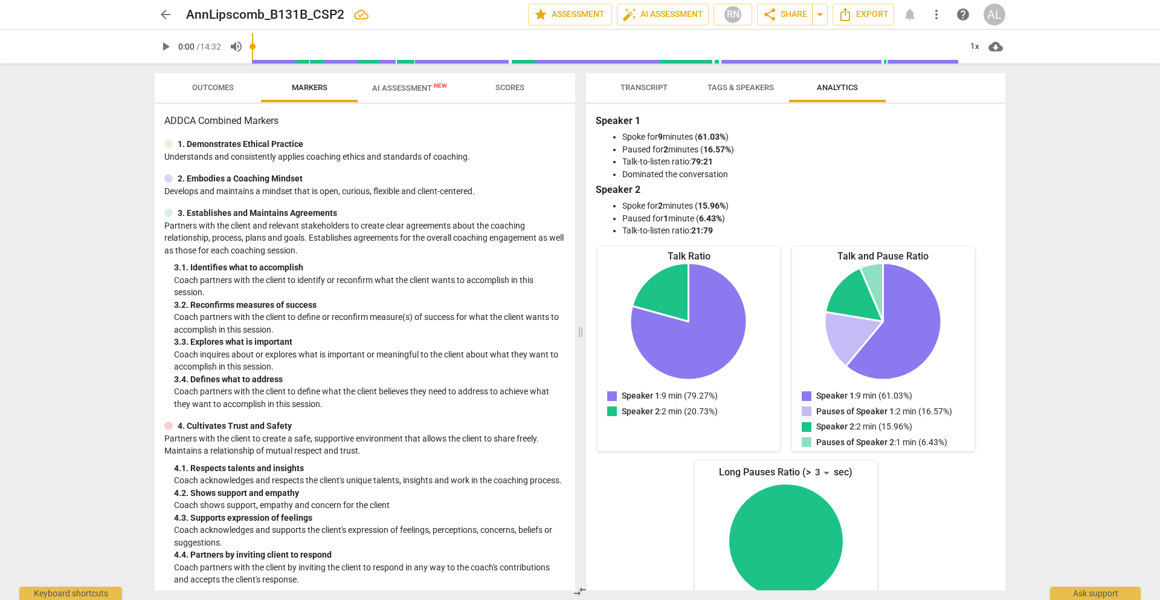
click at [214, 86] on span "Outcomes" at bounding box center [213, 87] width 42 height 9
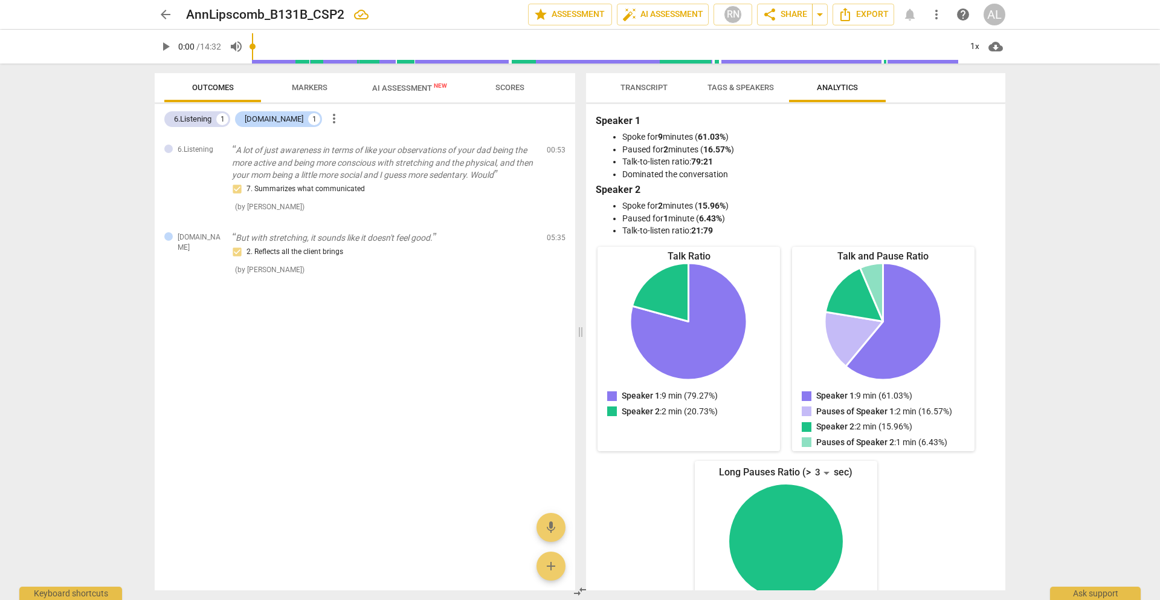
click at [318, 93] on span "Markers" at bounding box center [309, 88] width 65 height 16
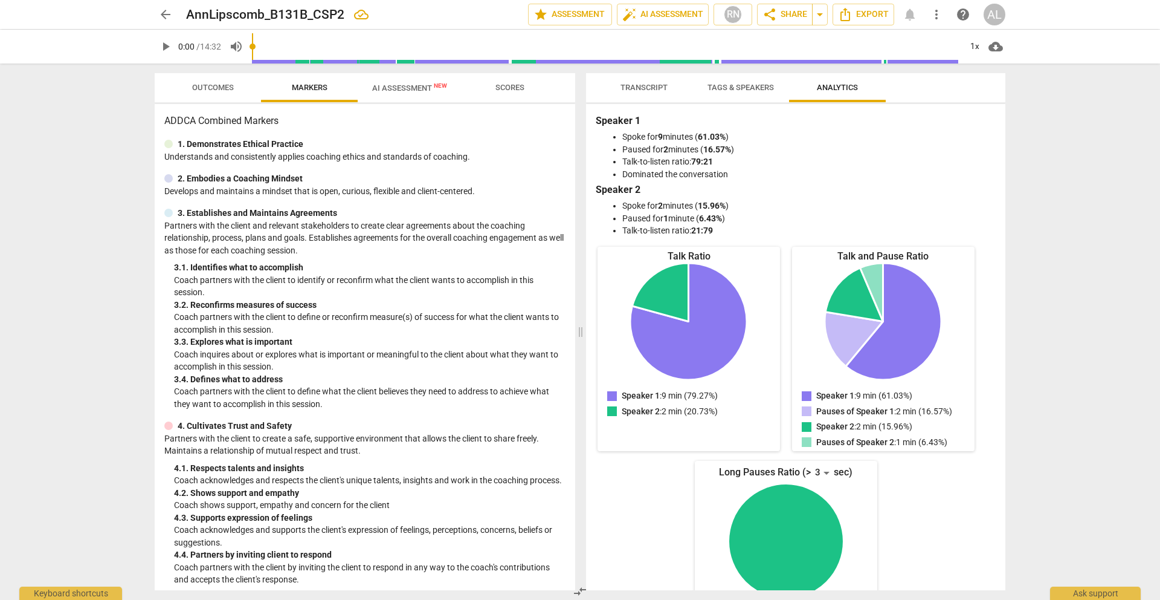
click at [411, 88] on span "AI Assessment New" at bounding box center [409, 87] width 75 height 9
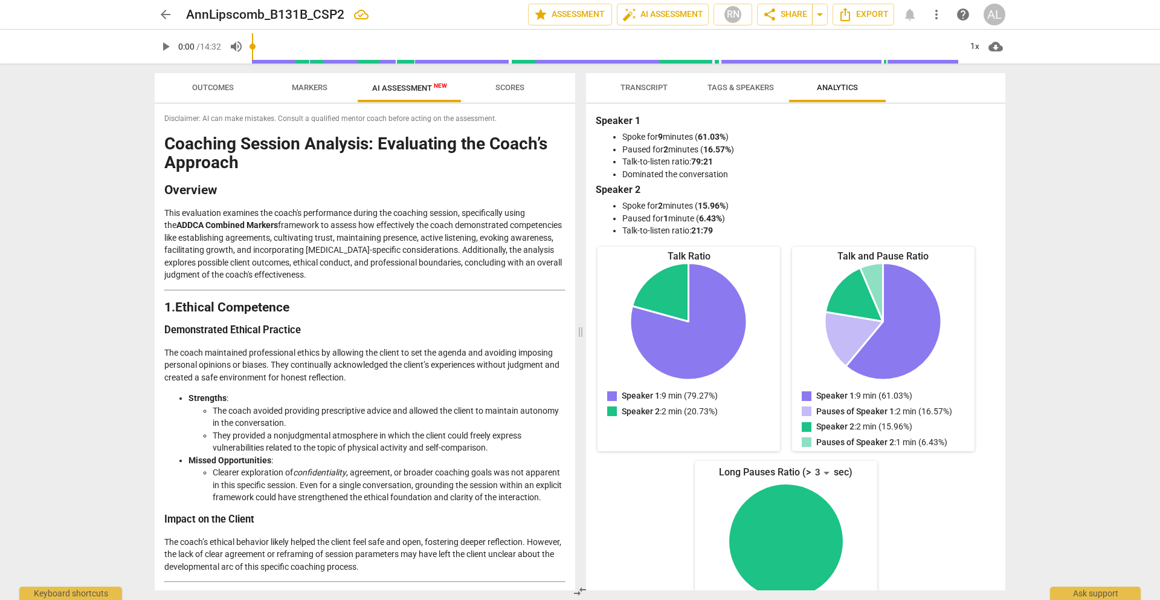
click at [731, 98] on button "Tags & Speakers" at bounding box center [741, 87] width 97 height 29
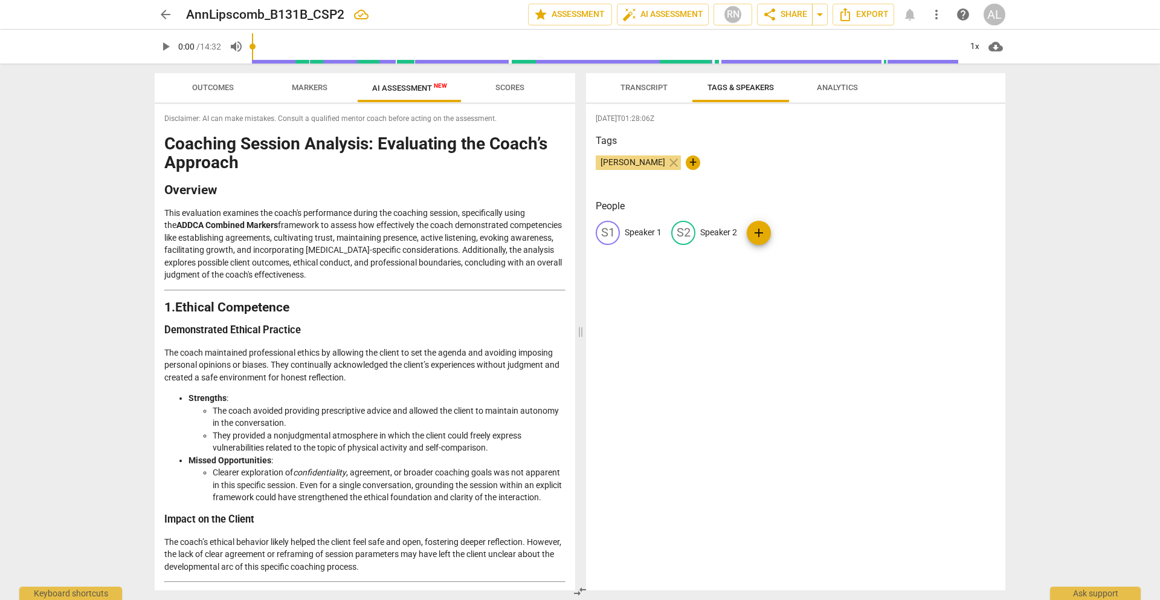
click at [631, 94] on span "Transcript" at bounding box center [644, 88] width 76 height 16
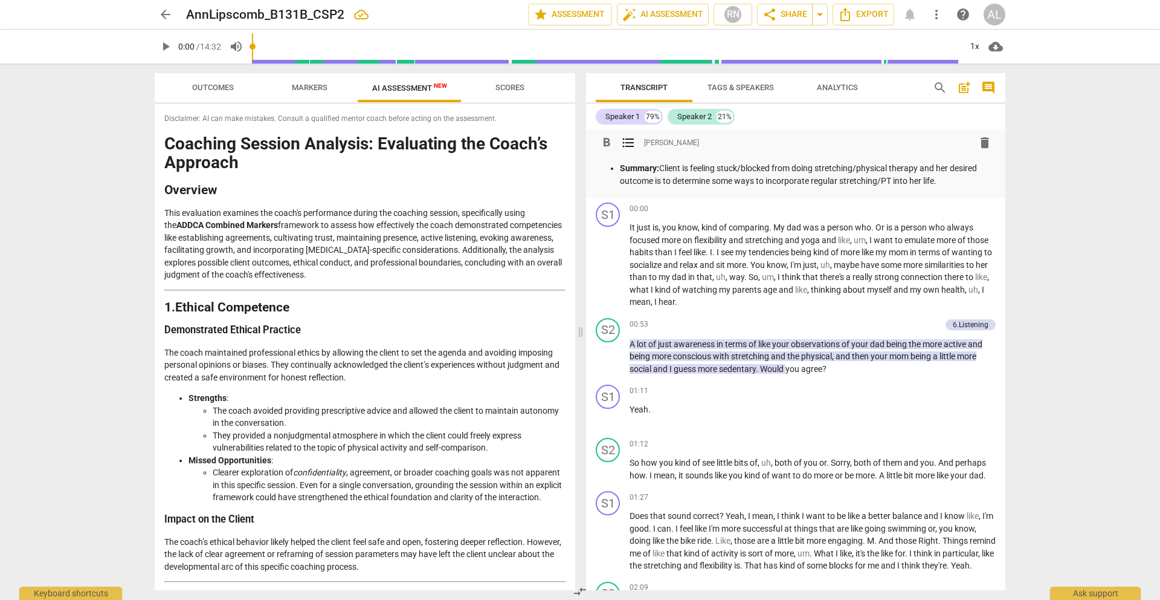
click at [762, 170] on p "Summary: Client is feeling stuck/blocked from doing stretching/physical therapy…" at bounding box center [808, 174] width 376 height 25
click at [952, 177] on p "Summary: Client is feeling stuck, unable to do regular stretching/physical ther…" at bounding box center [808, 174] width 376 height 25
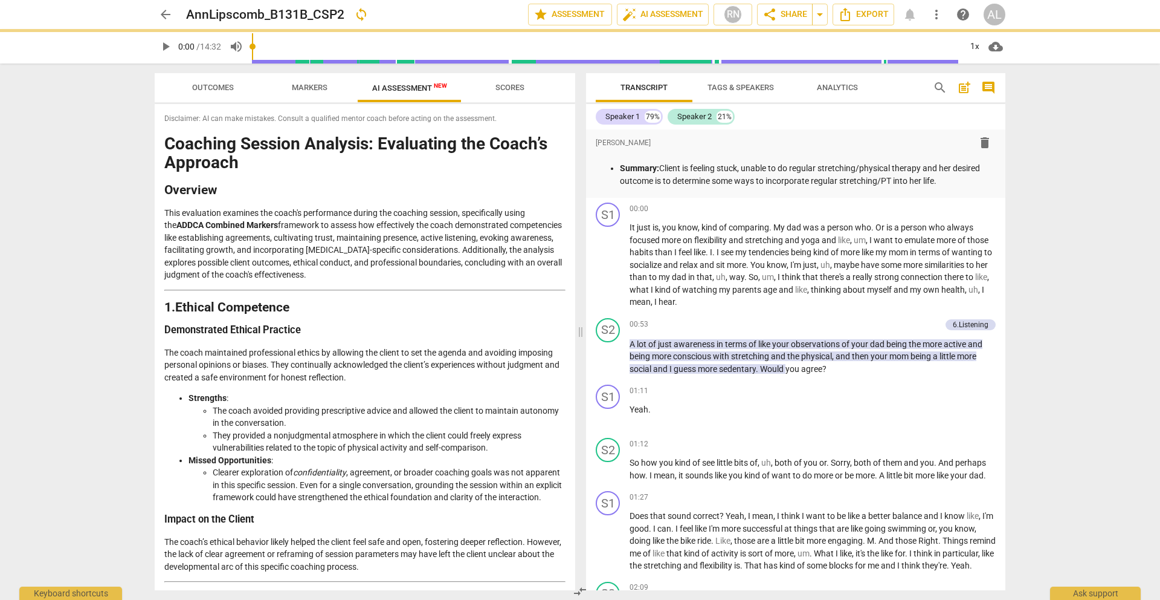
click at [1046, 195] on div "arrow_back AnnLipscomb_B131B_CSP2 sync edit star Assessment auto_fix_high AI As…" at bounding box center [580, 300] width 1160 height 600
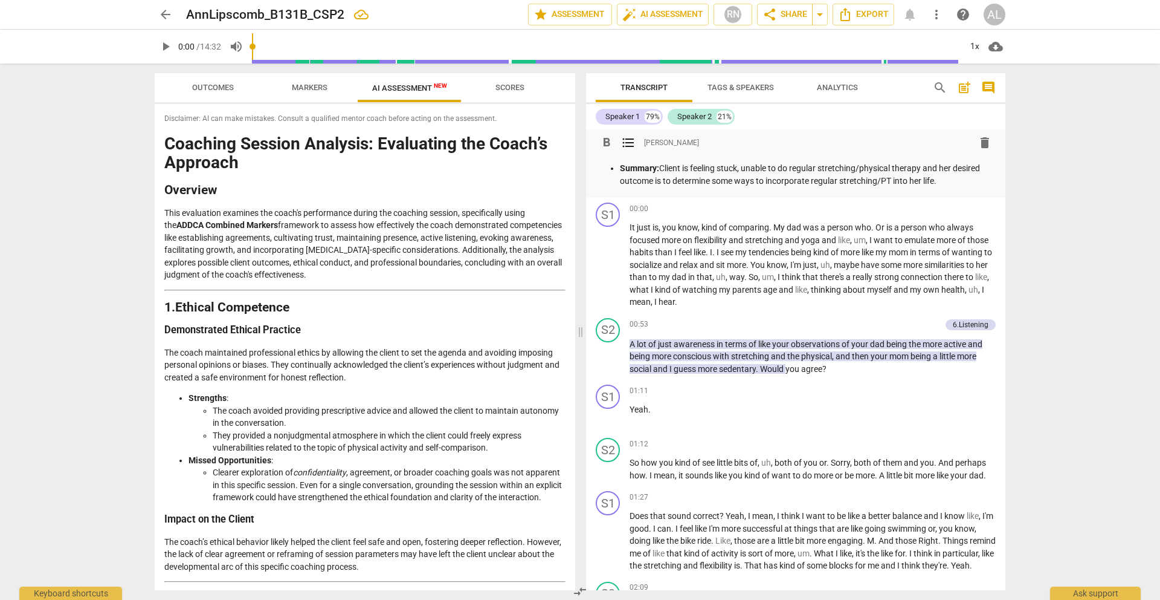
click at [948, 183] on p "Summary: Client is feeling stuck, unable to do regular stretching/physical ther…" at bounding box center [808, 174] width 376 height 25
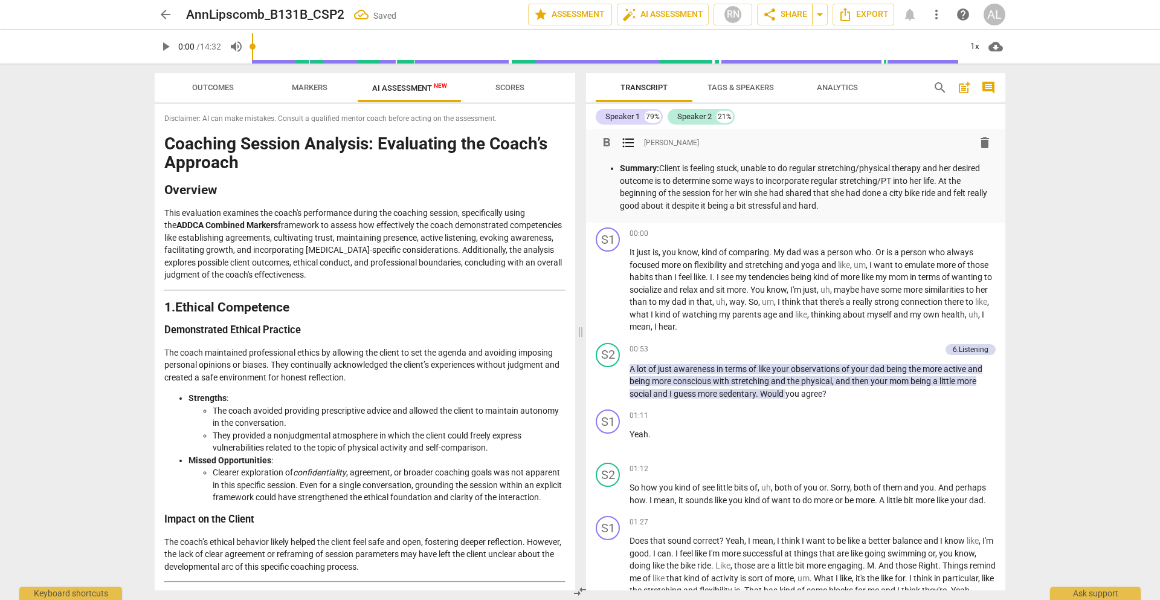
click at [926, 199] on p "Summary: Client is feeling stuck, unable to do regular stretching/physical ther…" at bounding box center [808, 187] width 376 height 50
click at [939, 194] on p "Summary: Client is feeling stuck, unable to do regular stretching/physical ther…" at bounding box center [808, 187] width 376 height 50
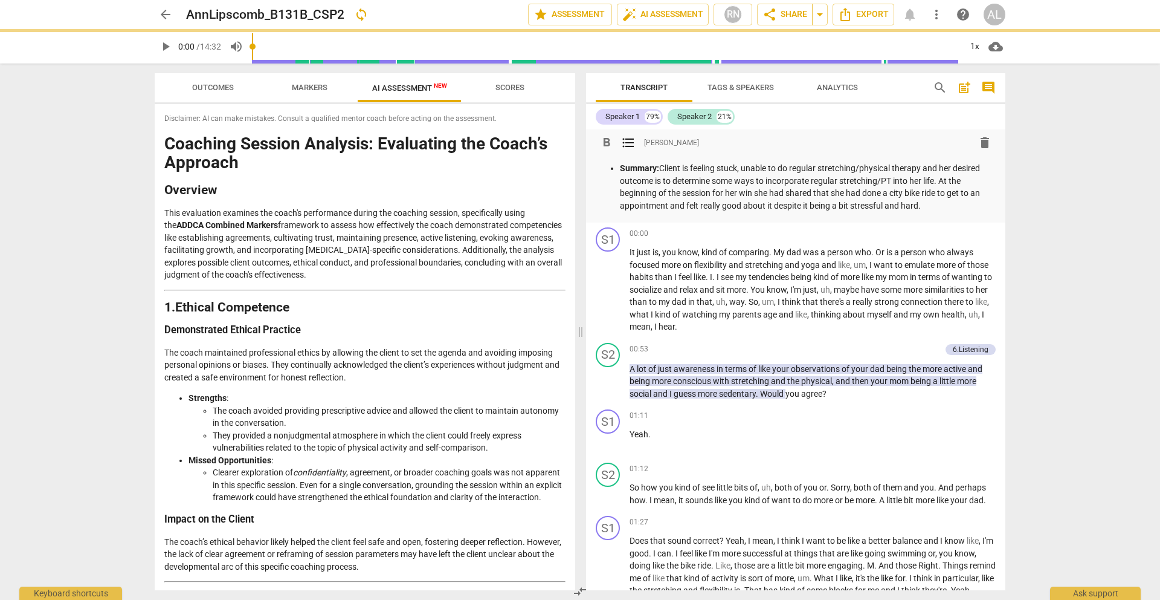
click at [683, 207] on p "Summary: Client is feeling stuck, unable to do regular stretching/physical ther…" at bounding box center [808, 187] width 376 height 50
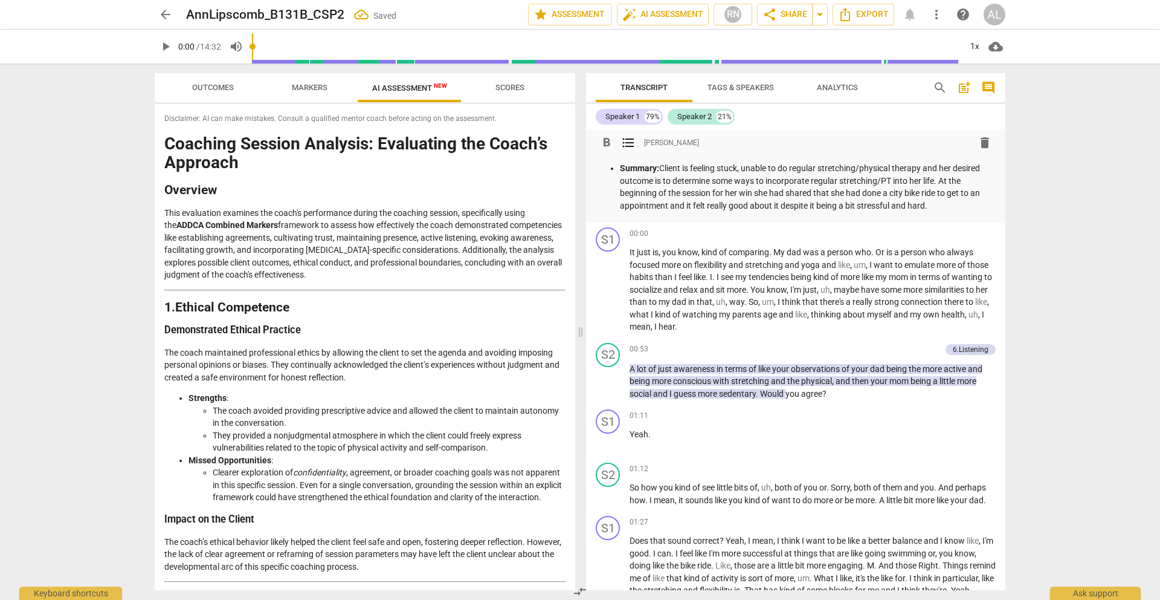
click at [818, 207] on p "Summary: Client is feeling stuck, unable to do regular stretching/physical ther…" at bounding box center [808, 187] width 376 height 50
click at [862, 205] on p "Summary: Client is feeling stuck, unable to do regular stretching/physical ther…" at bounding box center [808, 187] width 376 height 50
click at [911, 207] on p "Summary: Client is feeling stuck, unable to do regular stretching/physical ther…" at bounding box center [808, 187] width 376 height 50
click at [937, 207] on p "Summary: Client is feeling stuck, unable to do regular stretching/physical ther…" at bounding box center [808, 187] width 376 height 50
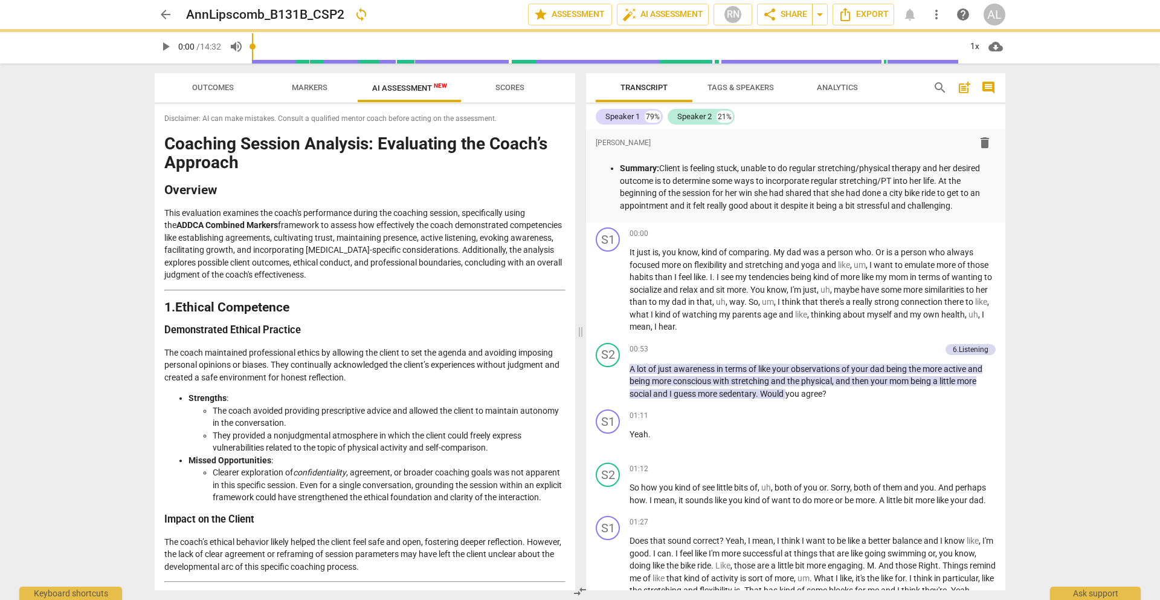
click at [1072, 244] on div "arrow_back AnnLipscomb_B131B_CSP2 sync edit star Assessment auto_fix_high AI As…" at bounding box center [580, 300] width 1160 height 600
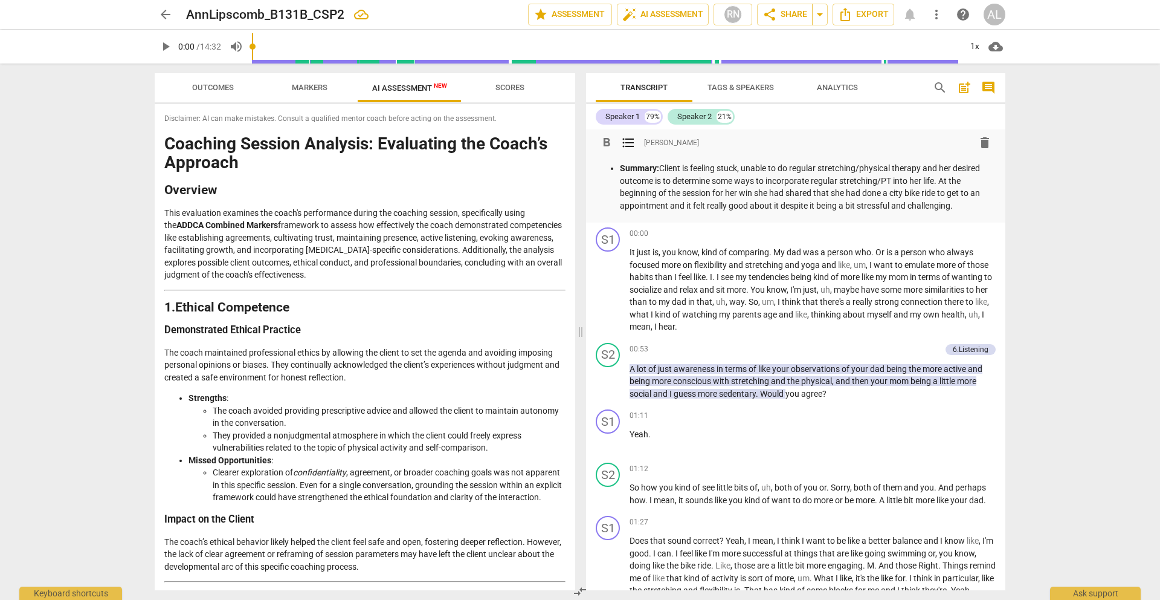
click at [969, 205] on p "Summary: Client is feeling stuck, unable to do regular stretching/physical ther…" at bounding box center [808, 187] width 376 height 50
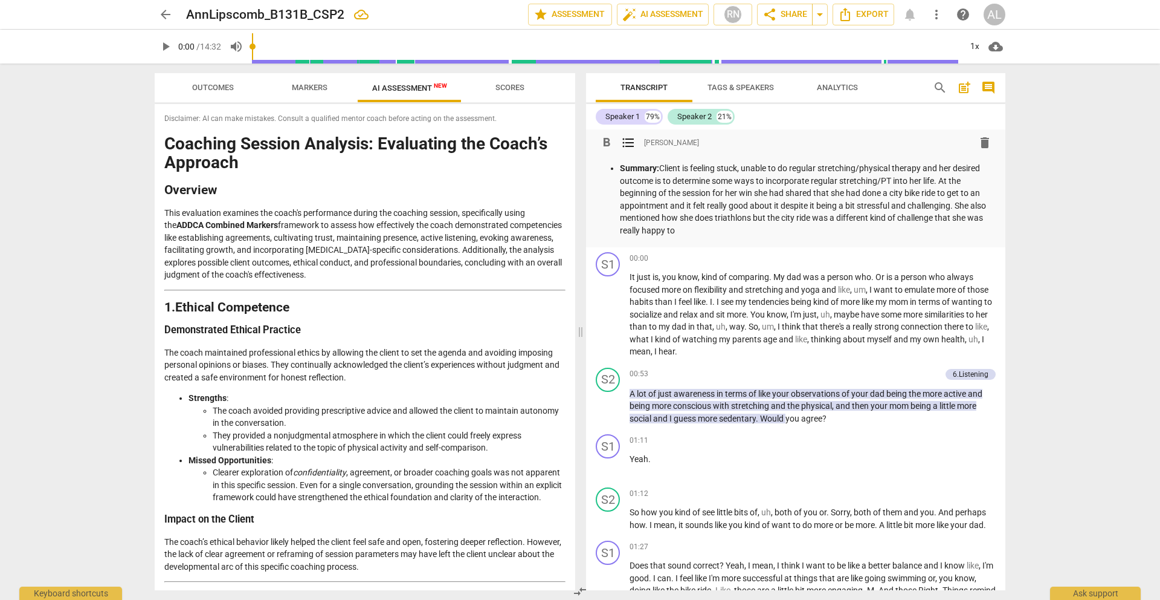
click at [814, 225] on p "Summary: Client is feeling stuck, unable to do regular stretching/physical ther…" at bounding box center [808, 199] width 376 height 74
click at [1087, 282] on div "arrow_back AnnLipscomb_B131B_CSP2 edit star Assessment auto_fix_high AI Assessm…" at bounding box center [580, 300] width 1160 height 600
click at [774, 237] on div "format_bold format_list_bulleted [PERSON_NAME] delete Summary: Client is feelin…" at bounding box center [795, 188] width 419 height 118
click at [733, 231] on p "Summary: Client is feeling stuck, unable to do regular stretching/physical ther…" at bounding box center [808, 199] width 376 height 74
drag, startPoint x: 957, startPoint y: 206, endPoint x: 960, endPoint y: 230, distance: 23.8
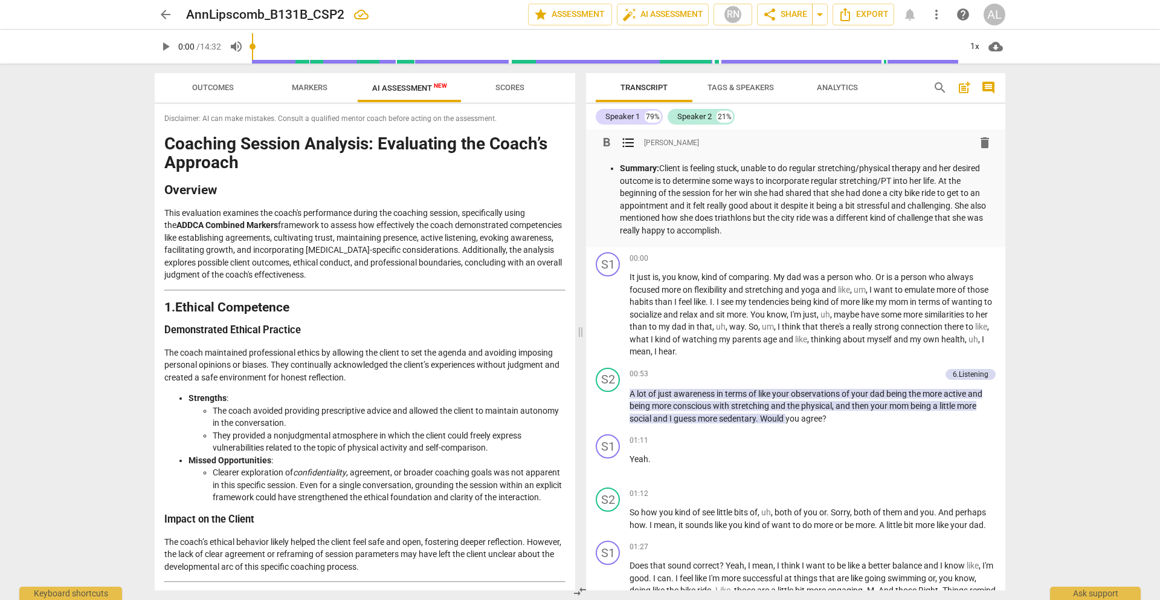
click at [960, 230] on p "Summary: Client is feeling stuck, unable to do regular stretching/physical ther…" at bounding box center [808, 199] width 376 height 74
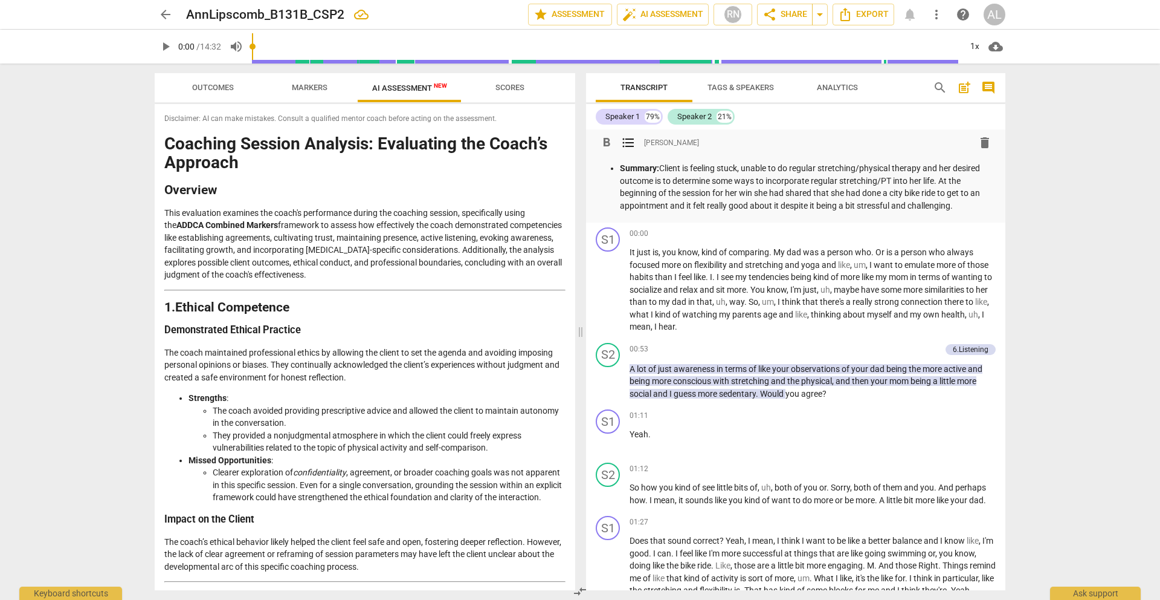
click at [1069, 219] on div "arrow_back AnnLipscomb_B131B_CSP2 edit star Assessment auto_fix_high AI Assessm…" at bounding box center [580, 300] width 1160 height 600
click at [169, 19] on span "arrow_back" at bounding box center [165, 14] width 15 height 15
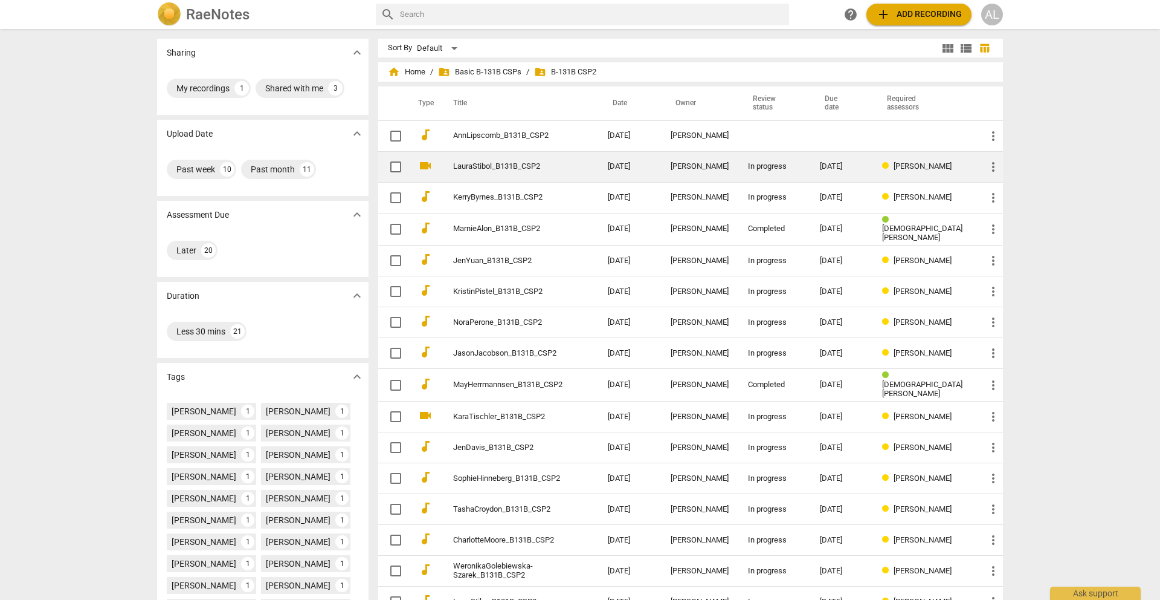
scroll to position [196, 0]
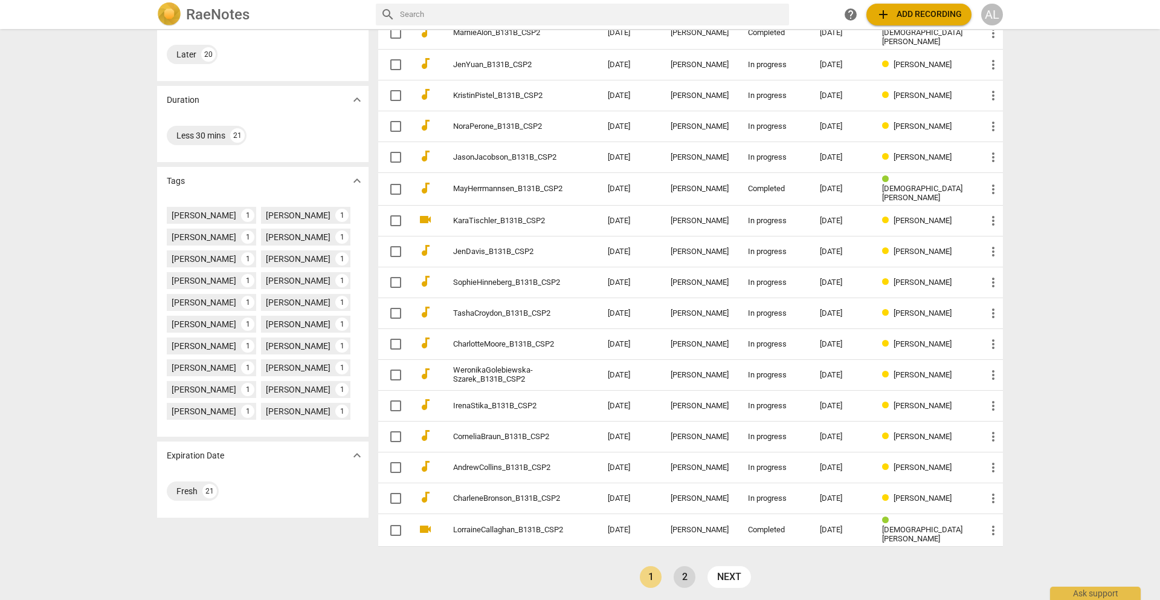
click at [681, 570] on link "2" at bounding box center [685, 577] width 22 height 22
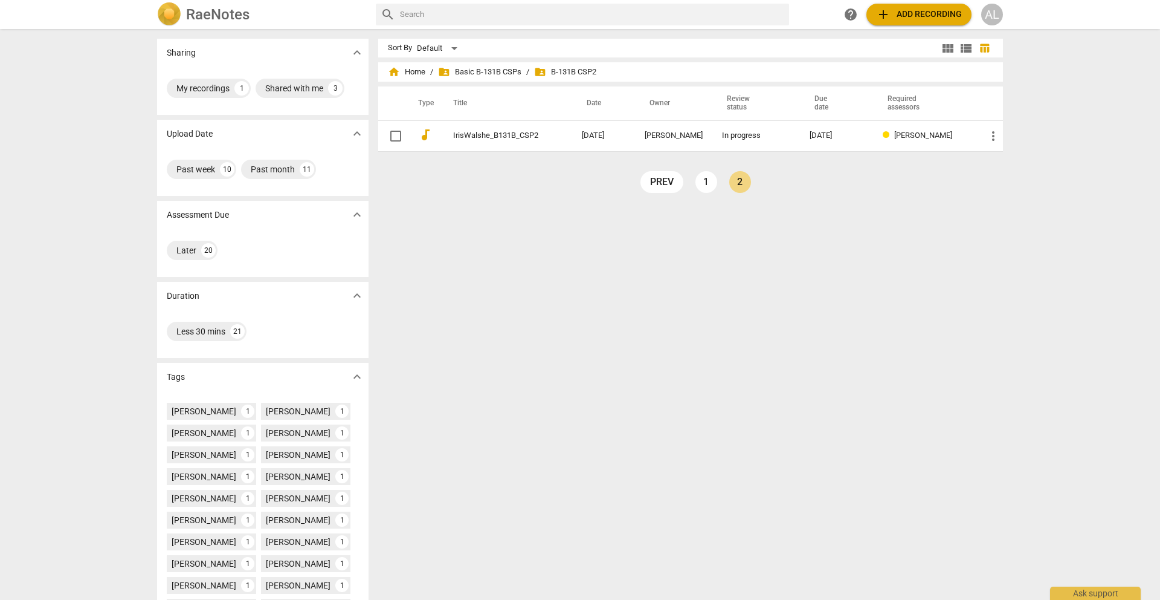
click at [171, 13] on img at bounding box center [169, 14] width 24 height 24
